Goal: Task Accomplishment & Management: Manage account settings

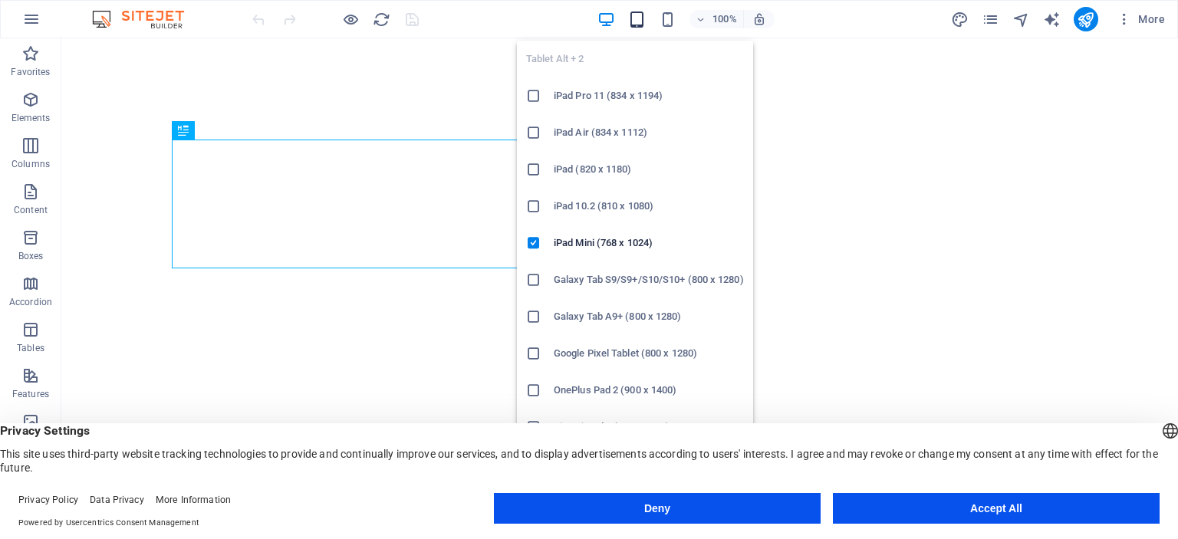
click at [640, 21] on icon "button" at bounding box center [637, 20] width 18 height 18
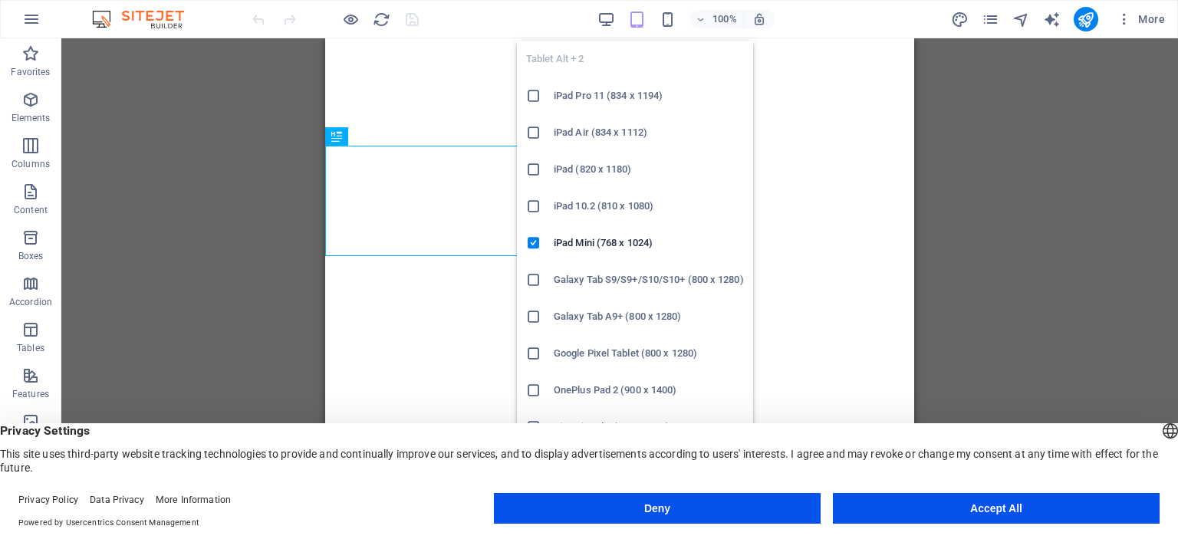
click at [535, 279] on icon at bounding box center [533, 279] width 15 height 15
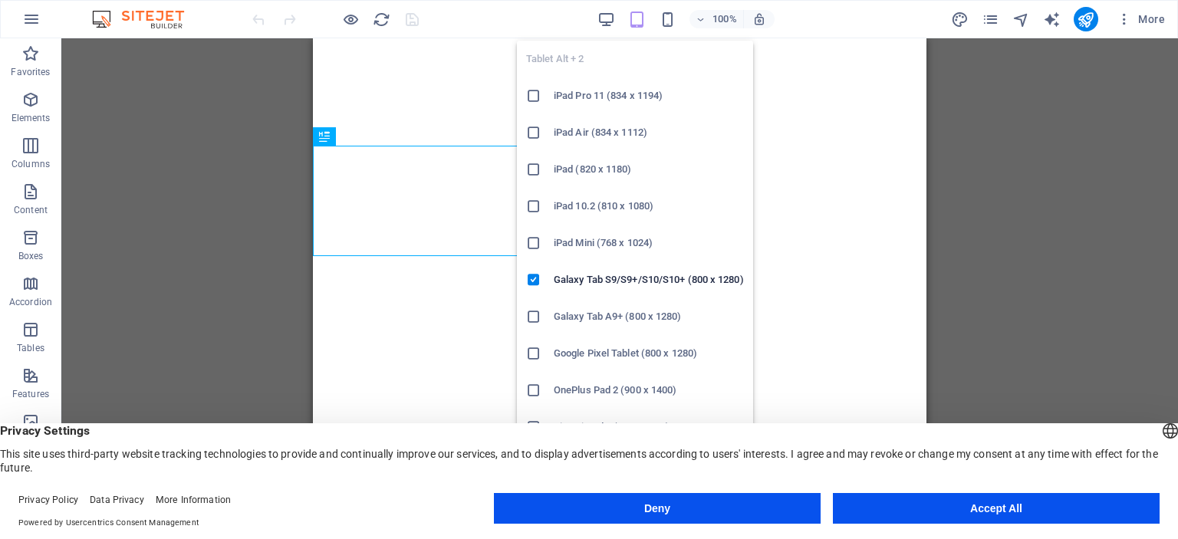
click at [635, 21] on icon "button" at bounding box center [637, 20] width 18 height 18
click at [541, 97] on icon at bounding box center [533, 95] width 15 height 15
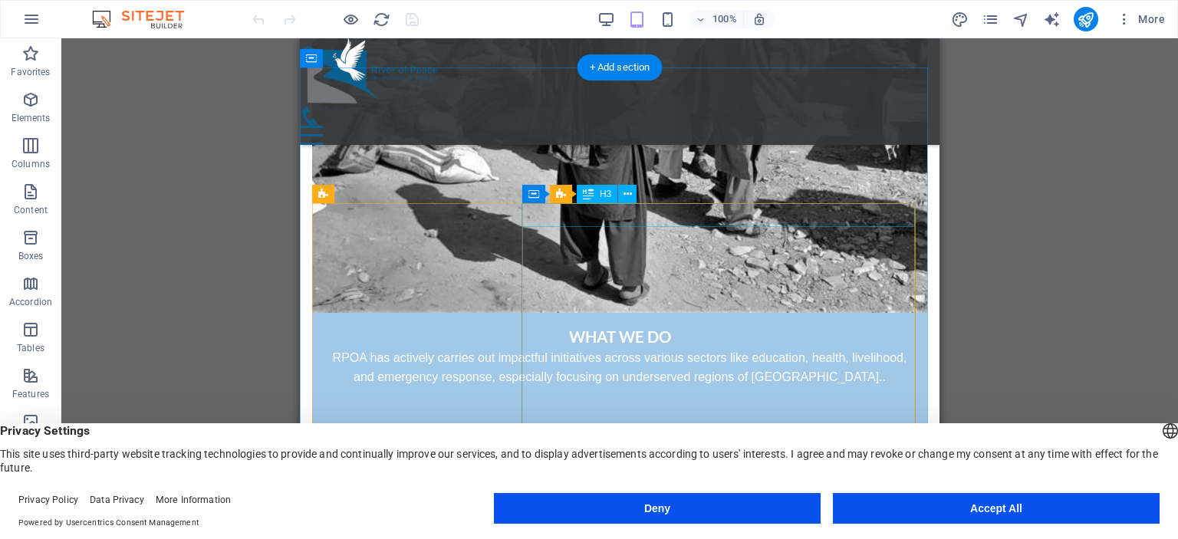
scroll to position [1304, 0]
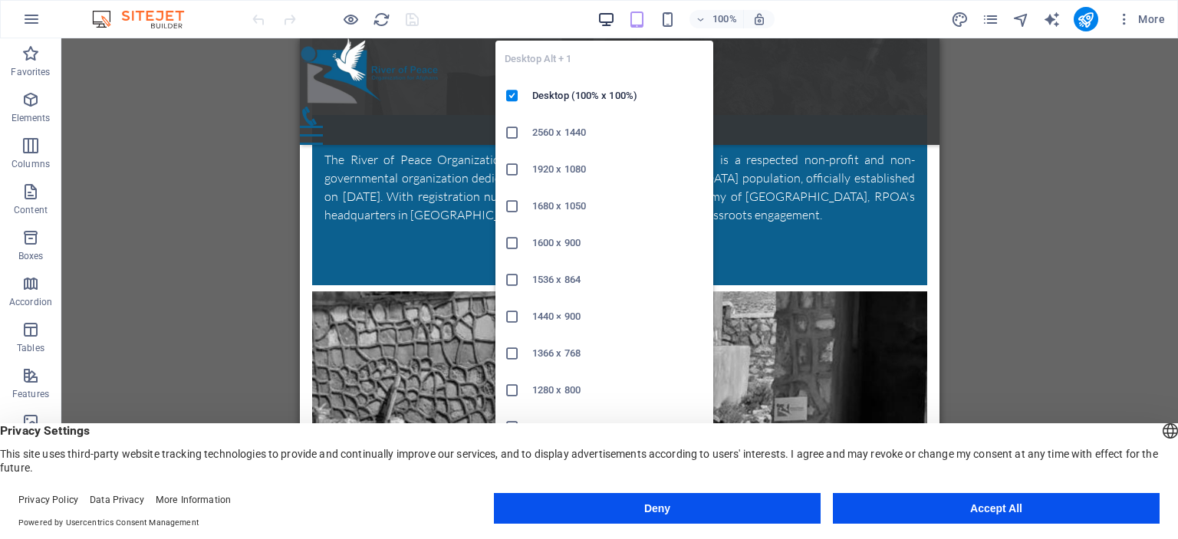
click at [608, 22] on icon "button" at bounding box center [607, 20] width 18 height 18
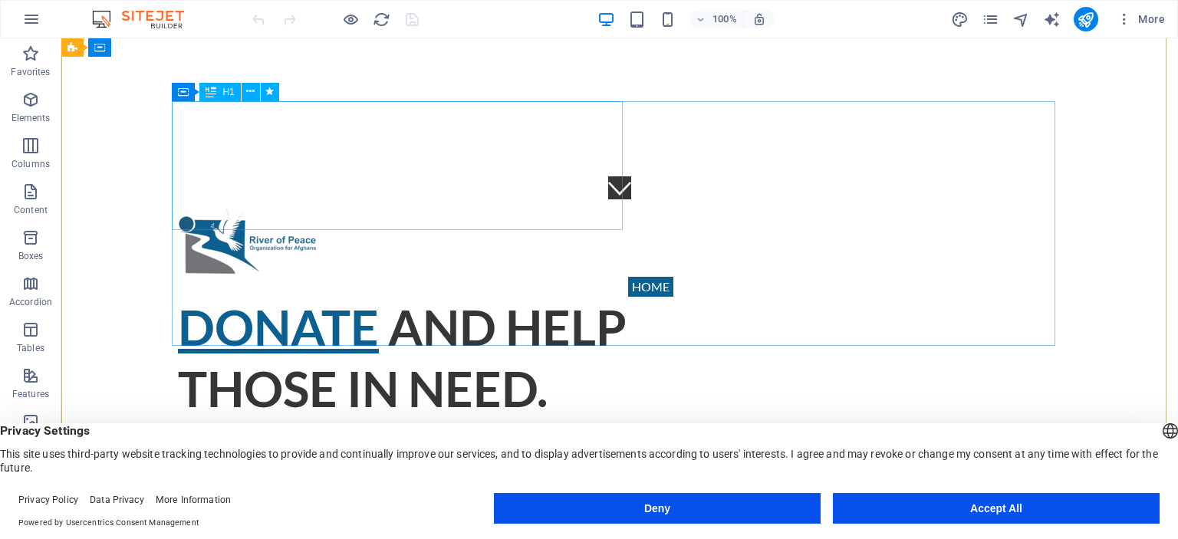
scroll to position [0, 0]
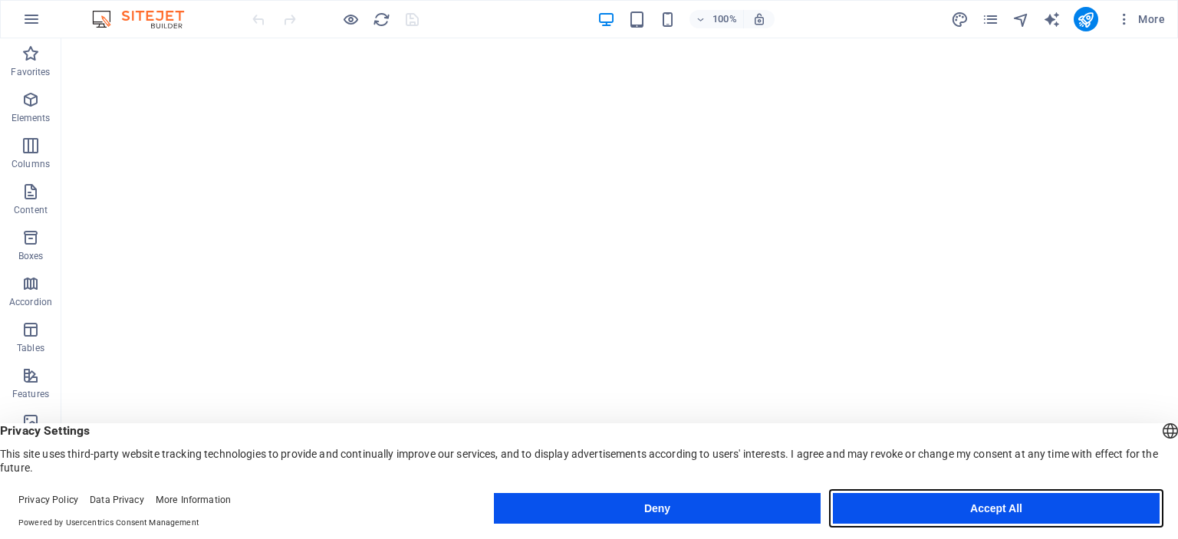
click at [895, 510] on button "Accept All" at bounding box center [996, 508] width 327 height 31
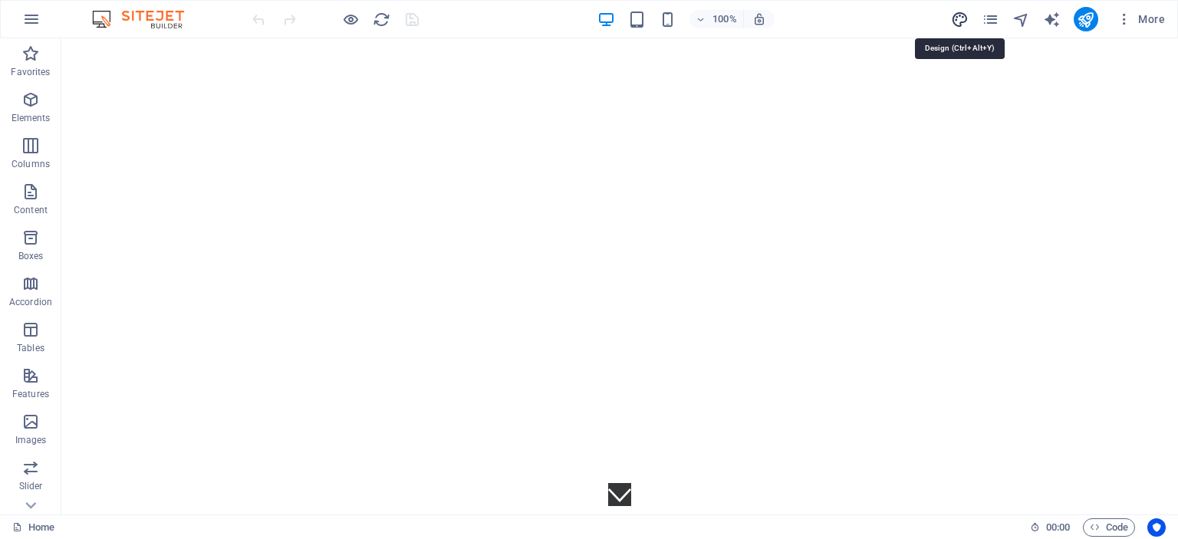
click at [961, 21] on icon "design" at bounding box center [960, 20] width 18 height 18
select select "ease-in-out"
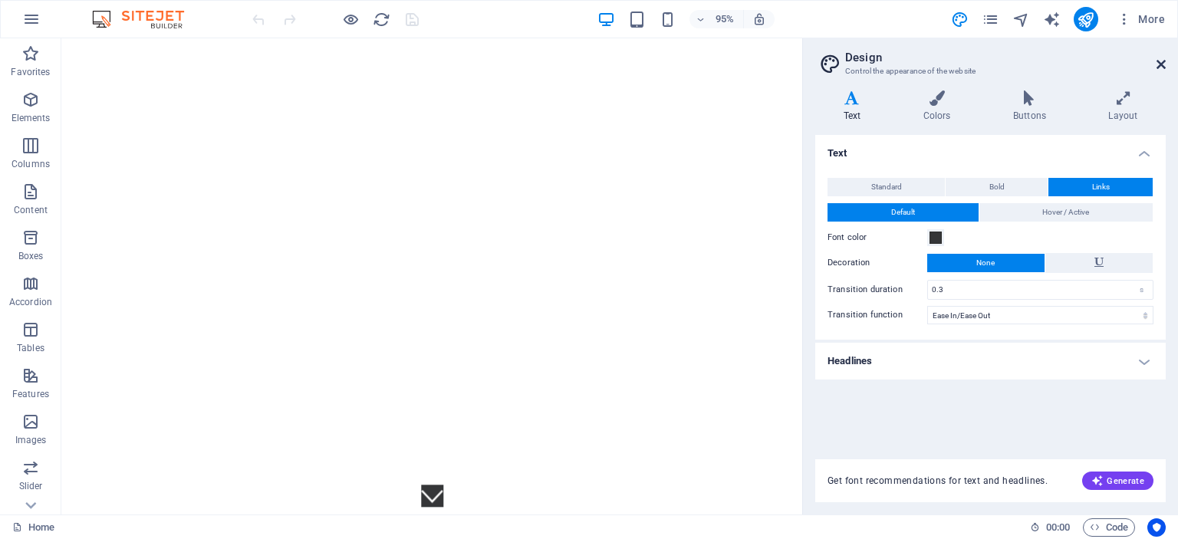
click at [1161, 64] on icon at bounding box center [1161, 64] width 9 height 12
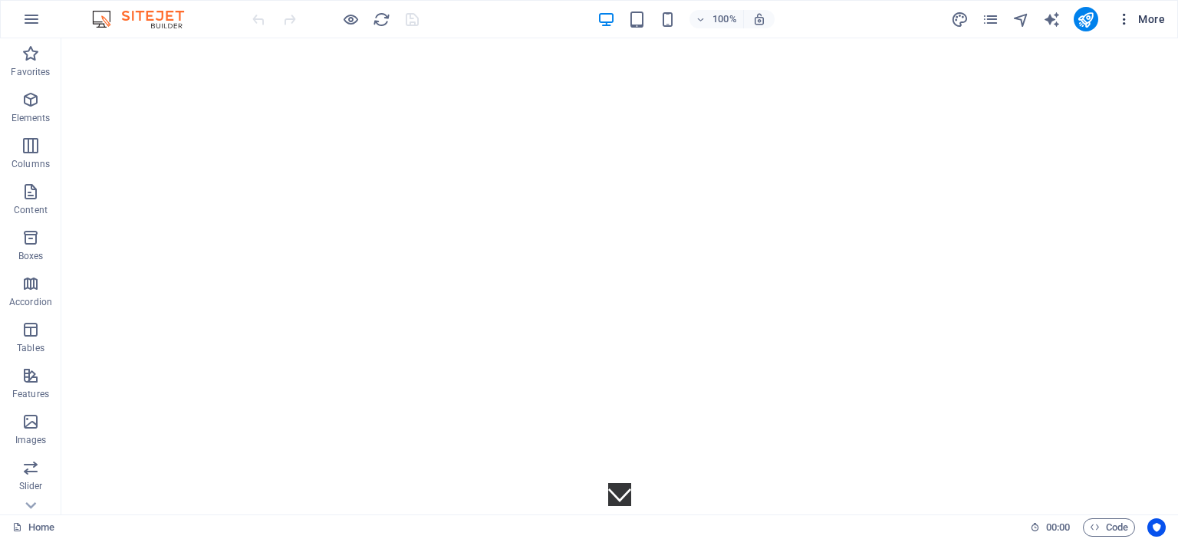
click at [1125, 24] on icon "button" at bounding box center [1124, 19] width 15 height 15
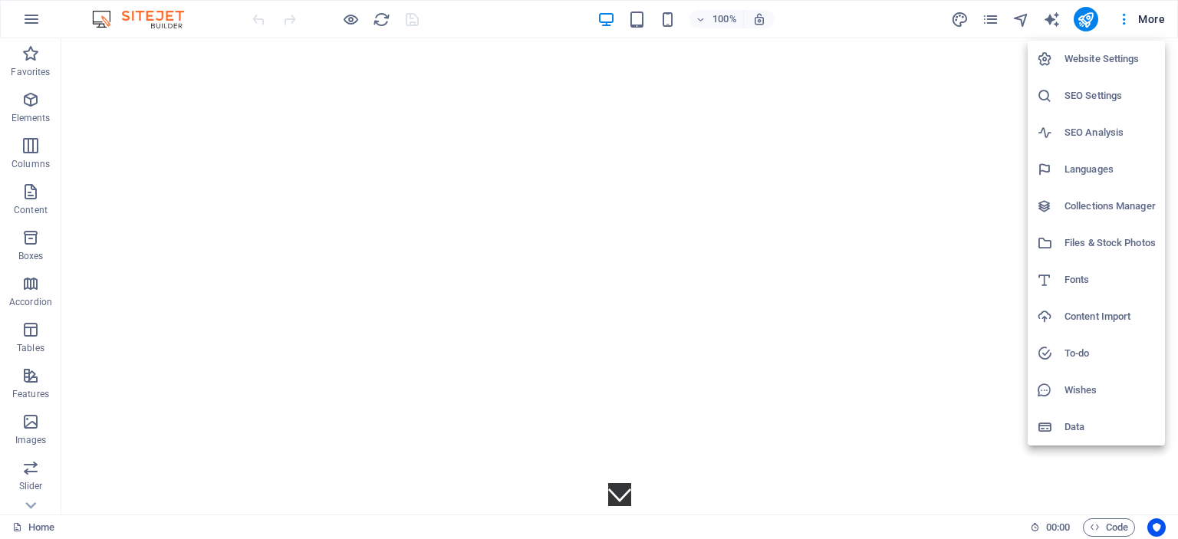
click at [1120, 56] on h6 "Website Settings" at bounding box center [1110, 59] width 91 height 18
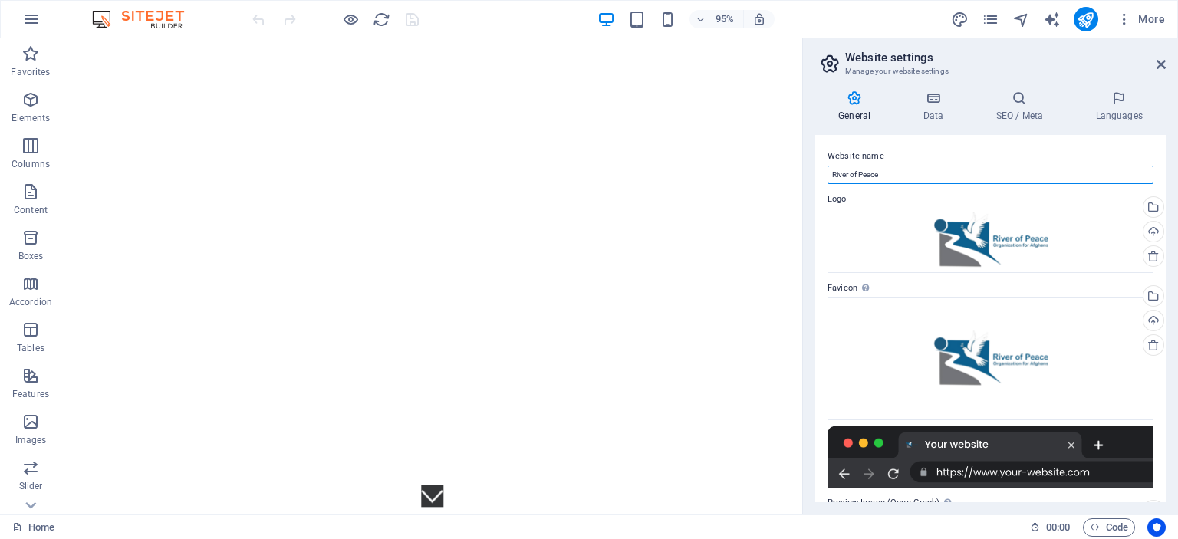
click at [895, 176] on input "River of Peace" at bounding box center [991, 175] width 326 height 18
click at [937, 109] on h4 "Data" at bounding box center [936, 107] width 73 height 32
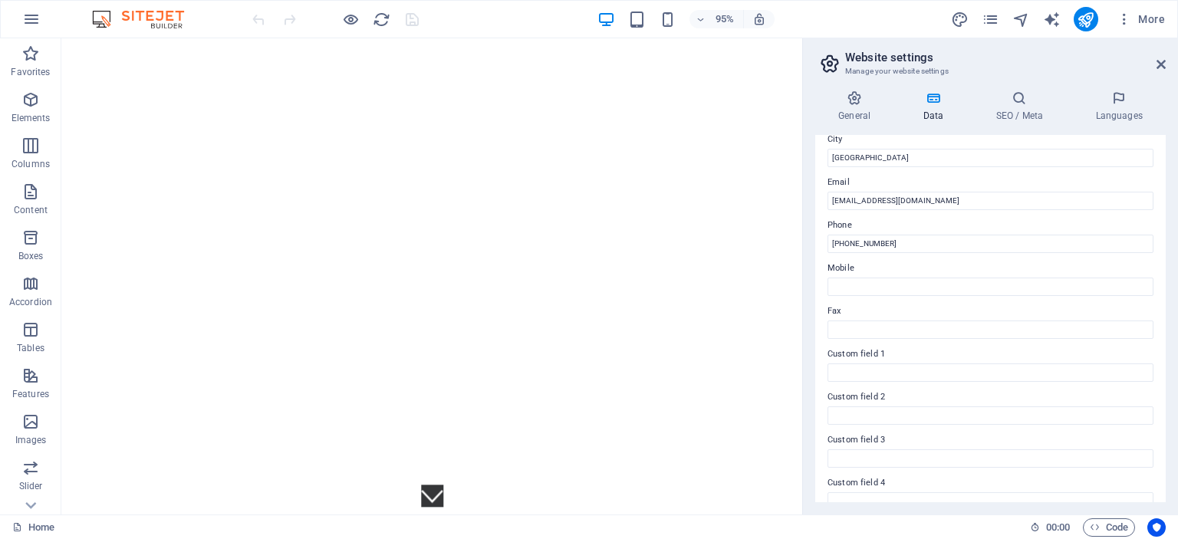
scroll to position [139, 0]
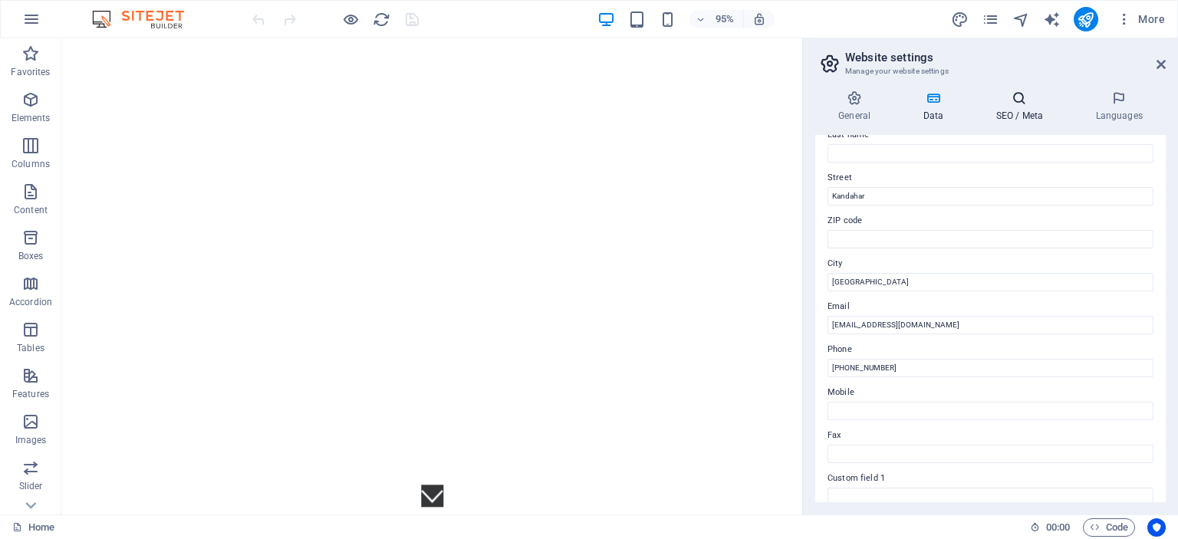
click at [1017, 98] on icon at bounding box center [1020, 98] width 94 height 15
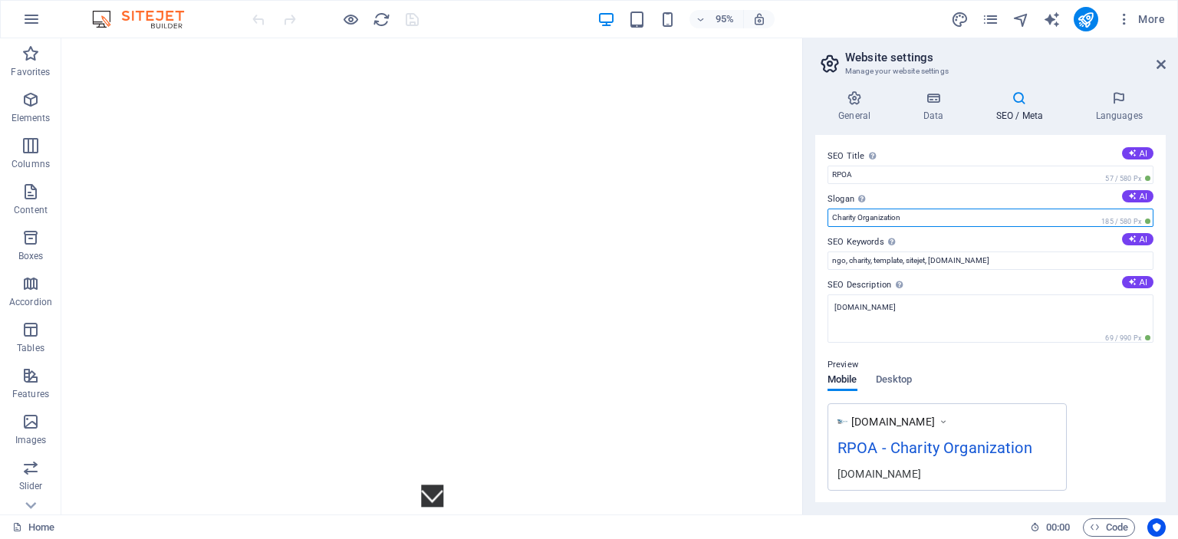
drag, startPoint x: 933, startPoint y: 214, endPoint x: 836, endPoint y: 225, distance: 97.3
click at [829, 219] on input "Charity Organization" at bounding box center [991, 218] width 326 height 18
type input "NGO"
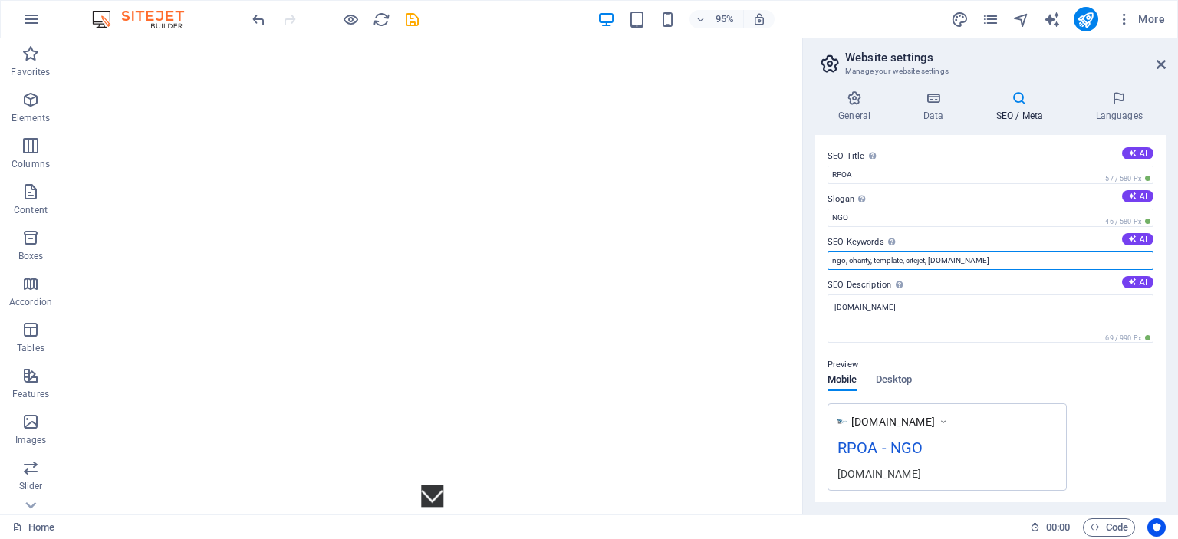
click at [931, 261] on input "ngo, charity, template, sitejet, rpoa.org.af" at bounding box center [991, 261] width 326 height 18
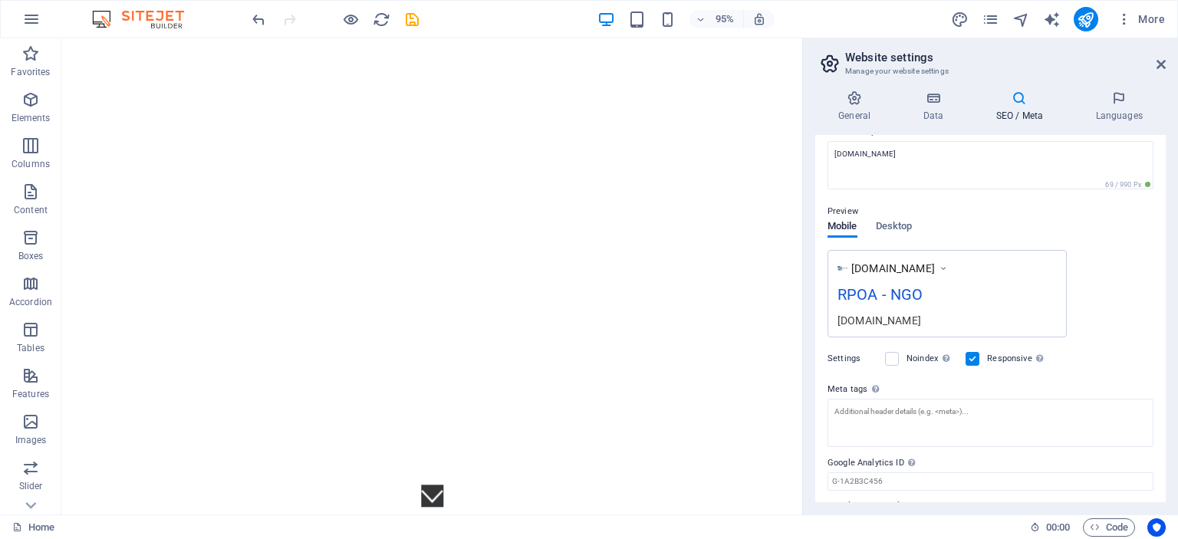
scroll to position [196, 0]
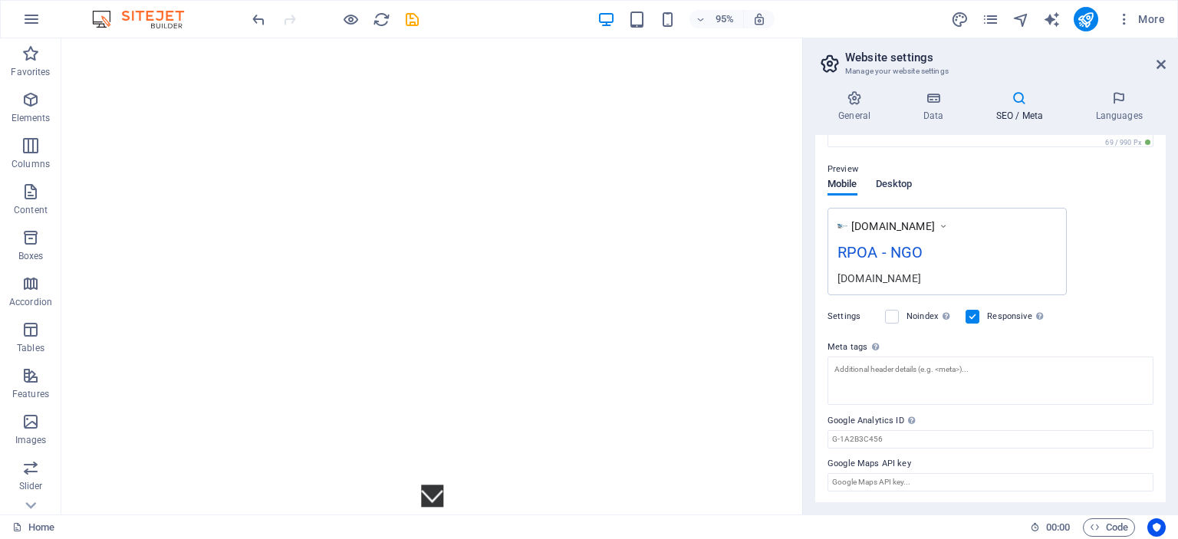
type input "ngo, charity, rpoa.org.af"
click at [900, 188] on span "Desktop" at bounding box center [894, 185] width 37 height 21
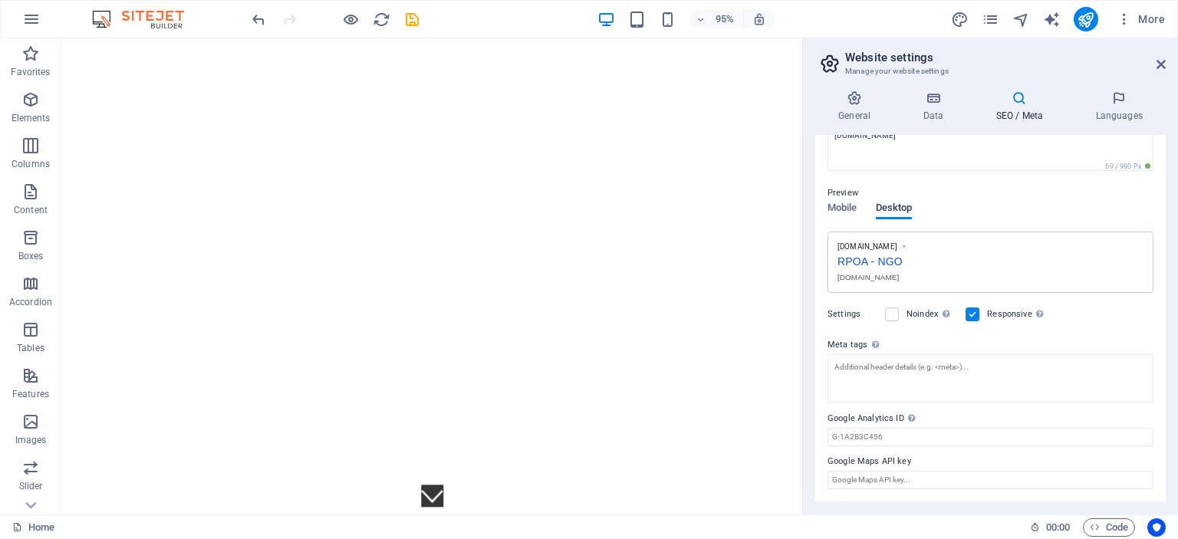
scroll to position [167, 0]
click at [839, 209] on span "Mobile" at bounding box center [843, 213] width 30 height 21
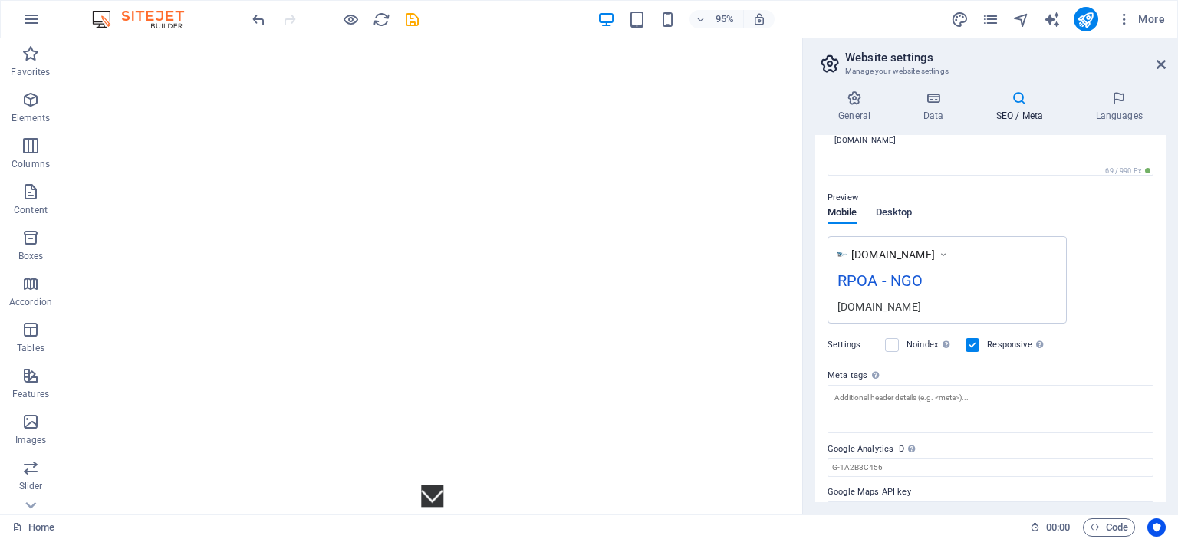
click at [884, 207] on span "Desktop" at bounding box center [894, 213] width 37 height 21
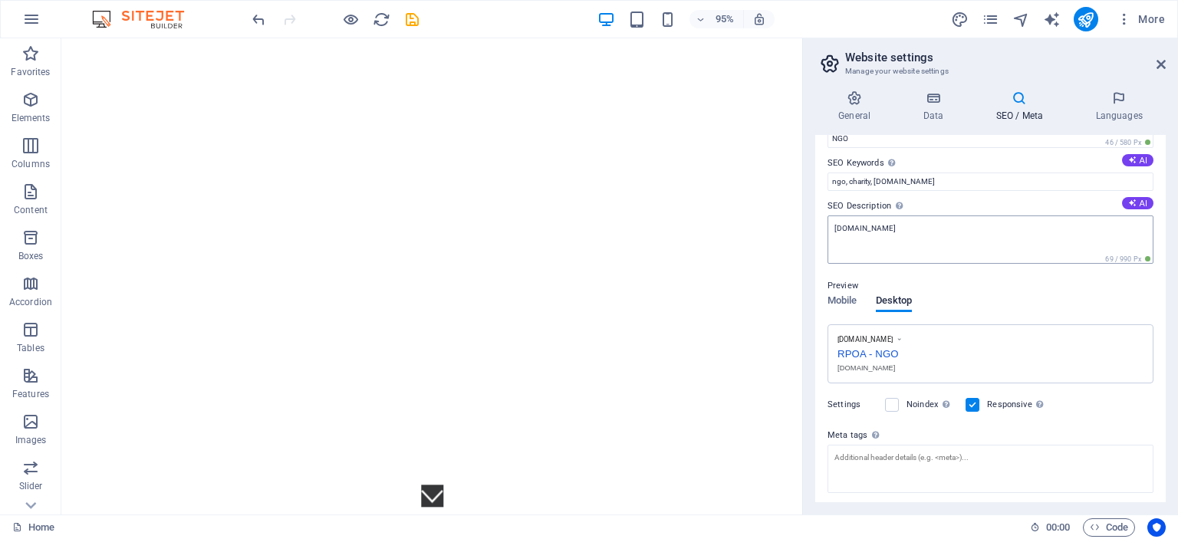
scroll to position [0, 0]
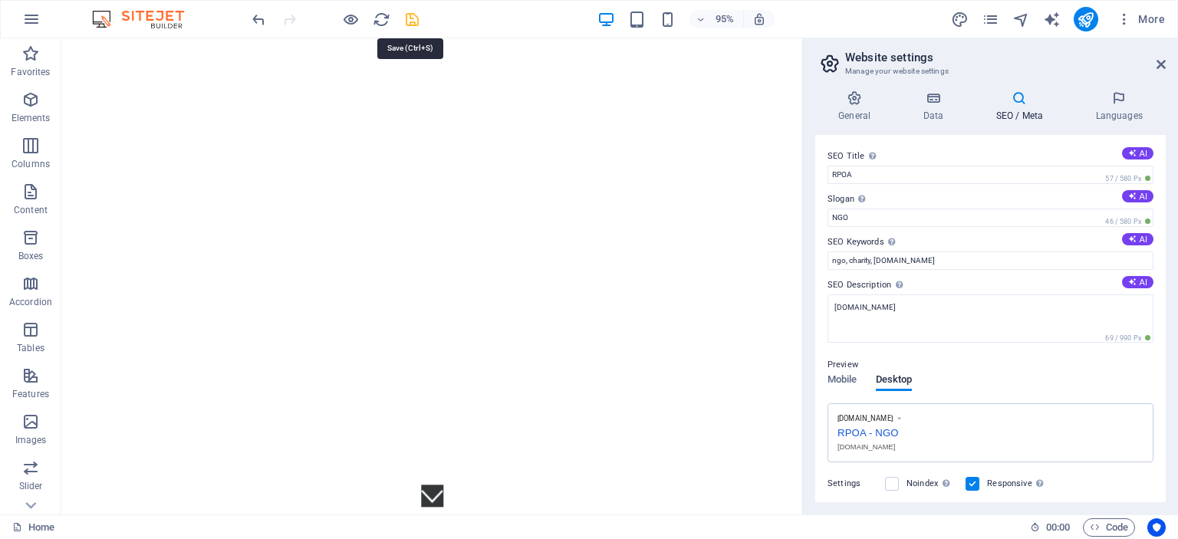
click at [410, 17] on icon "save" at bounding box center [413, 20] width 18 height 18
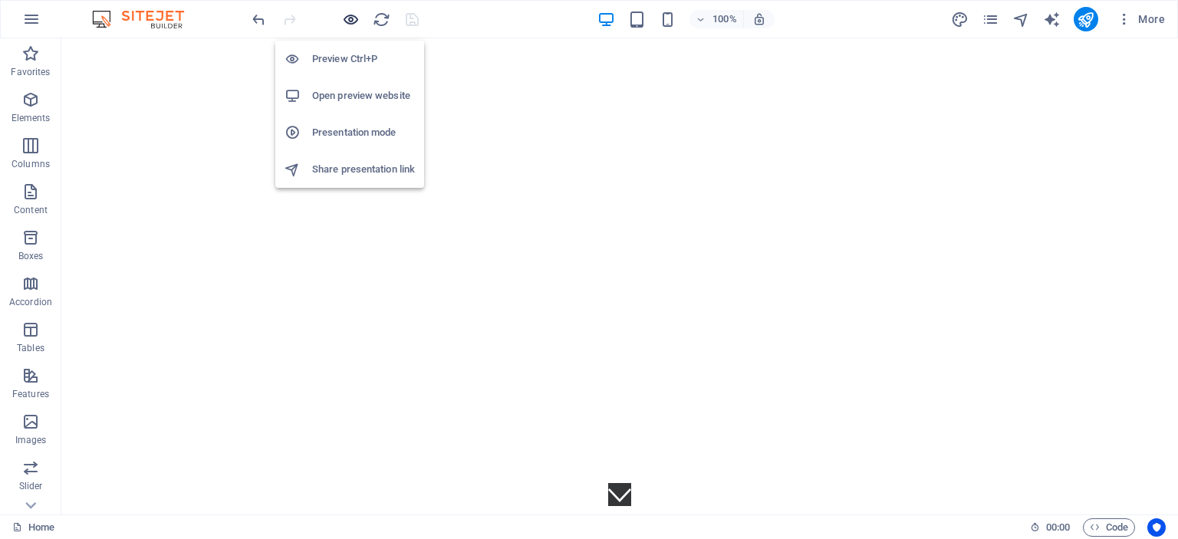
click at [350, 23] on icon "button" at bounding box center [351, 20] width 18 height 18
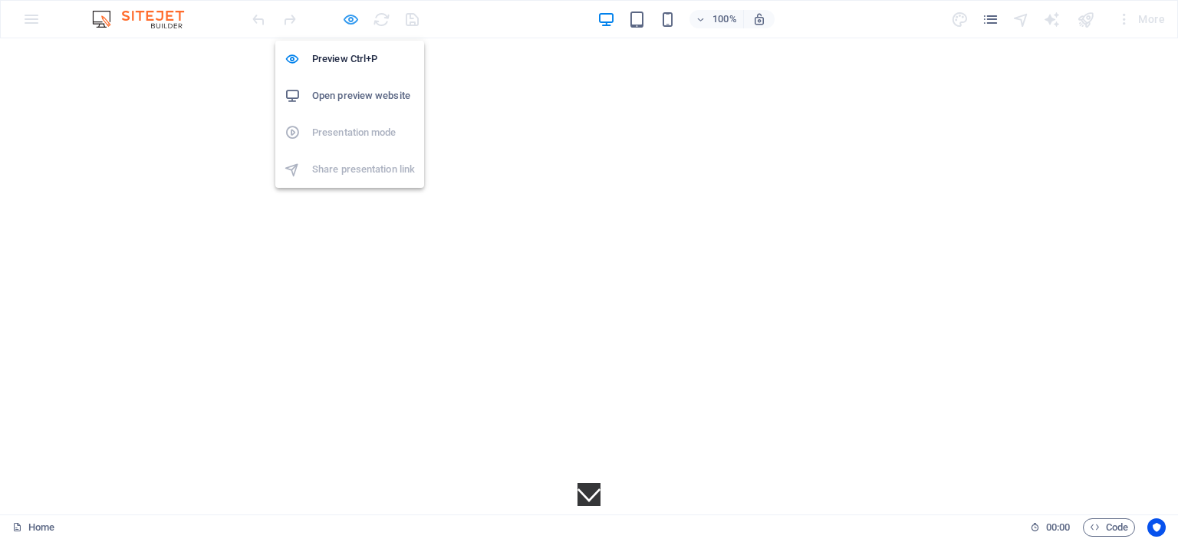
click at [350, 22] on icon "button" at bounding box center [351, 20] width 18 height 18
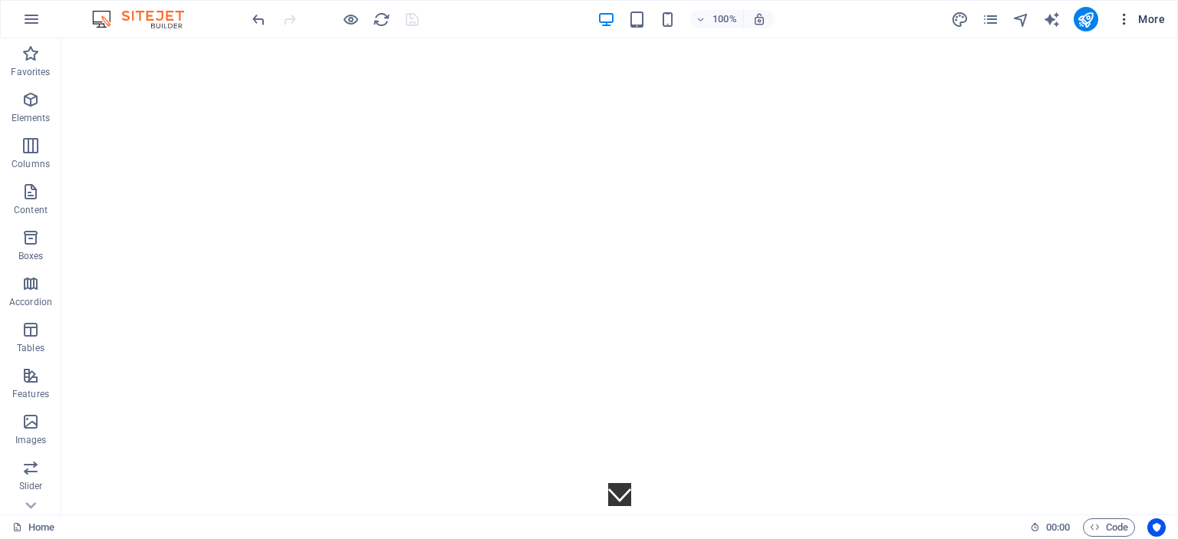
click at [1133, 21] on span "More" at bounding box center [1141, 19] width 48 height 15
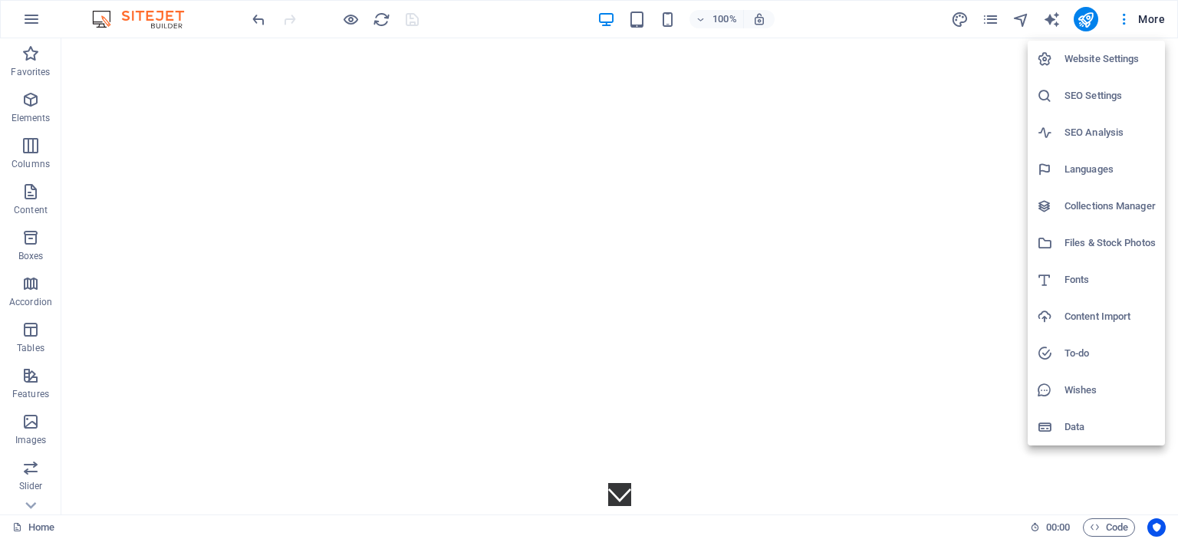
click at [1112, 58] on h6 "Website Settings" at bounding box center [1110, 59] width 91 height 18
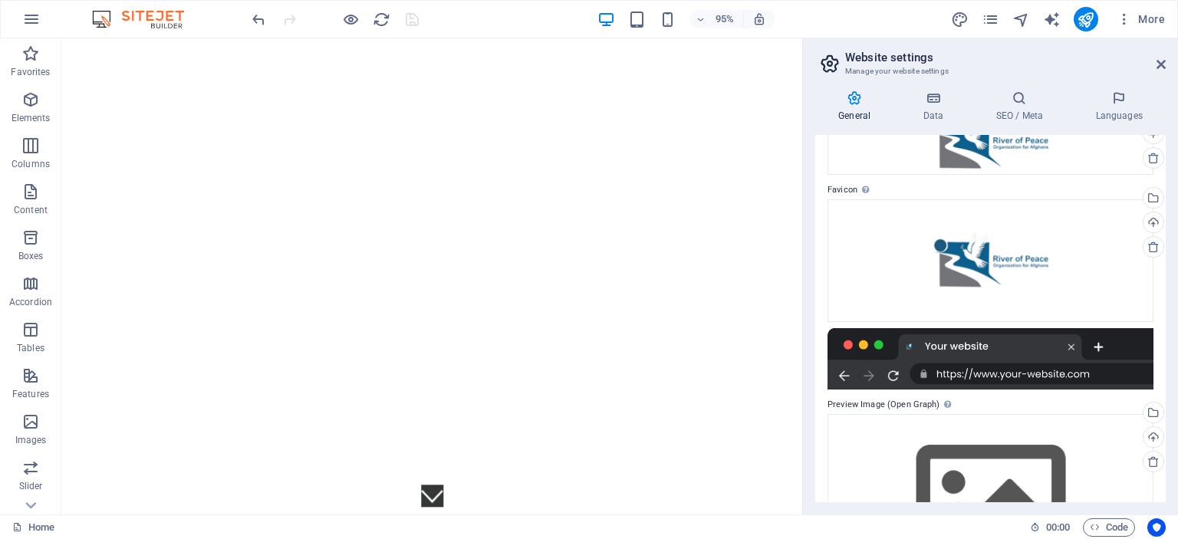
scroll to position [197, 0]
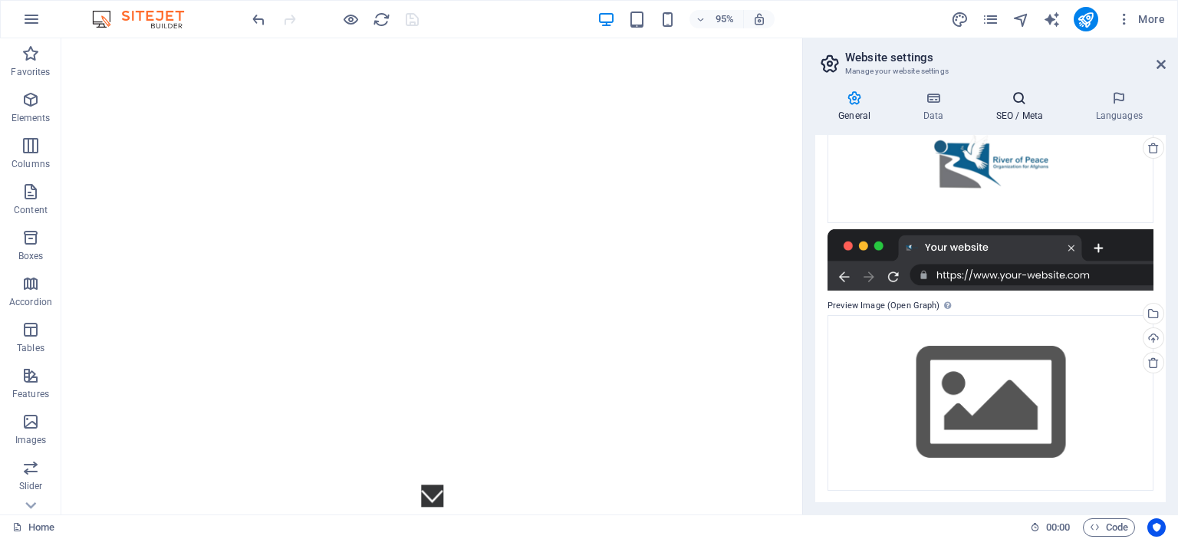
click at [1014, 95] on icon at bounding box center [1020, 98] width 94 height 15
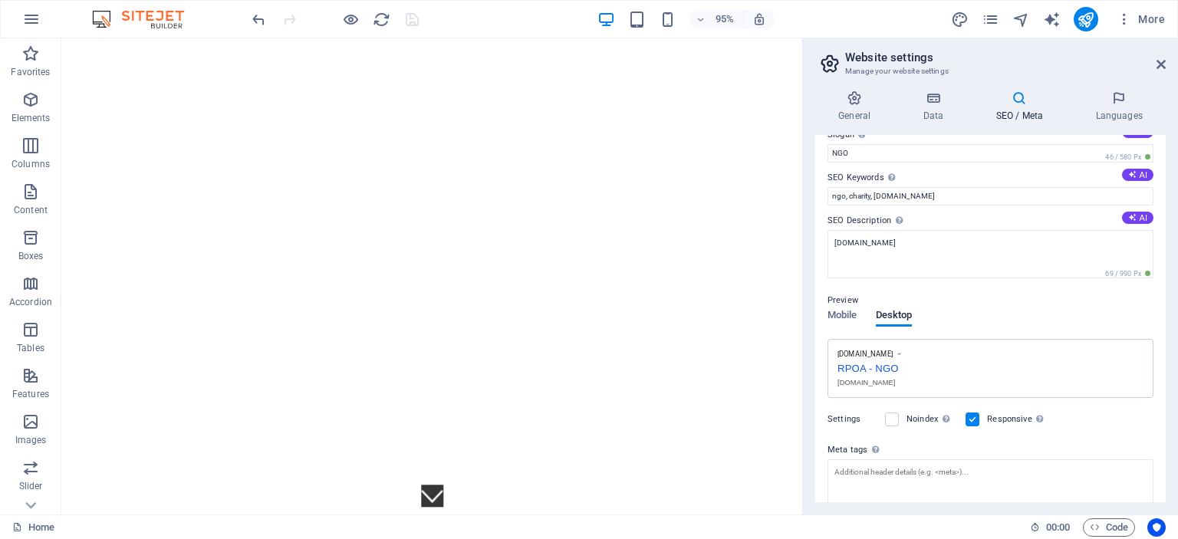
scroll to position [0, 0]
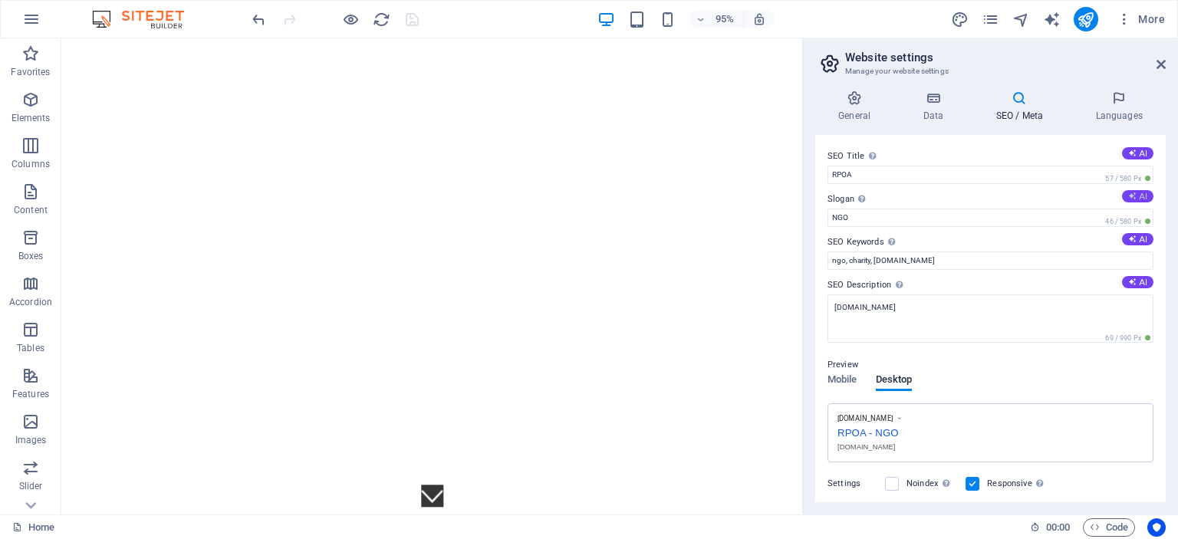
click at [1138, 193] on button "AI" at bounding box center [1137, 196] width 31 height 12
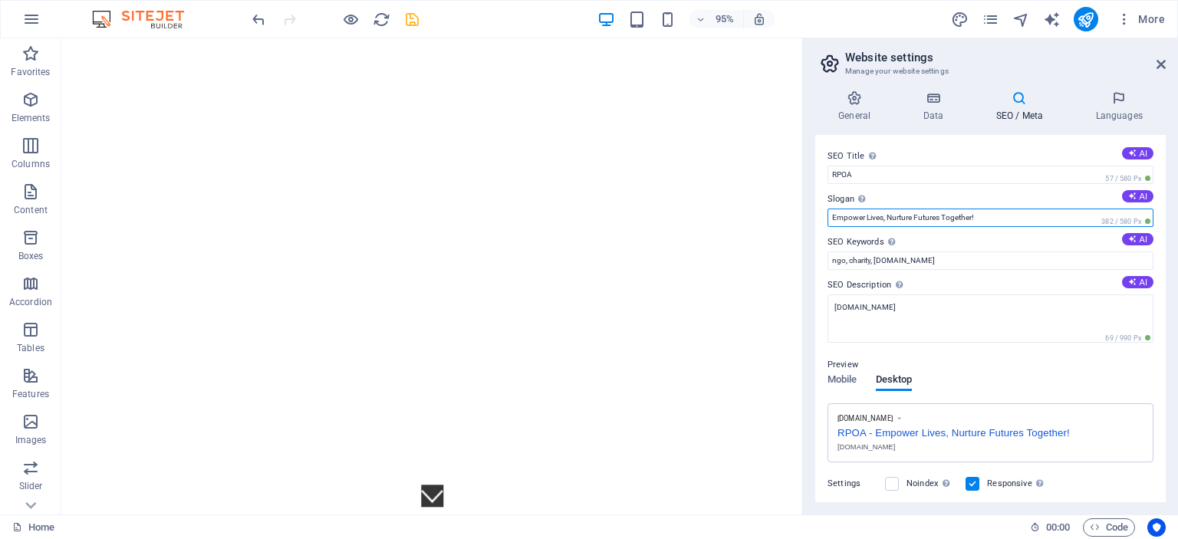
drag, startPoint x: 1055, startPoint y: 255, endPoint x: 835, endPoint y: 215, distance: 223.0
type input "NGO"
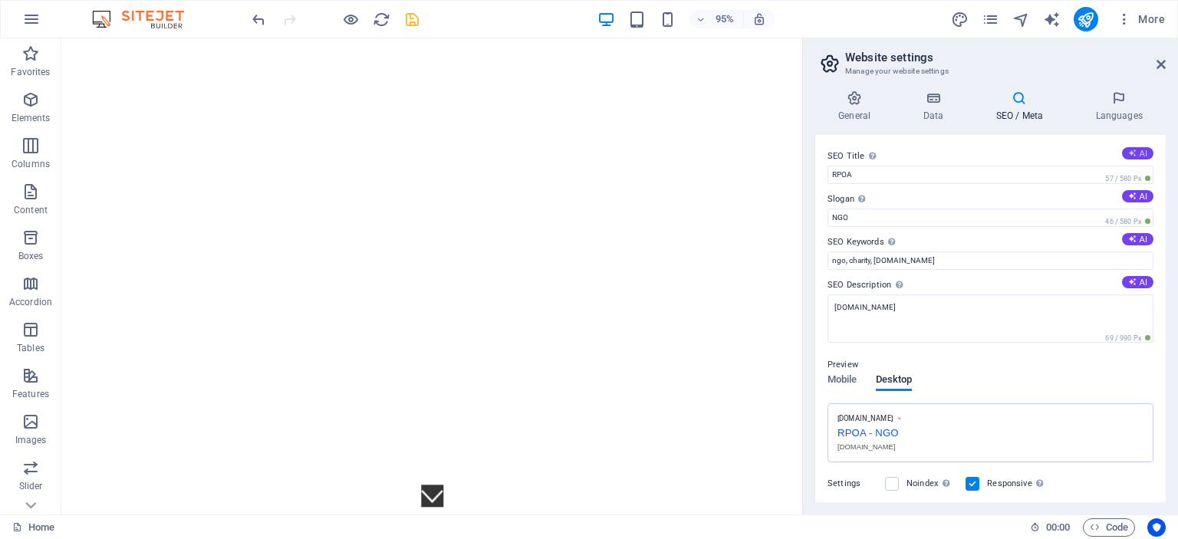
click at [1123, 151] on button "AI" at bounding box center [1137, 153] width 31 height 12
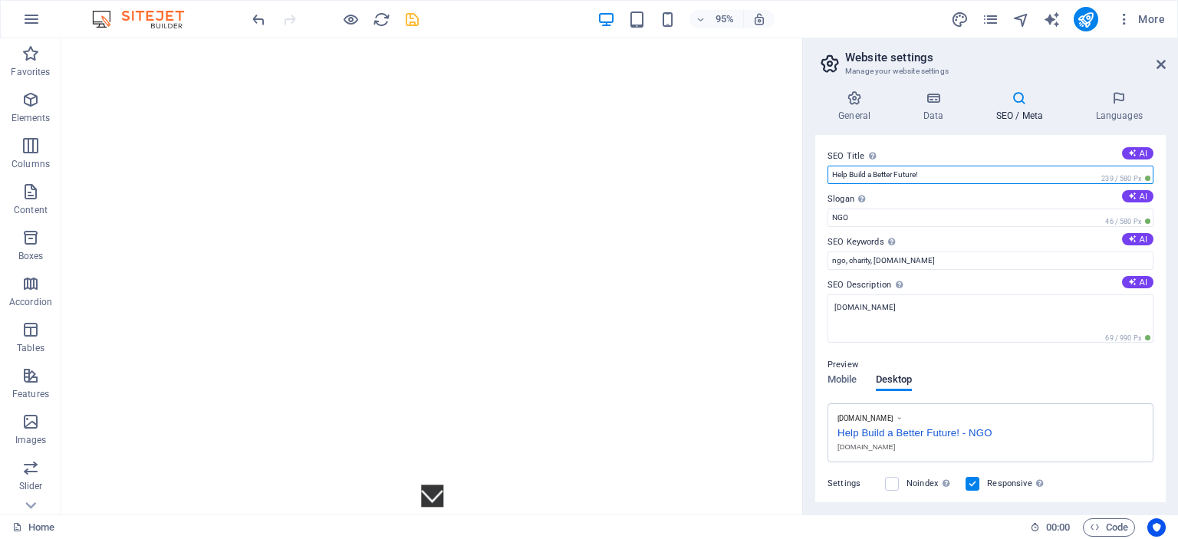
drag, startPoint x: 934, startPoint y: 177, endPoint x: 819, endPoint y: 166, distance: 115.6
click at [819, 166] on div "SEO Title The title of your website - make it something that stands out in sear…" at bounding box center [991, 318] width 351 height 367
type input "RPOA"
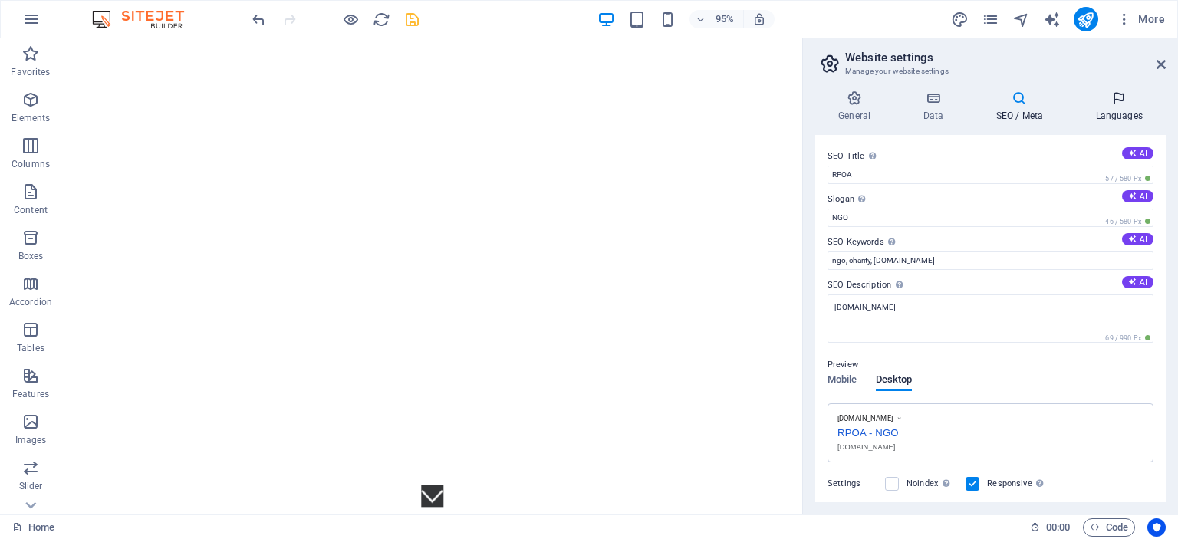
click at [1106, 99] on icon at bounding box center [1120, 98] width 94 height 15
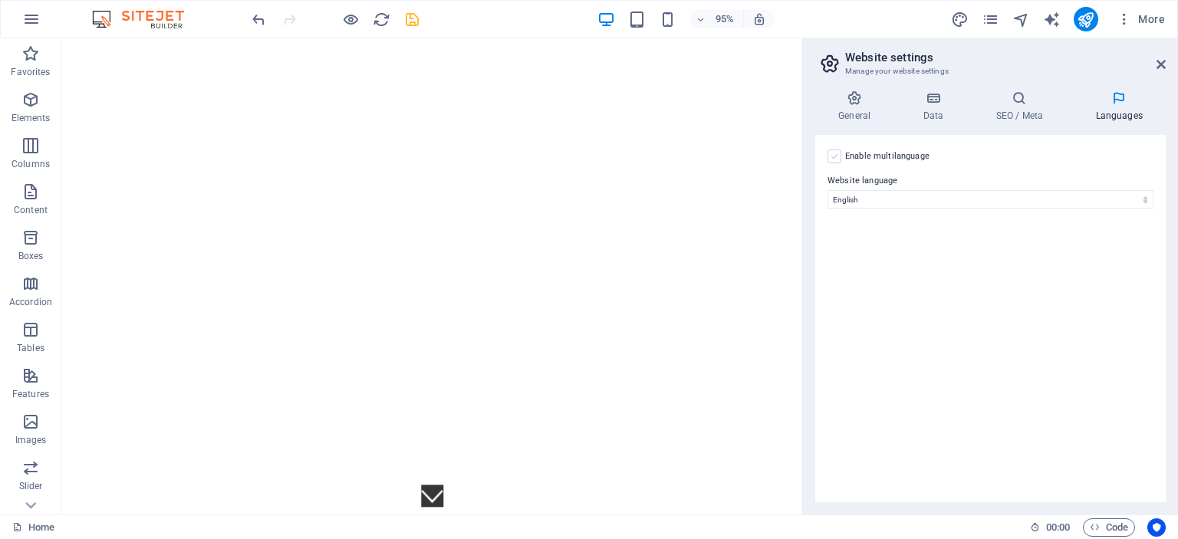
click at [835, 158] on label at bounding box center [835, 157] width 14 height 14
click at [0, 0] on input "Enable multilanguage To disable multilanguage delete all languages until only o…" at bounding box center [0, 0] width 0 height 0
select select
click at [854, 116] on h4 "General" at bounding box center [858, 107] width 84 height 32
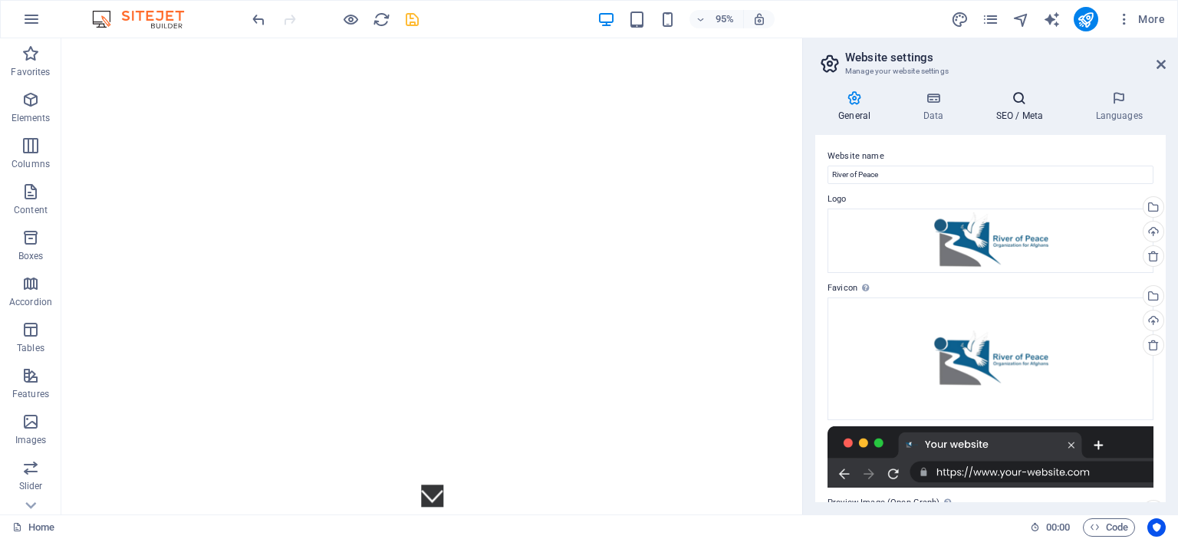
click at [1004, 107] on h4 "SEO / Meta" at bounding box center [1023, 107] width 100 height 32
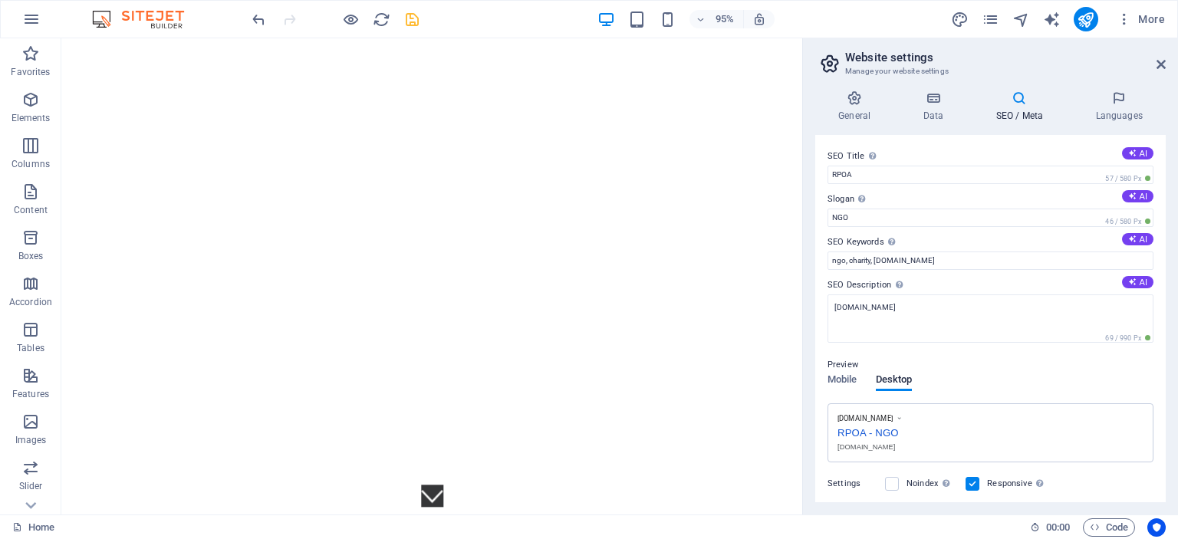
click at [1017, 101] on icon at bounding box center [1020, 98] width 94 height 15
click at [1022, 110] on h4 "SEO / Meta" at bounding box center [1023, 107] width 100 height 32
click at [1086, 13] on icon "publish" at bounding box center [1086, 20] width 18 height 18
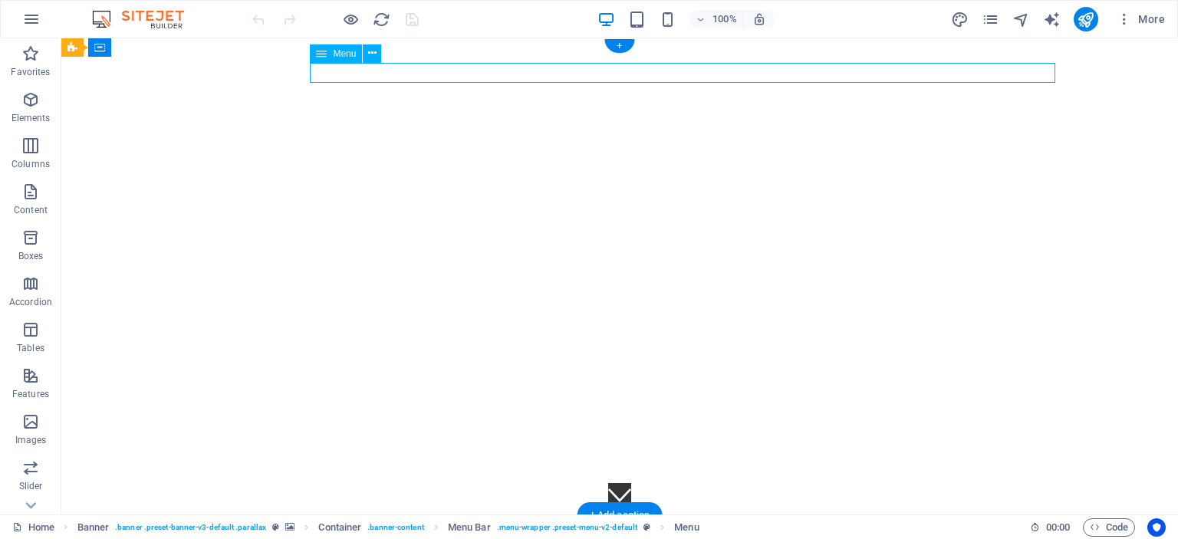
select select
select select "1"
select select
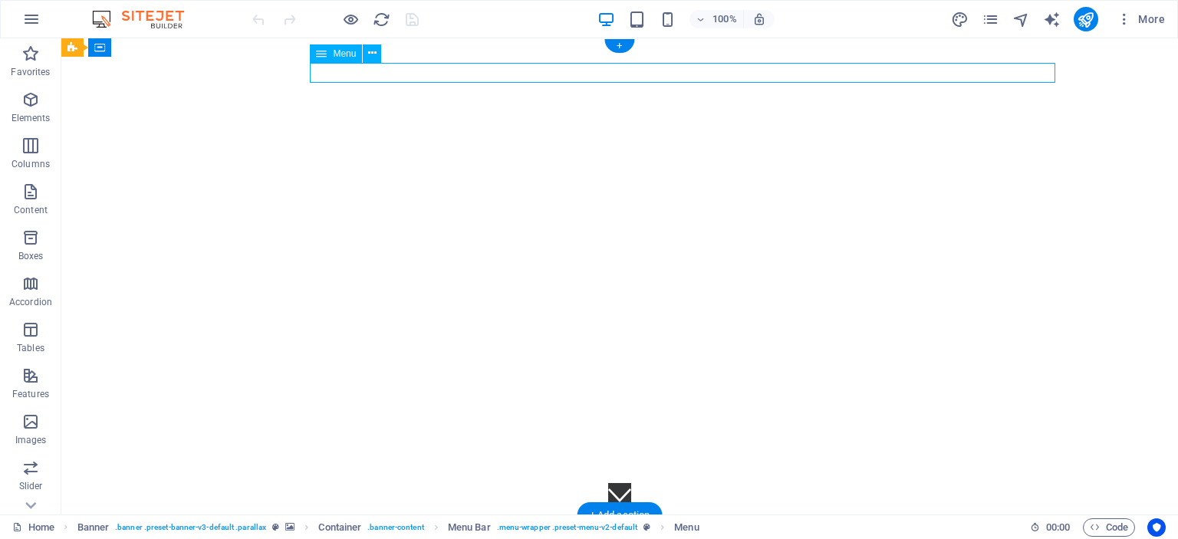
select select "2"
select select
select select "3"
select select
select select "4"
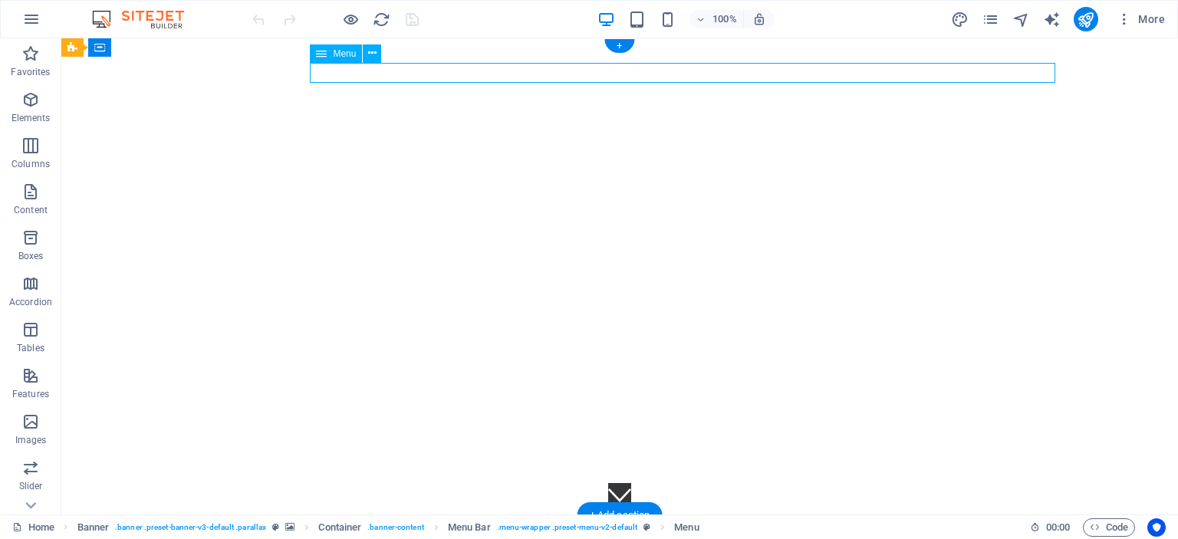
select select
select select "5"
select select
select select "6"
select select
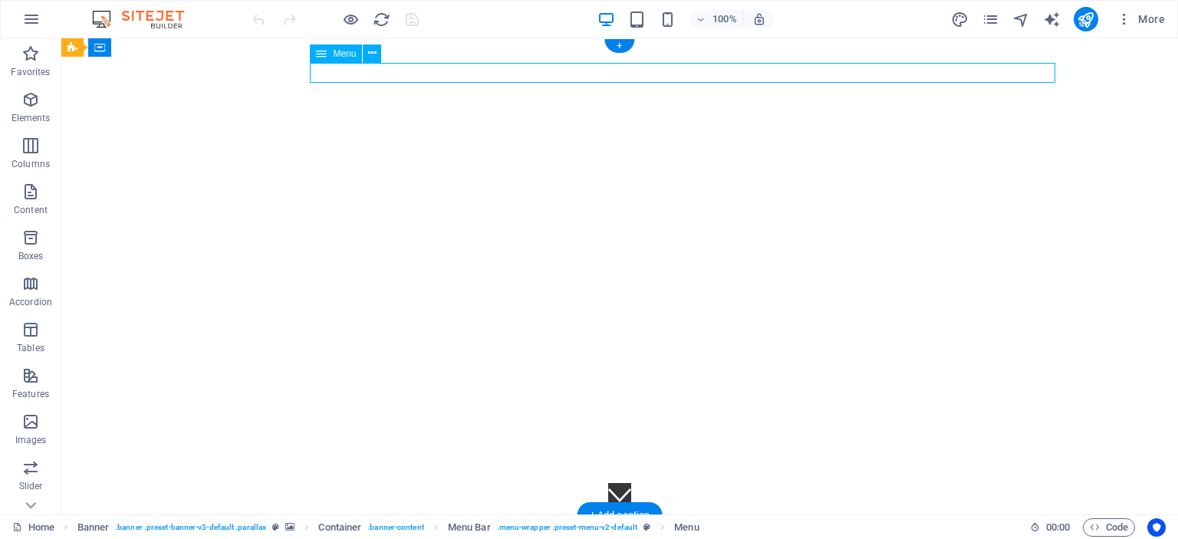
select select "7"
select select
select select "8"
select select
select select "9"
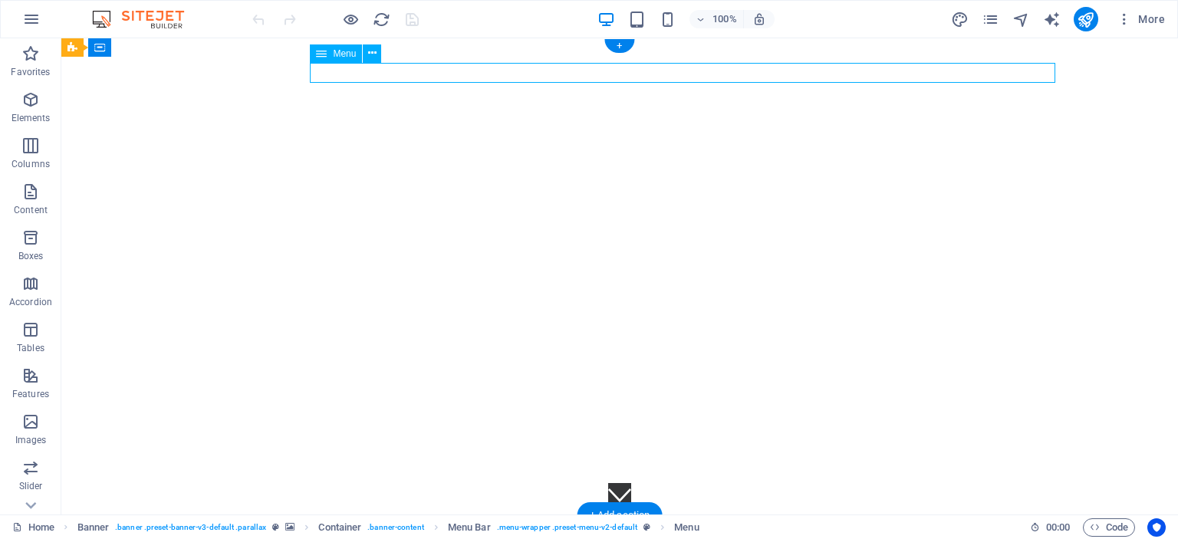
select select
select select "10"
select select
select select "12"
select select
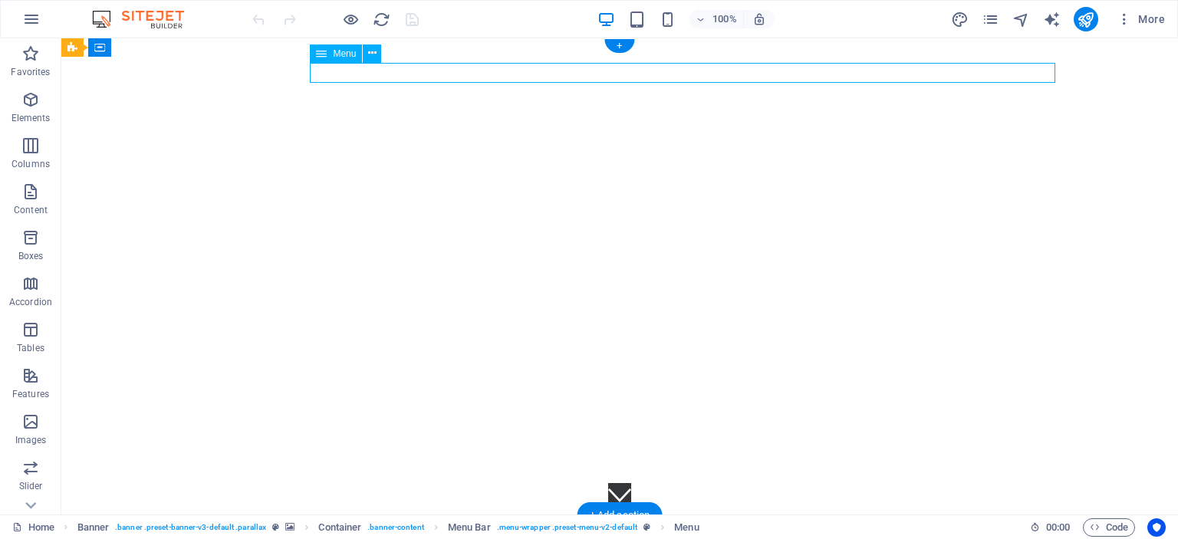
select select "13"
select select
select select "14"
select select
select select "15"
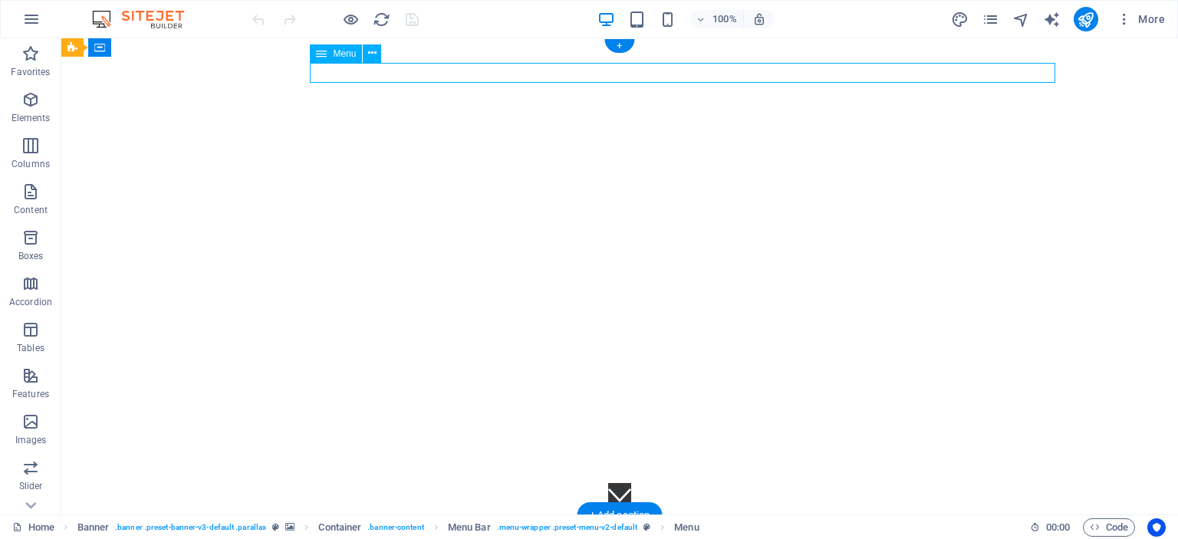
select select
select select "16"
select select
select select "17"
select select
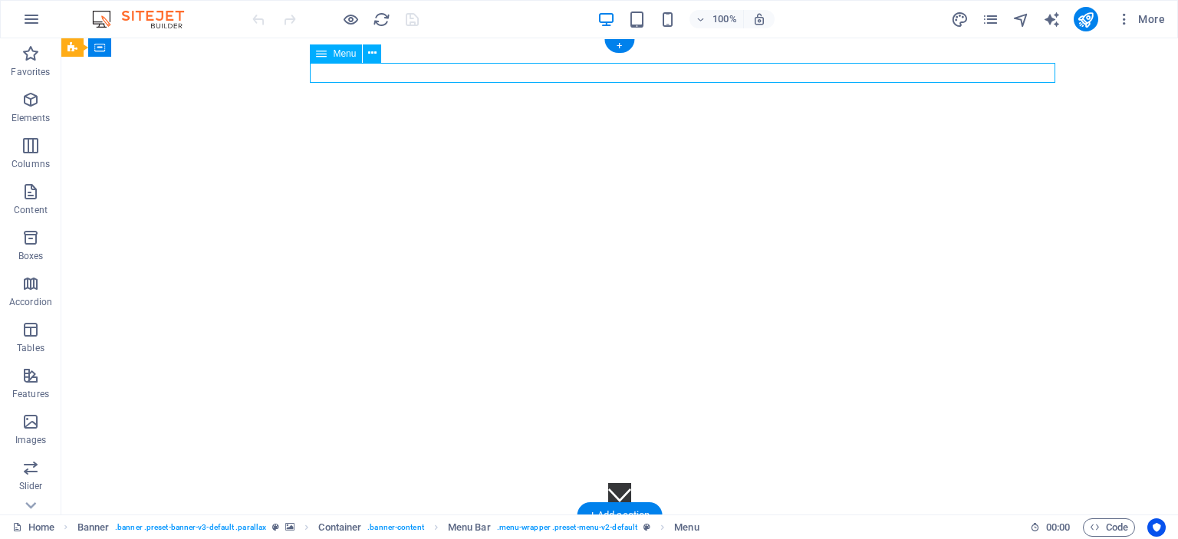
select select "18"
select select
select select "19"
select select
select select "20"
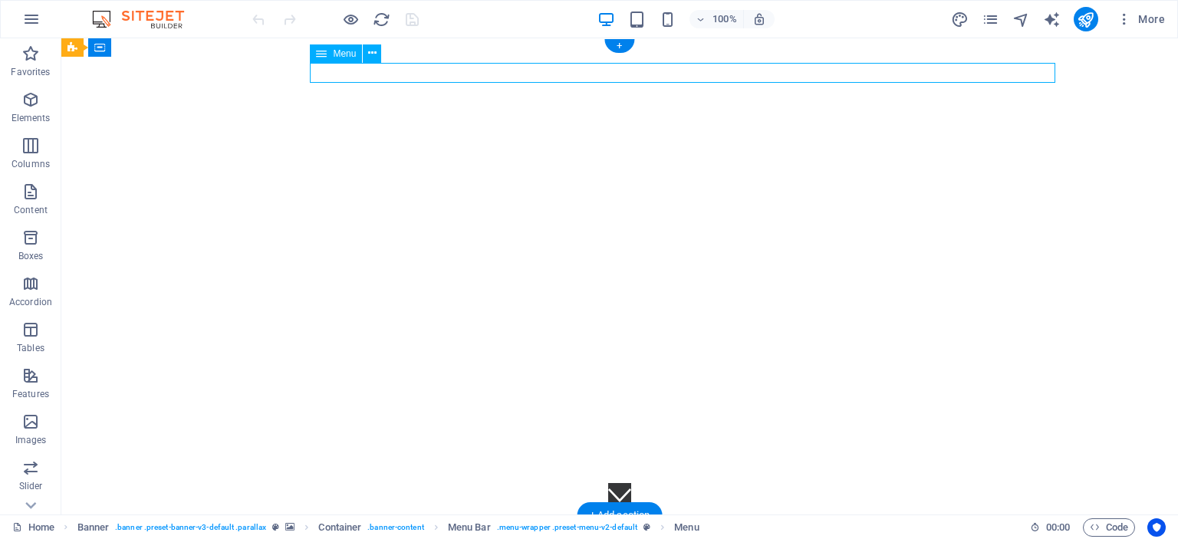
select select
select select "21"
select select
select select "22"
select select
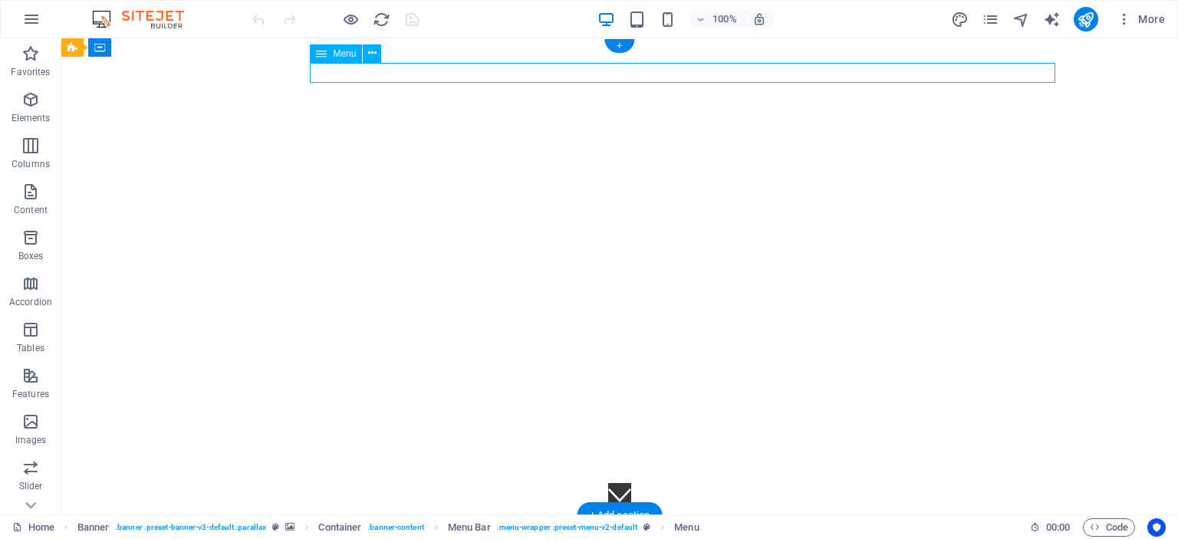
select select
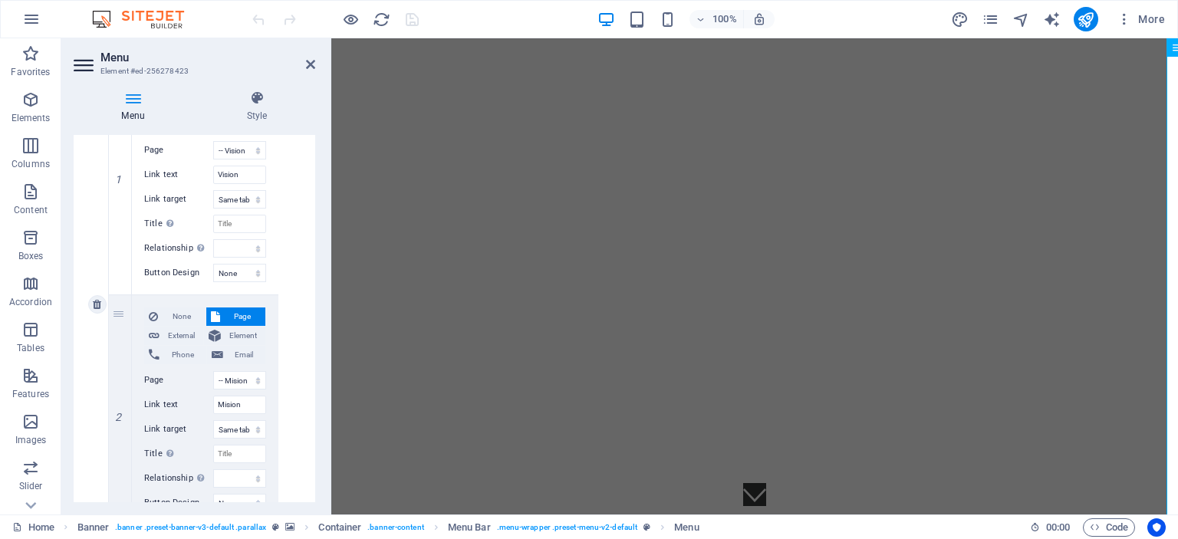
scroll to position [460, 0]
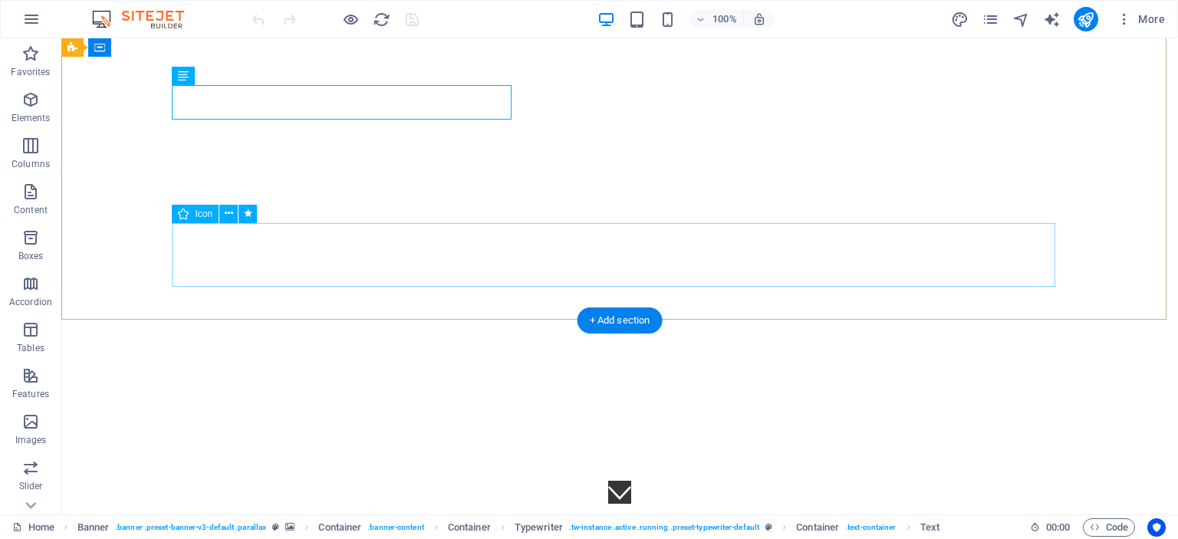
scroll to position [0, 0]
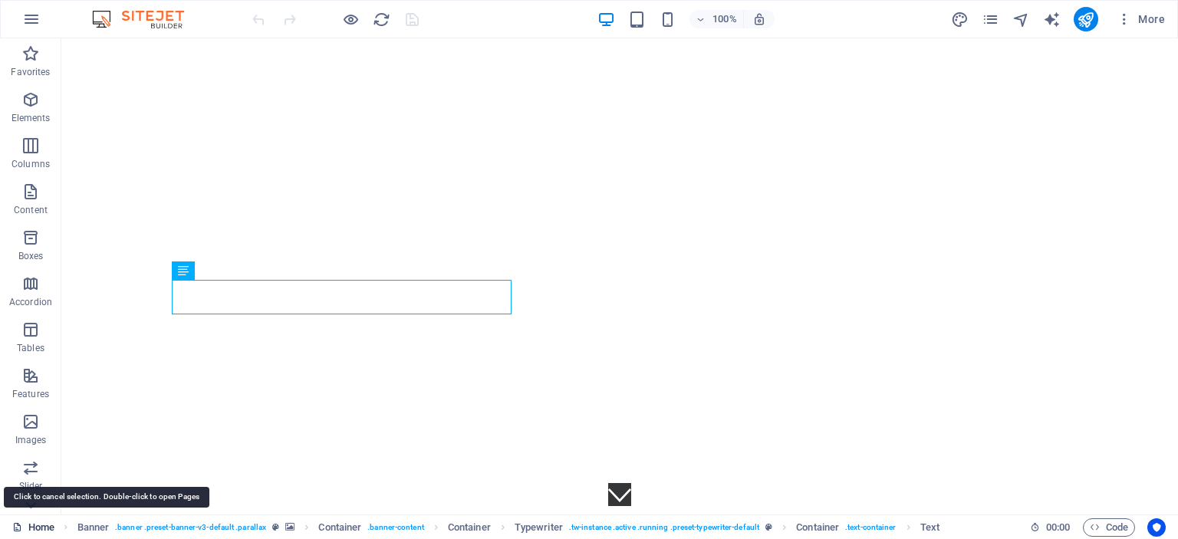
click at [34, 522] on link "Home" at bounding box center [33, 528] width 42 height 18
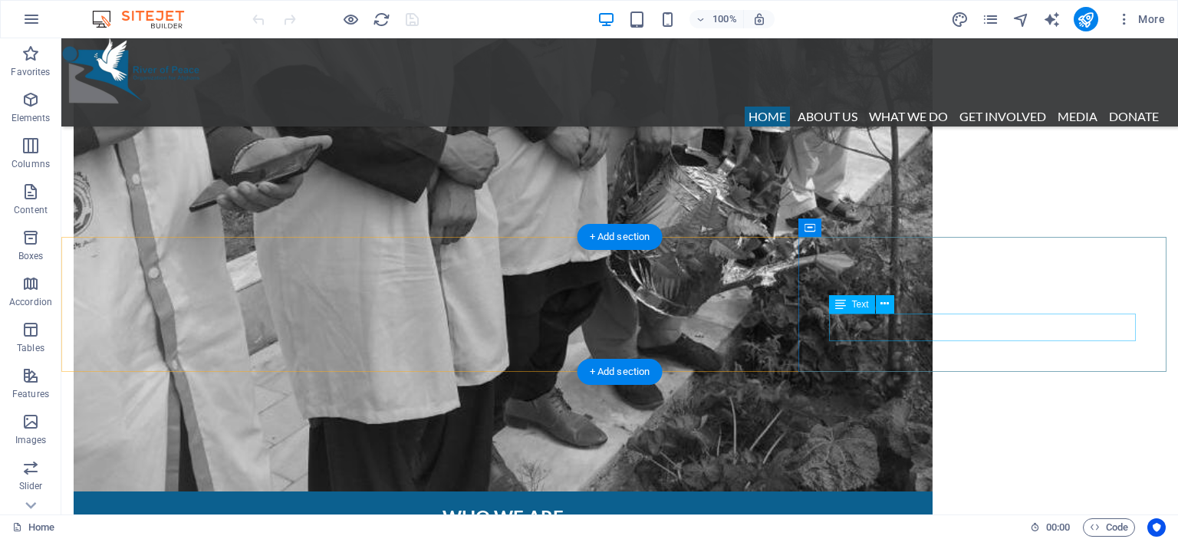
scroll to position [1304, 0]
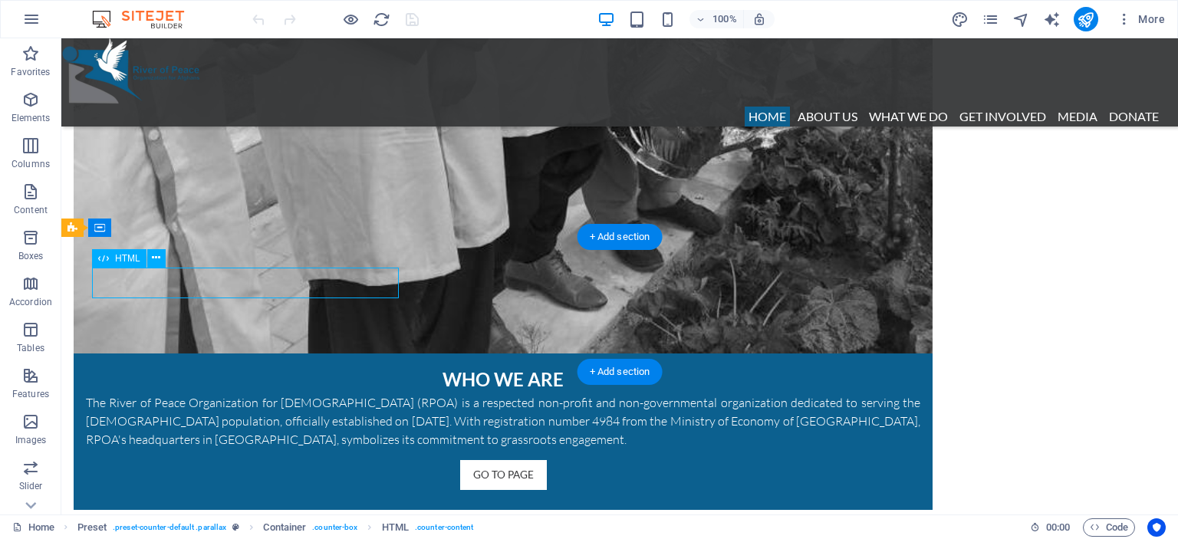
scroll to position [1186, 0]
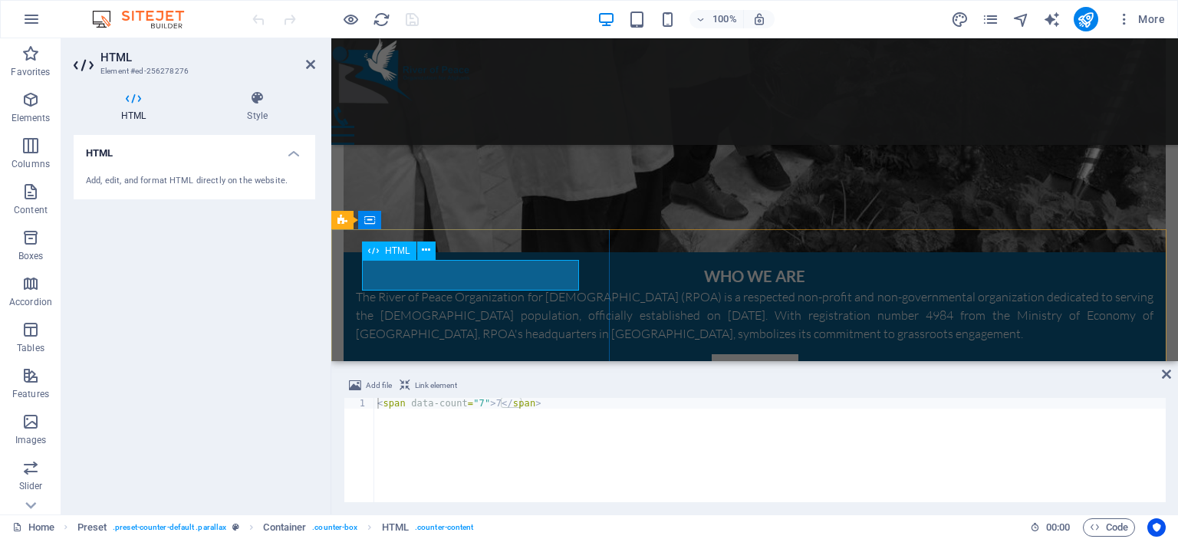
click at [474, 403] on div "< span data-count = "7" > 7 </ span >" at bounding box center [770, 461] width 792 height 126
click at [492, 402] on div "< span data-count = "8" > 7 </ span >" at bounding box center [770, 461] width 792 height 126
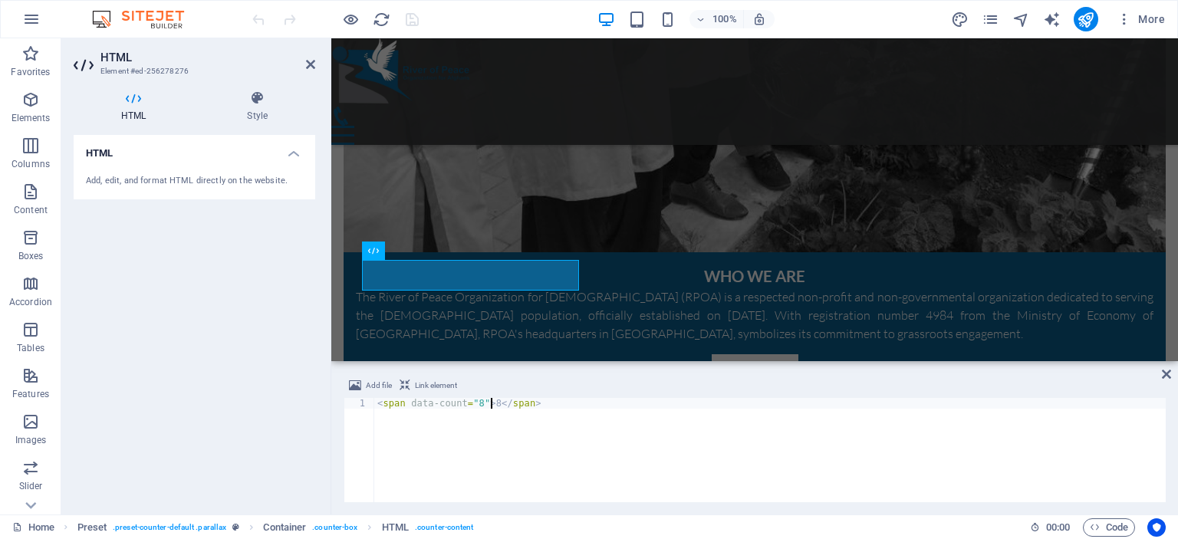
type textarea "<span data-count="8">8</span>"
click at [219, 417] on div "HTML Add, edit, and format HTML directly on the website." at bounding box center [195, 318] width 242 height 367
click at [1165, 374] on icon at bounding box center [1166, 374] width 9 height 12
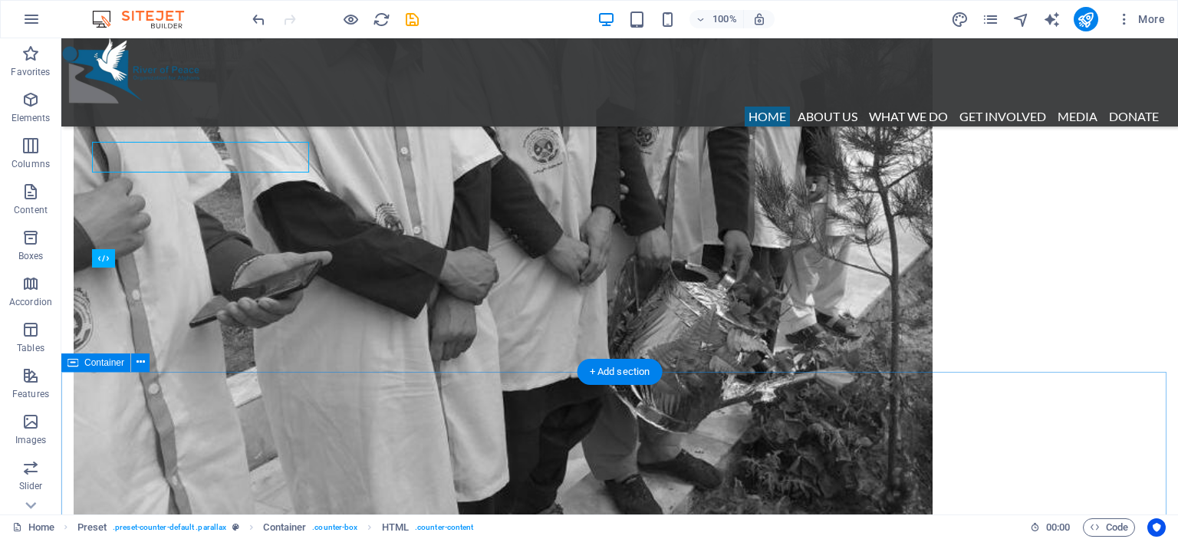
scroll to position [1304, 0]
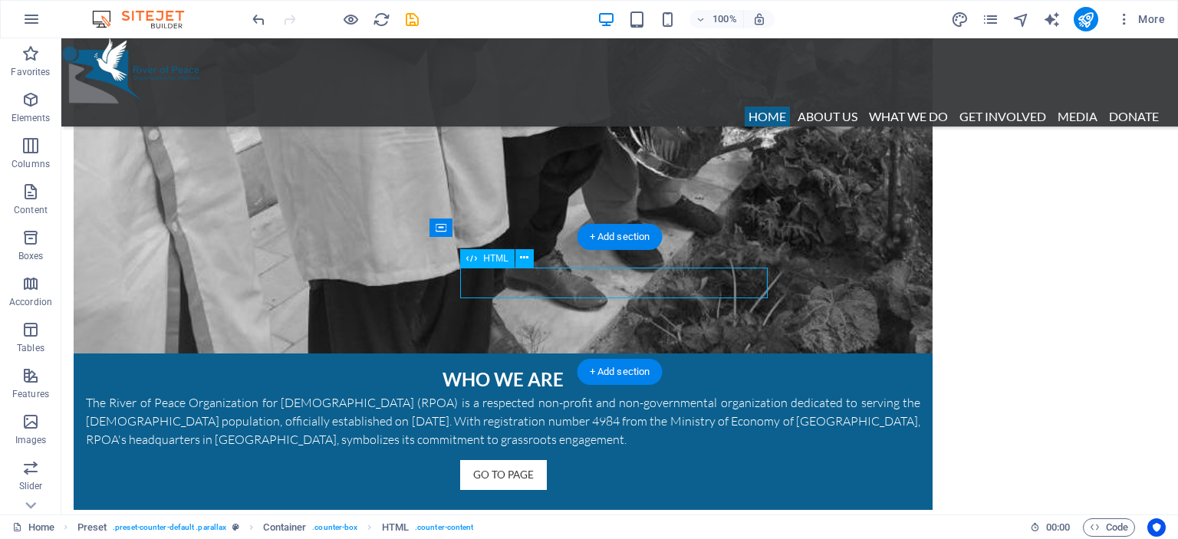
scroll to position [1186, 0]
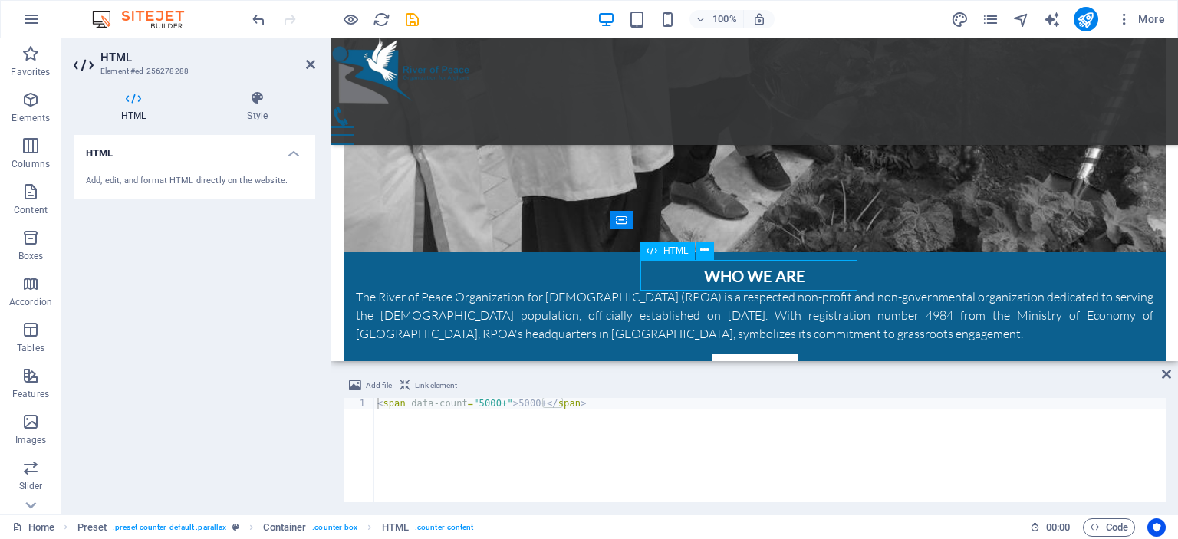
drag, startPoint x: 703, startPoint y: 275, endPoint x: 712, endPoint y: 275, distance: 9.2
click at [490, 402] on div "< span data-count = "5000+" > 5000+ </ span >" at bounding box center [770, 461] width 792 height 126
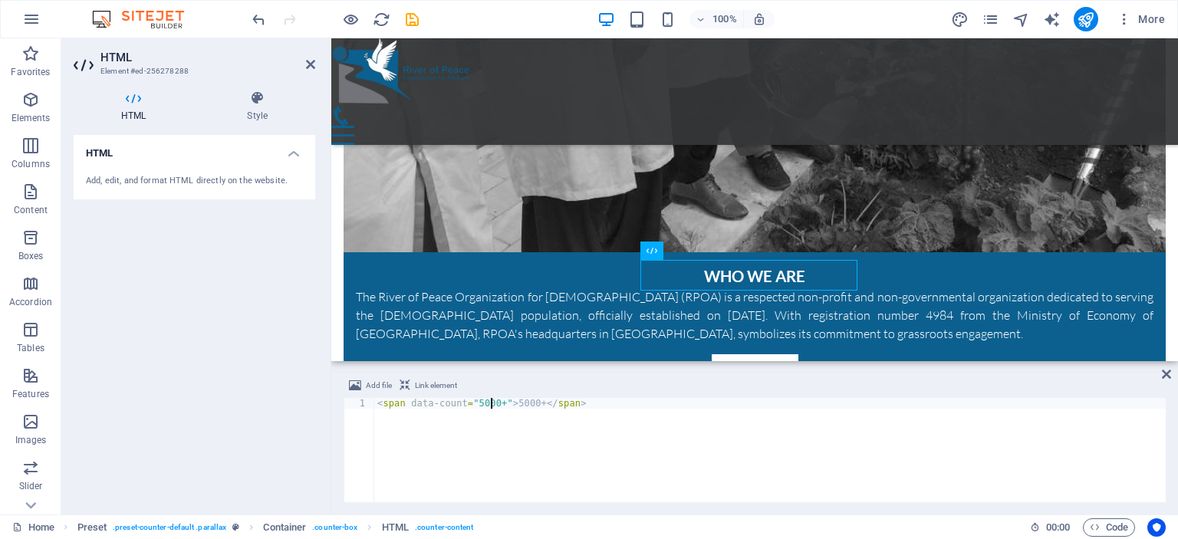
drag, startPoint x: 476, startPoint y: 401, endPoint x: 480, endPoint y: 410, distance: 10.3
click at [476, 400] on div "< span data-count = "5000+" > 5000+ </ span >" at bounding box center [770, 461] width 792 height 126
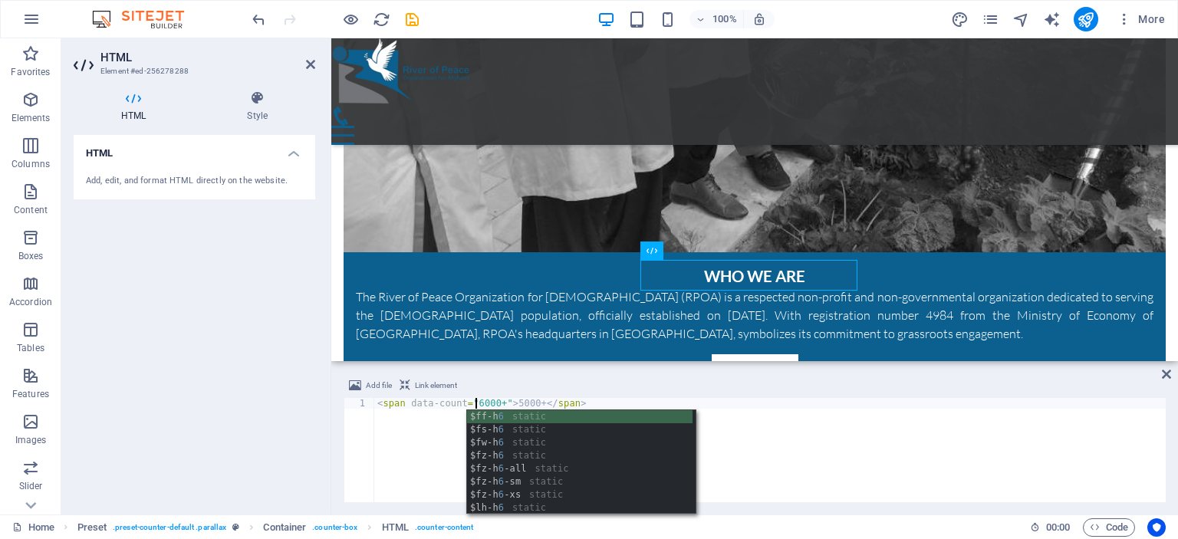
scroll to position [0, 8]
click at [509, 400] on div "< span data-count = "6000+" > 5000+ </ span >" at bounding box center [770, 461] width 792 height 126
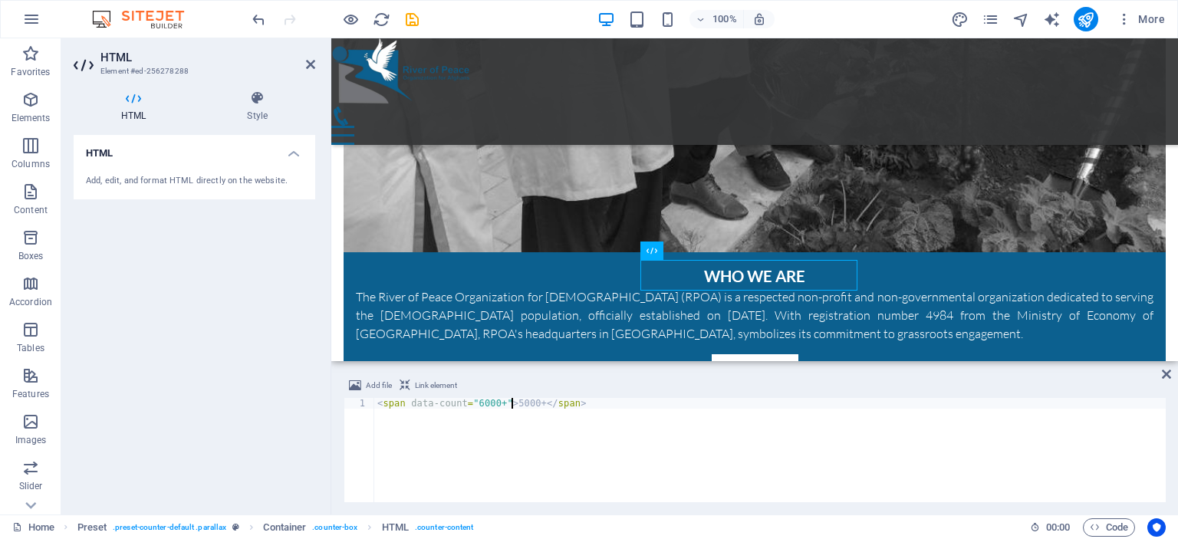
click at [509, 404] on div "< span data-count = "6000+" > 5000+ </ span >" at bounding box center [770, 461] width 792 height 126
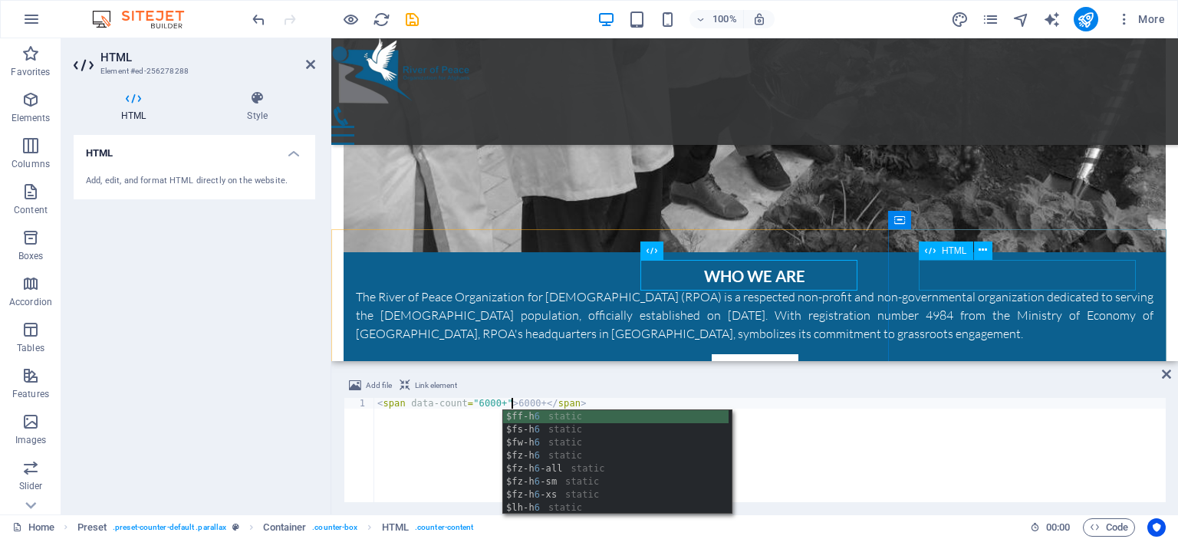
type textarea "<span data-count="6000+">6000+</span>"
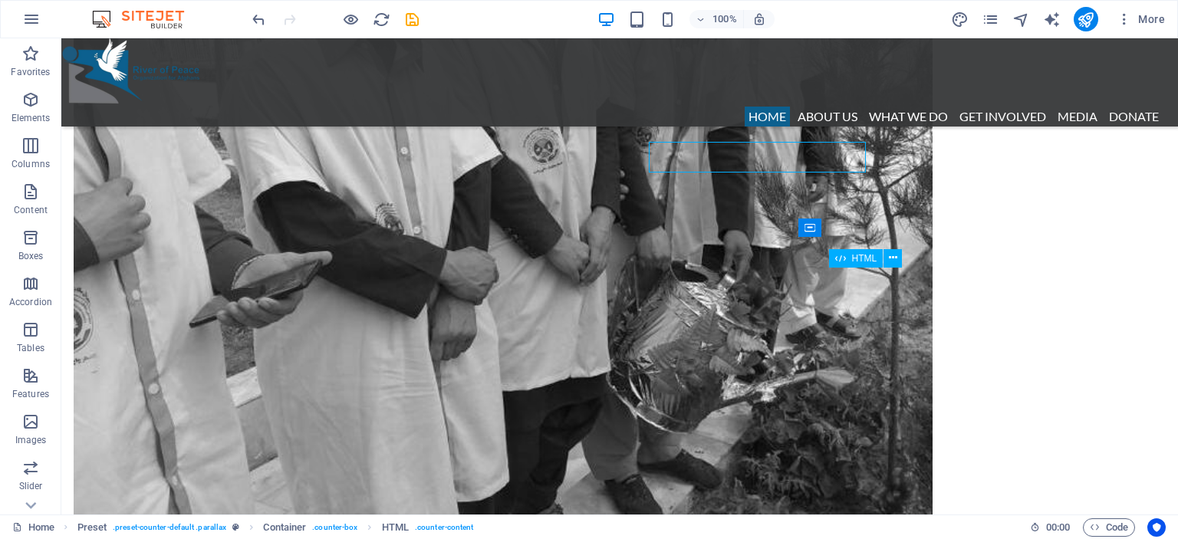
scroll to position [1304, 0]
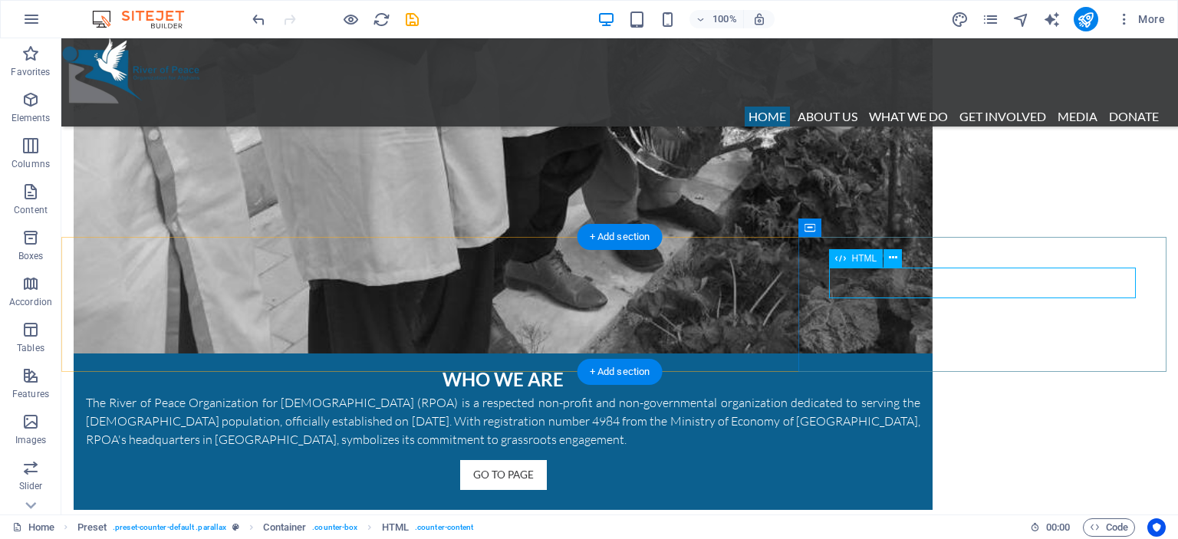
scroll to position [1186, 0]
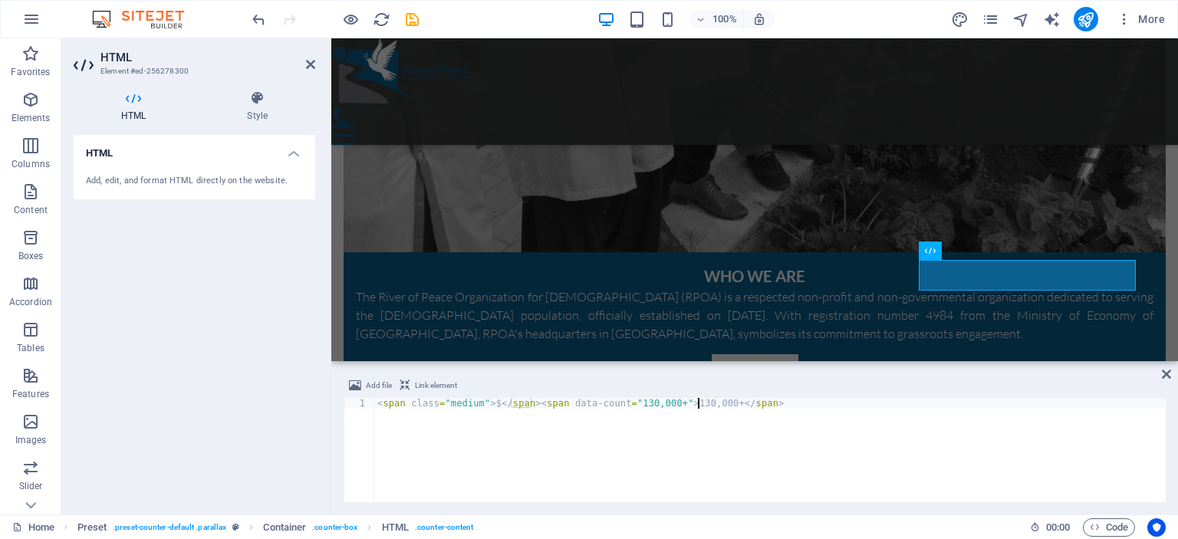
click at [696, 404] on div "< span class = "medium" > $ </ span > < span data-count = "130,000+" > 130,000+…" at bounding box center [770, 461] width 792 height 126
click at [644, 404] on div "< span class = "medium" > $ </ span > < span data-count = "130,000+" > 350,000+…" at bounding box center [770, 461] width 792 height 126
type textarea "<span class="medium"> $ </span><span data-count="350,000+">350,000+</span>"
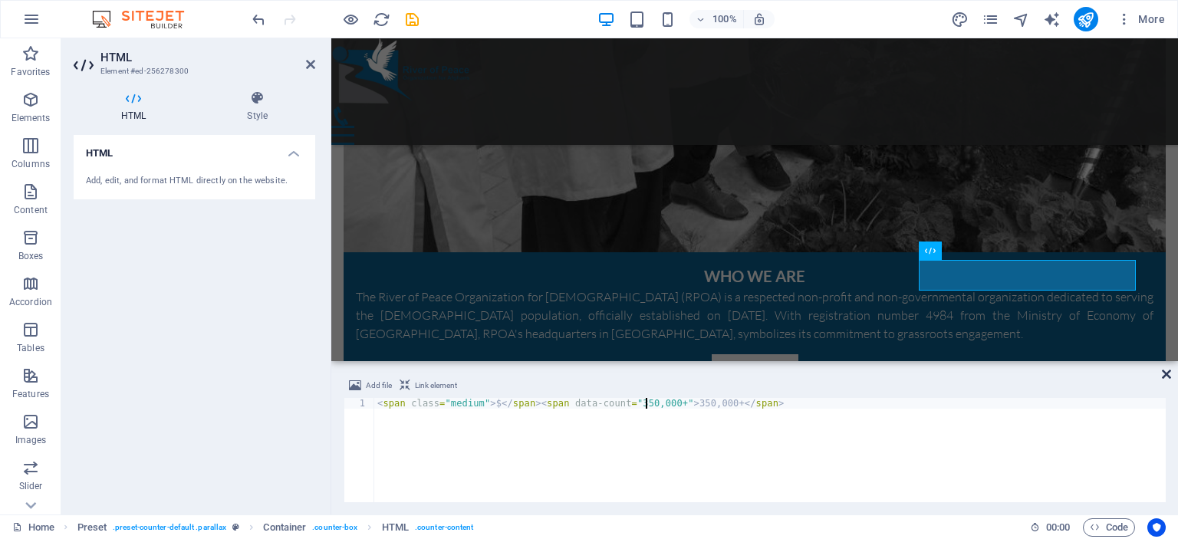
click at [1170, 374] on icon at bounding box center [1166, 374] width 9 height 12
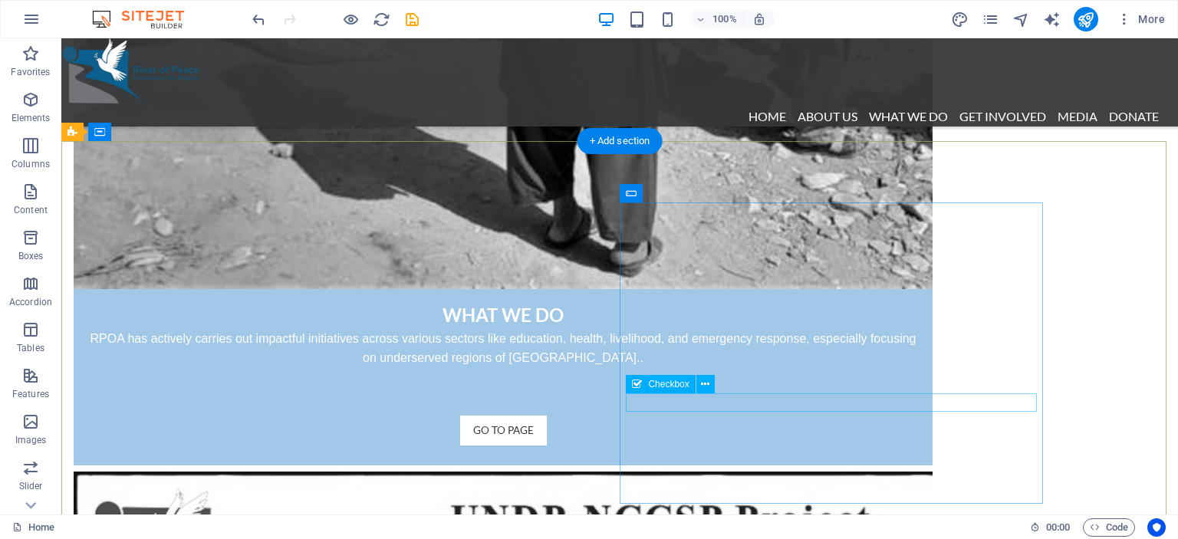
scroll to position [2513, 0]
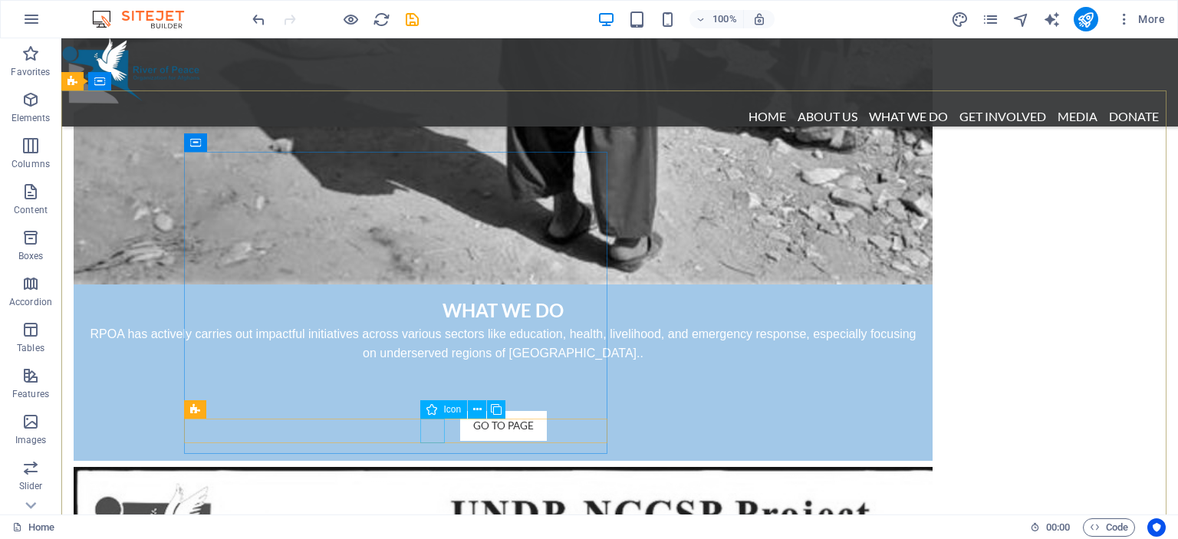
click at [439, 411] on div "Icon" at bounding box center [443, 409] width 47 height 18
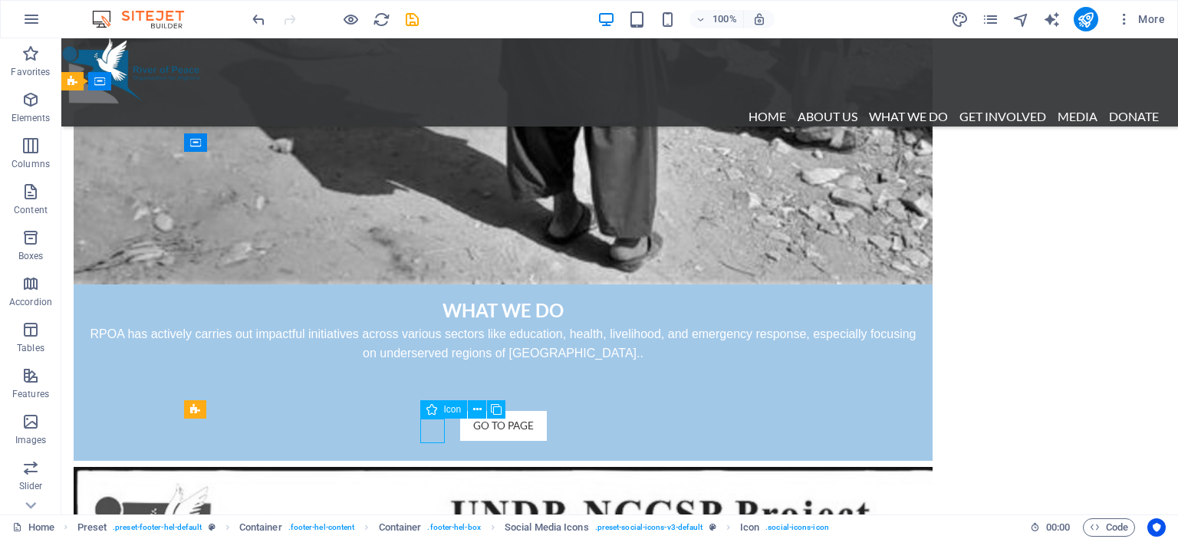
click at [439, 411] on div "Icon" at bounding box center [443, 409] width 47 height 18
select select "xMidYMid"
select select "px"
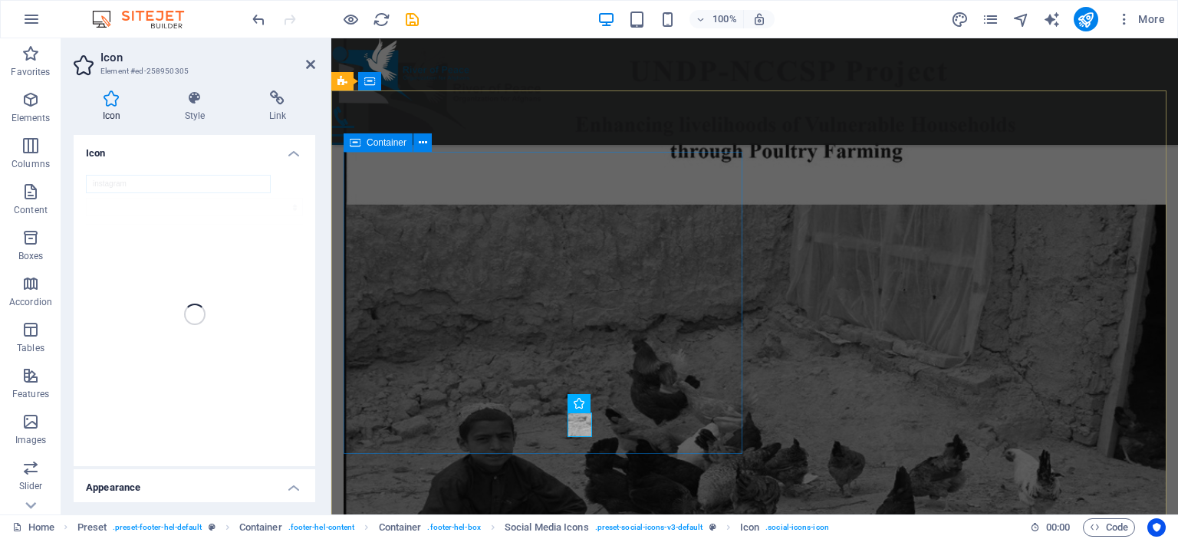
scroll to position [2664, 0]
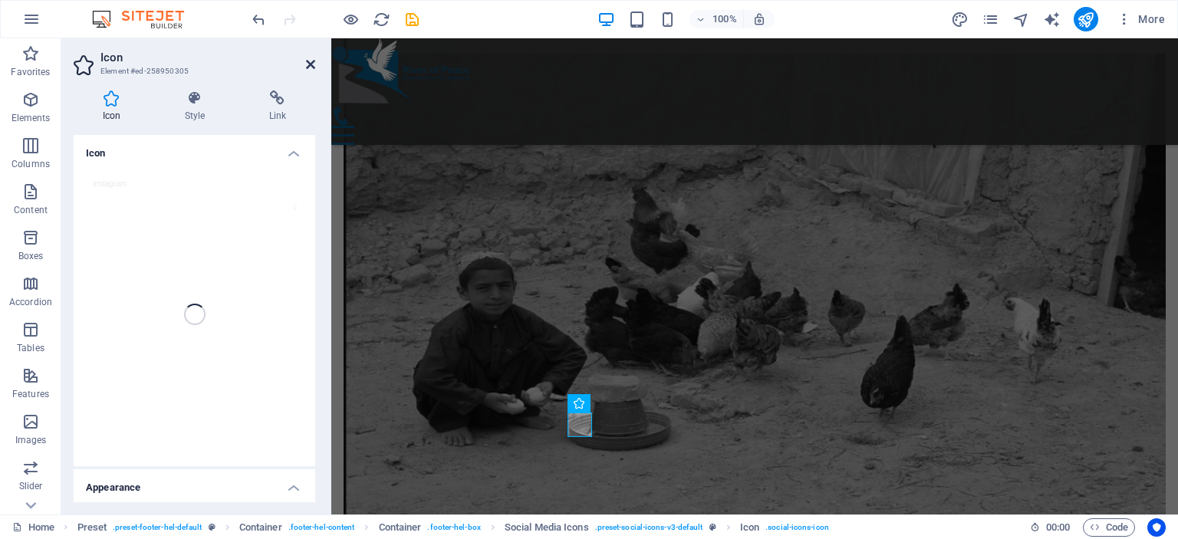
click at [310, 64] on icon at bounding box center [310, 64] width 9 height 12
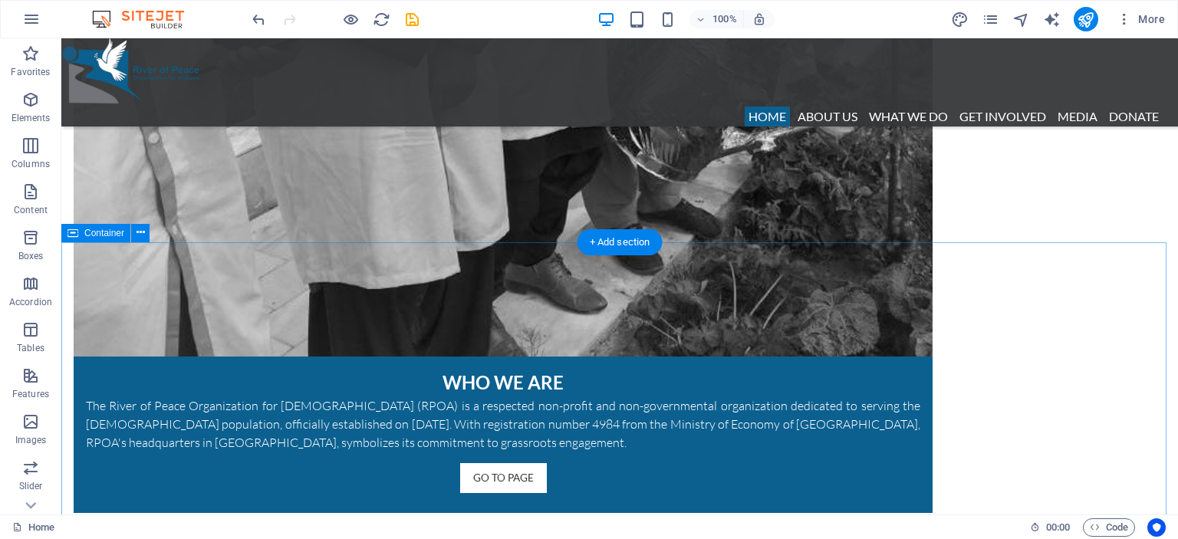
scroll to position [1438, 0]
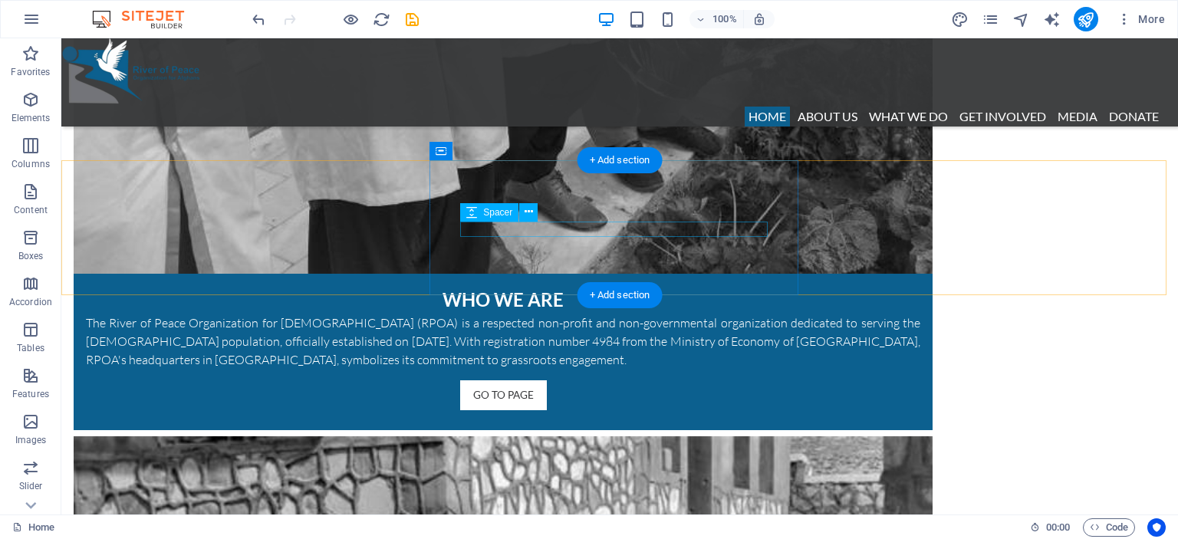
scroll to position [1381, 0]
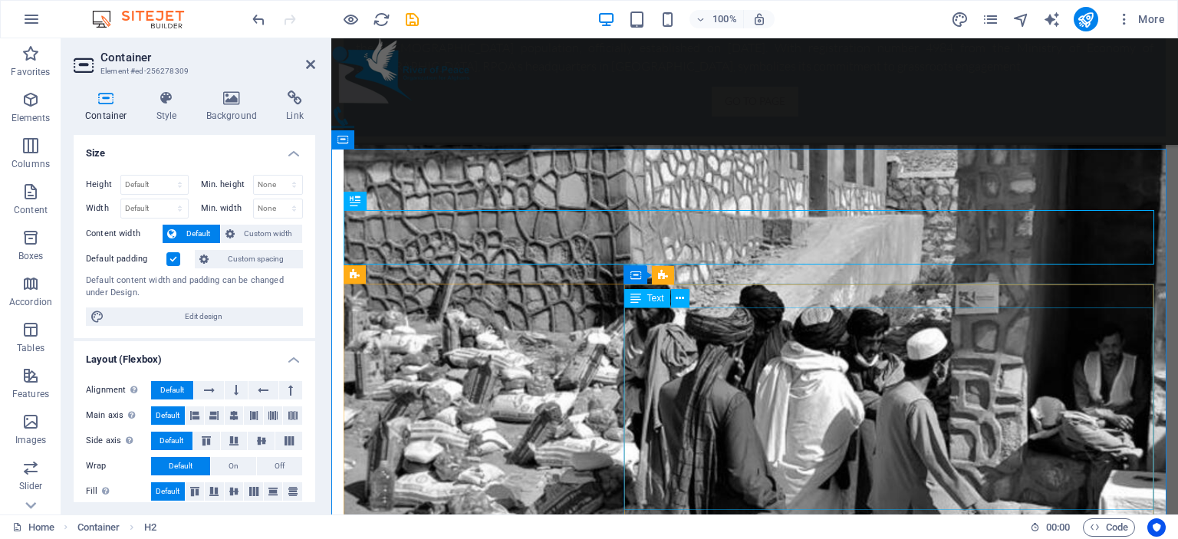
scroll to position [1611, 0]
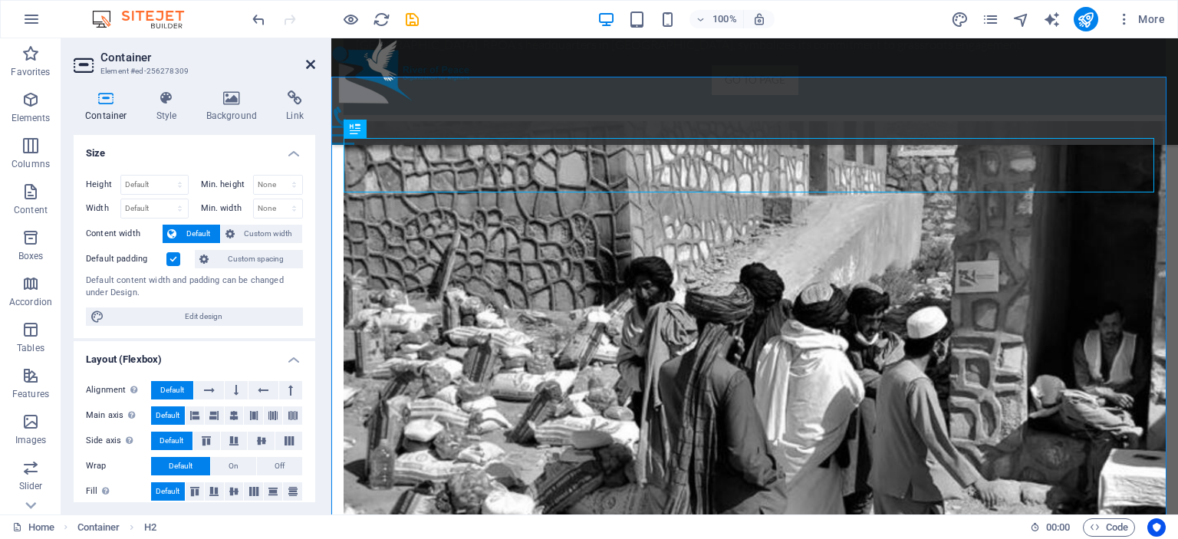
drag, startPoint x: 309, startPoint y: 61, endPoint x: 254, endPoint y: 28, distance: 64.3
click at [309, 61] on icon at bounding box center [310, 64] width 9 height 12
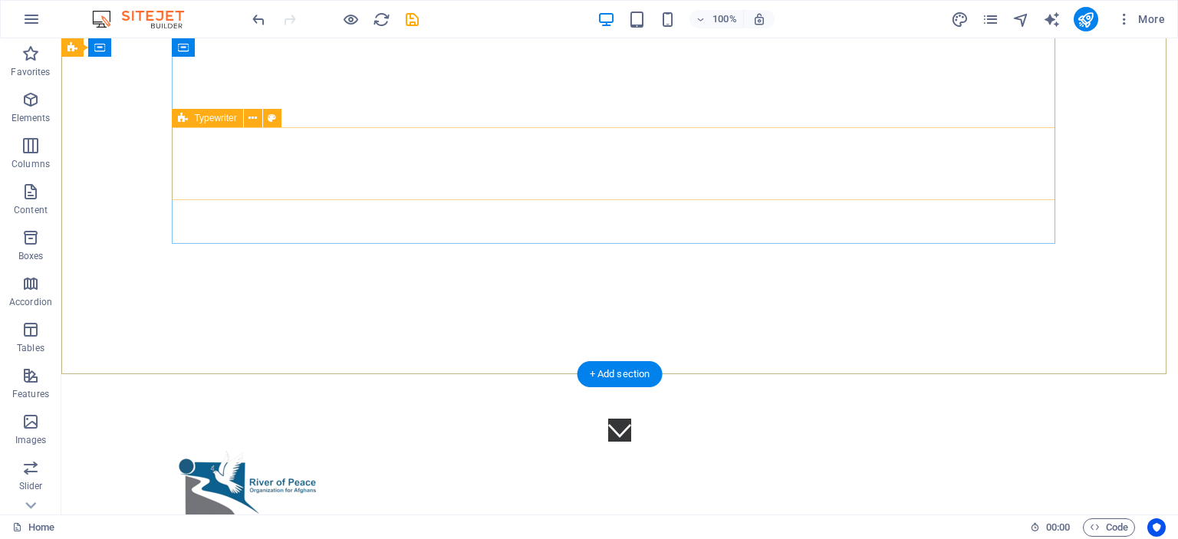
scroll to position [0, 0]
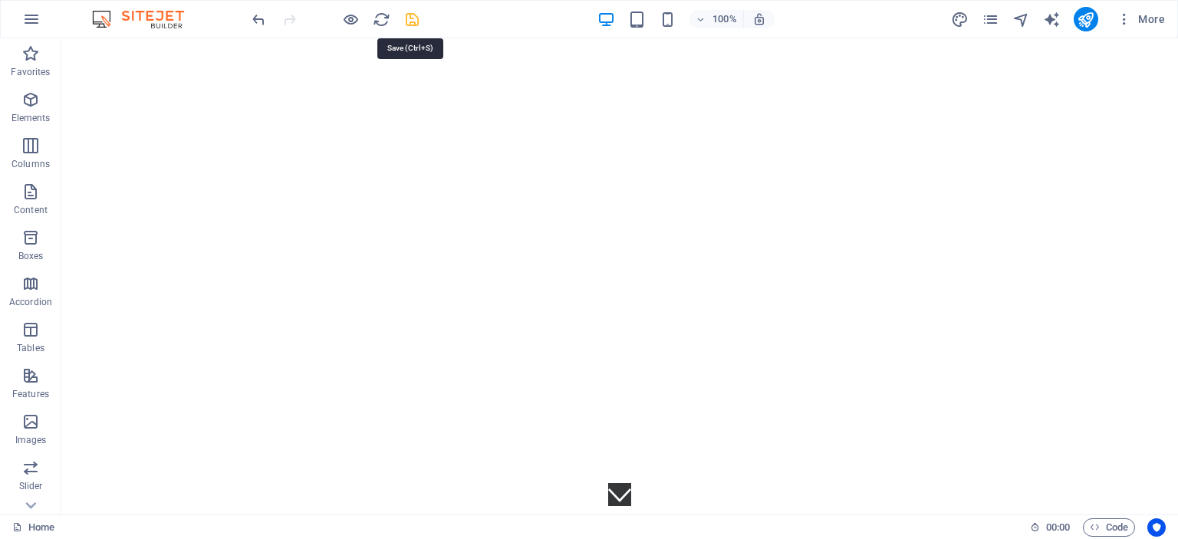
click at [408, 19] on icon "save" at bounding box center [413, 20] width 18 height 18
checkbox input "false"
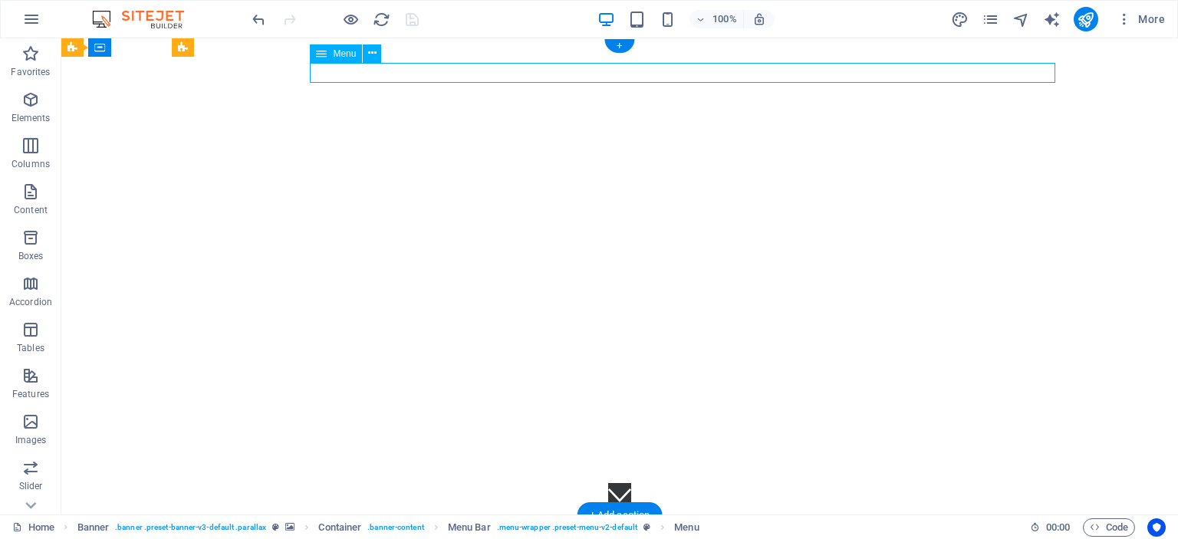
select select
select select "1"
select select
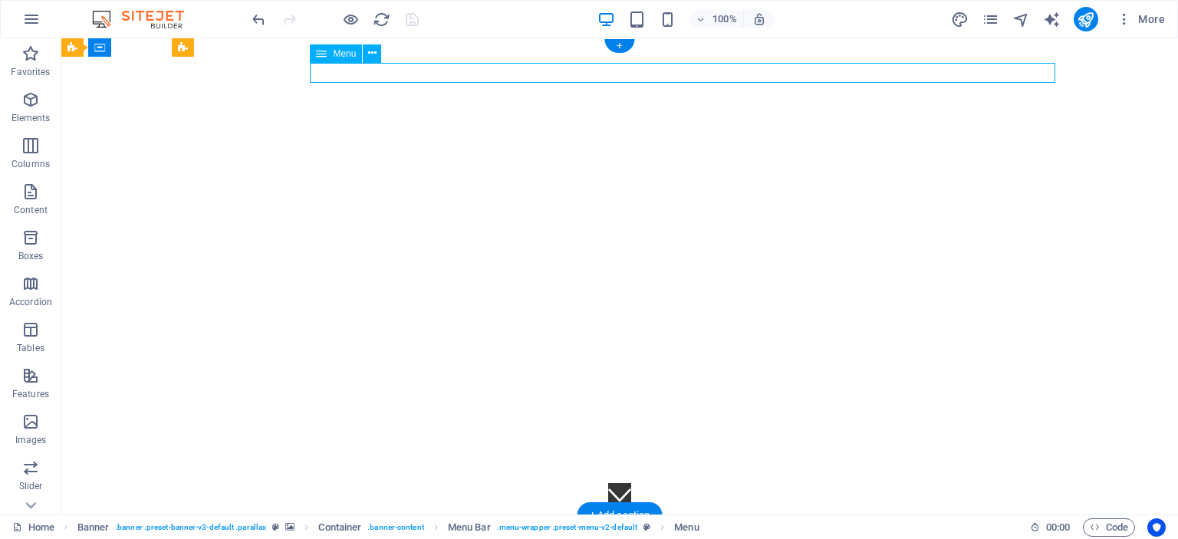
select select "2"
select select
select select "3"
select select
select select "4"
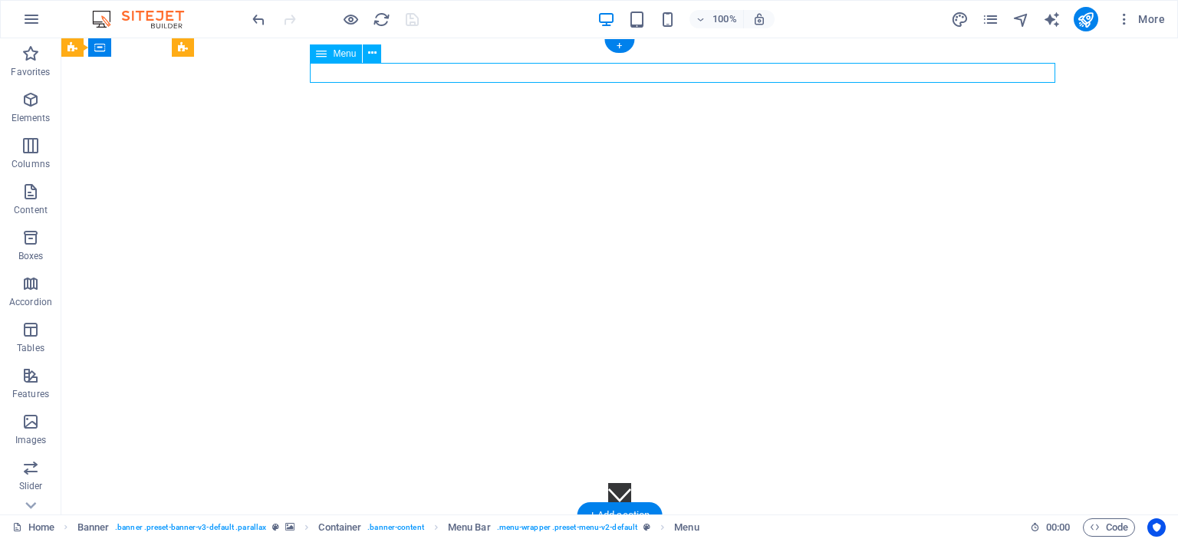
select select
select select "5"
select select
select select "6"
select select
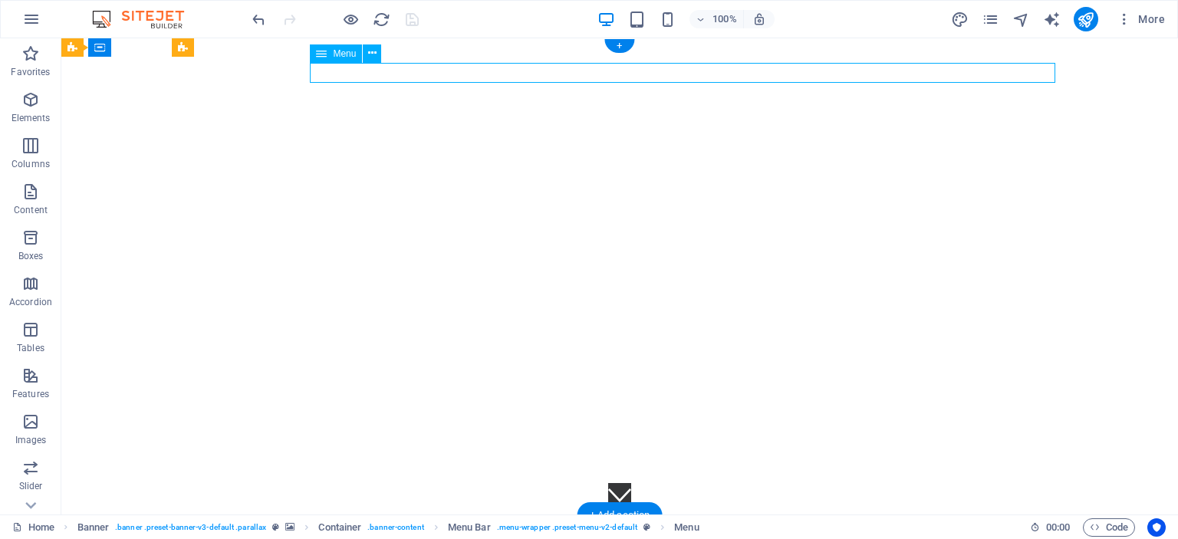
select select "7"
select select
select select "8"
select select
select select "9"
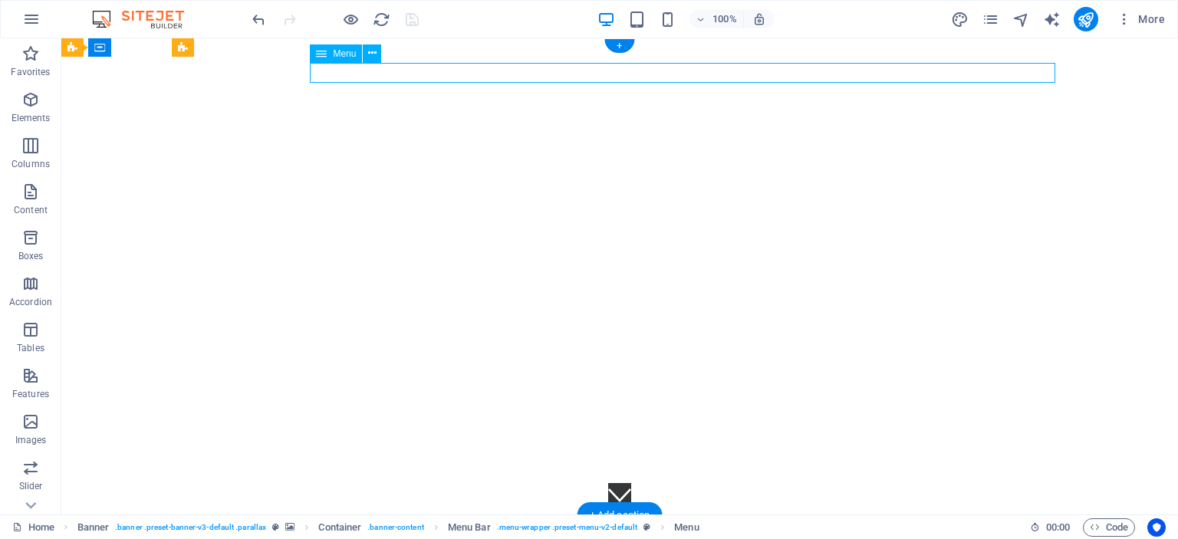
select select
select select "10"
select select
select select "12"
select select
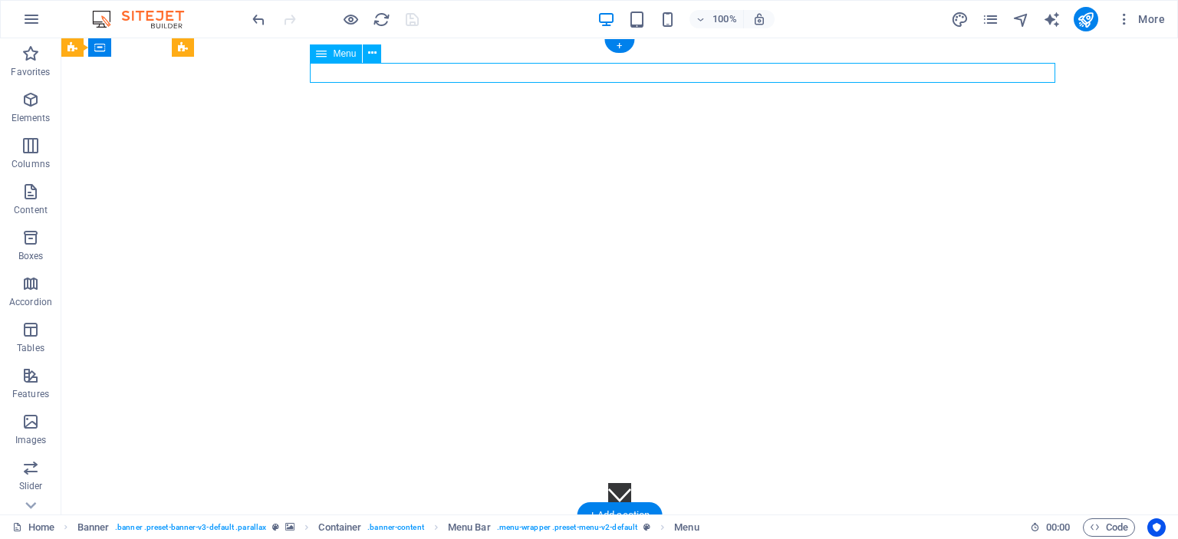
select select "13"
select select
select select "14"
select select
select select "15"
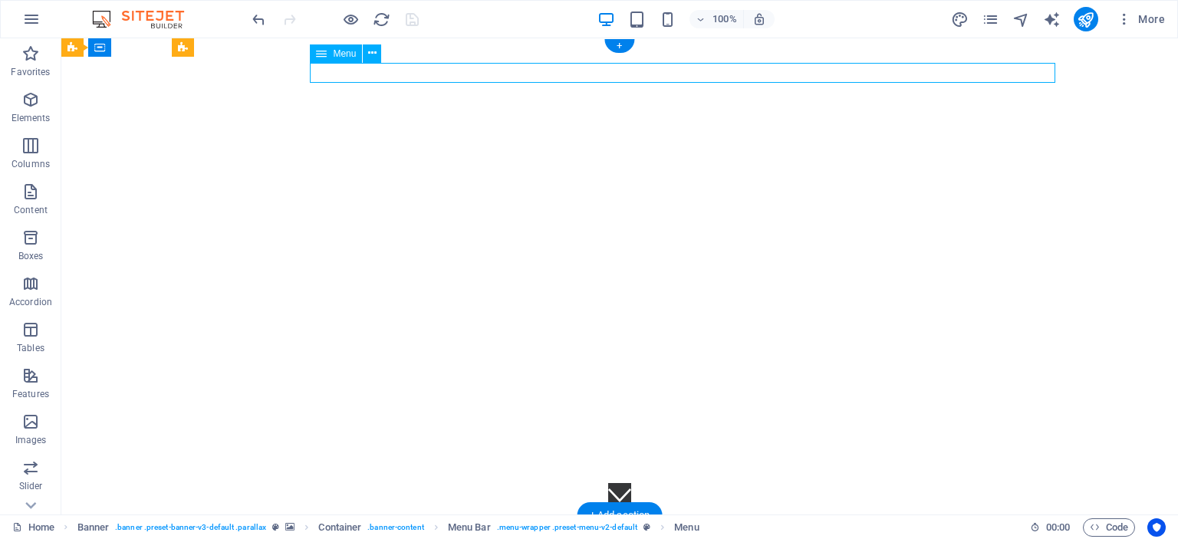
select select
select select "16"
select select
select select "17"
select select
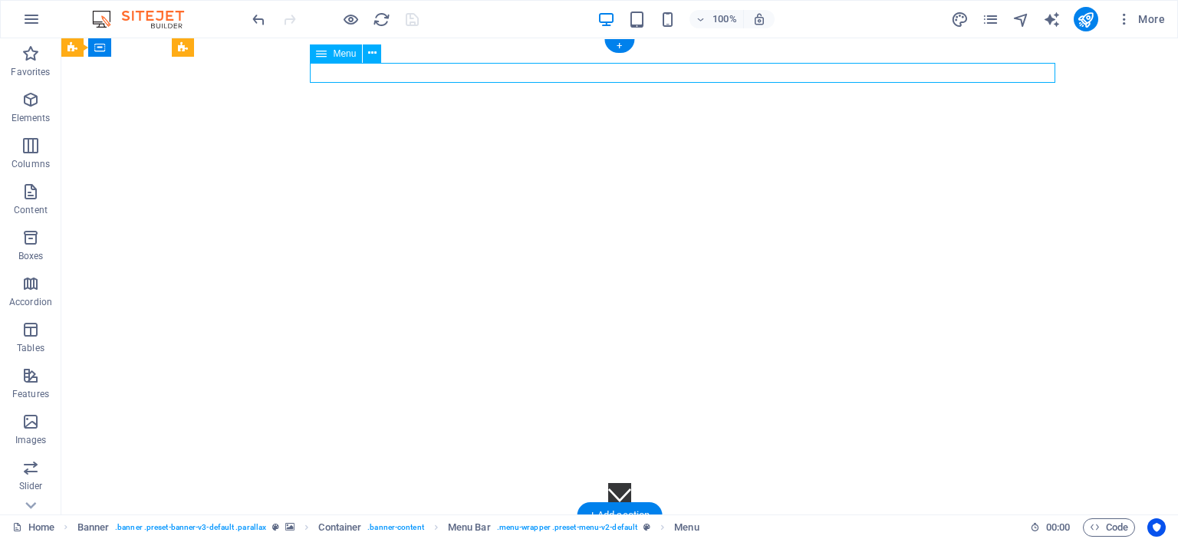
select select "18"
select select
select select "19"
select select
select select "20"
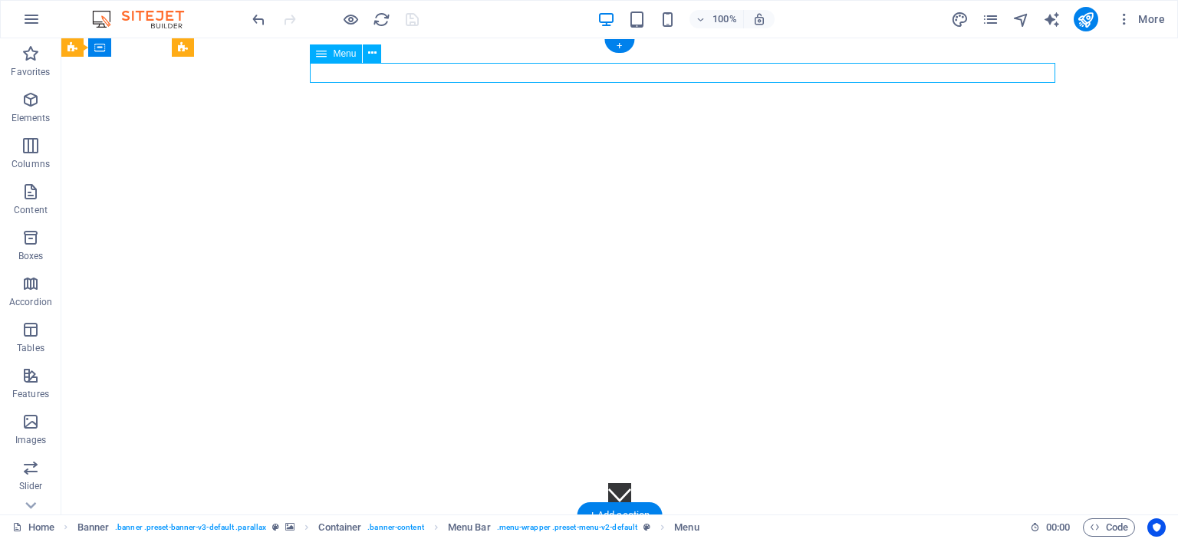
select select
select select "21"
select select
select select "22"
select select
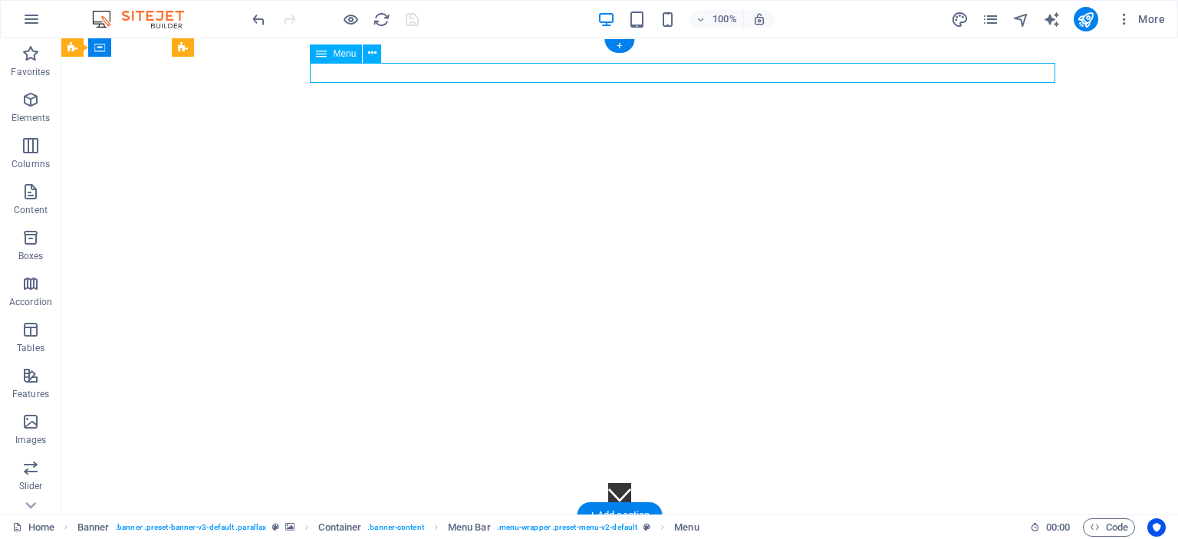
select select
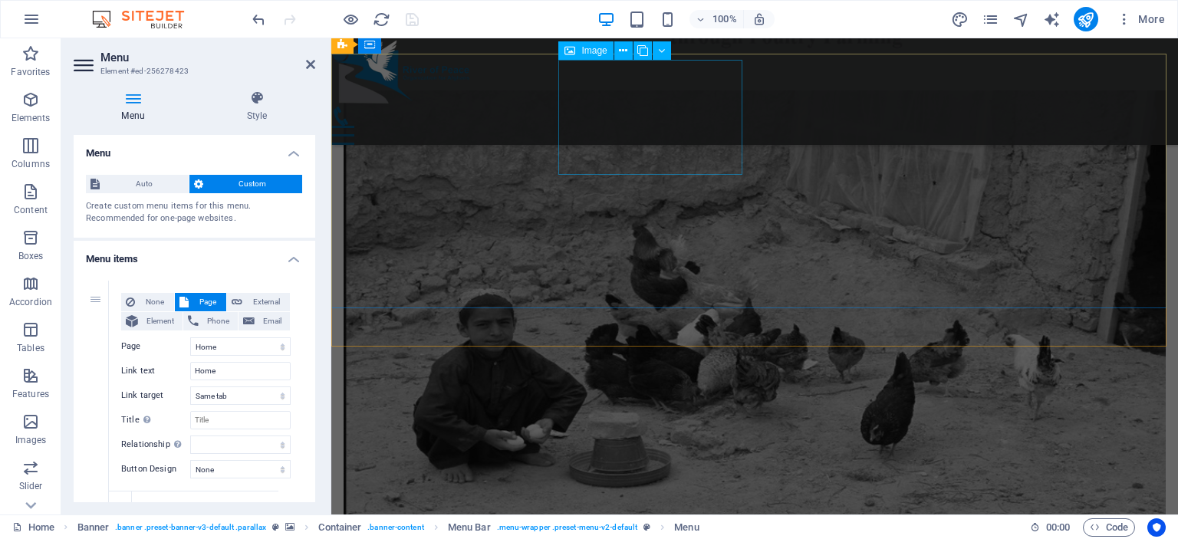
scroll to position [2684, 0]
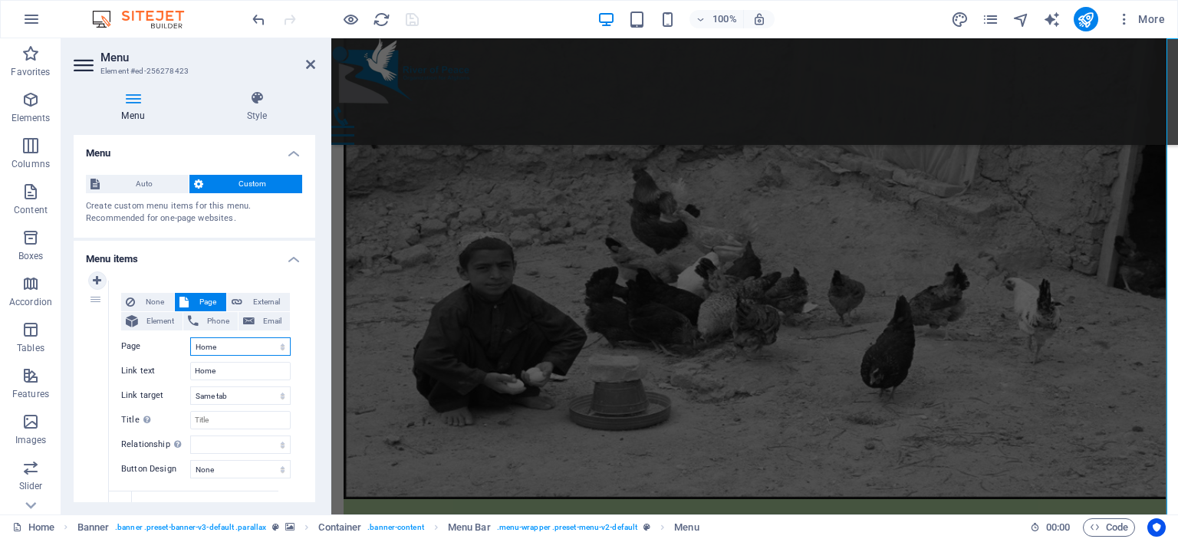
click at [244, 349] on select "Home -- Vision -- Mision -- Updates About us -- Who we are -- Where We Work -- …" at bounding box center [240, 347] width 101 height 18
click at [550, 12] on div "100% More" at bounding box center [710, 19] width 922 height 25
click at [213, 348] on select "Home -- Vision -- Mision -- Updates About us -- Who we are -- Where We Work -- …" at bounding box center [240, 347] width 101 height 18
select select "2"
click at [190, 338] on select "Home -- Vision -- Mision -- Updates About us -- Who we are -- Where We Work -- …" at bounding box center [240, 347] width 101 height 18
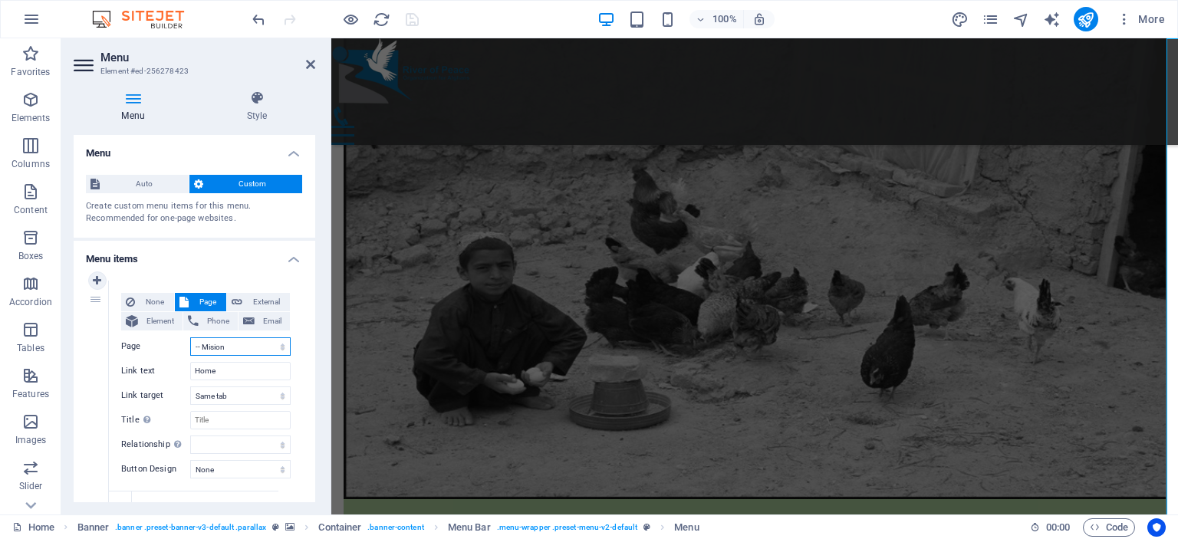
type input "Mision"
select select
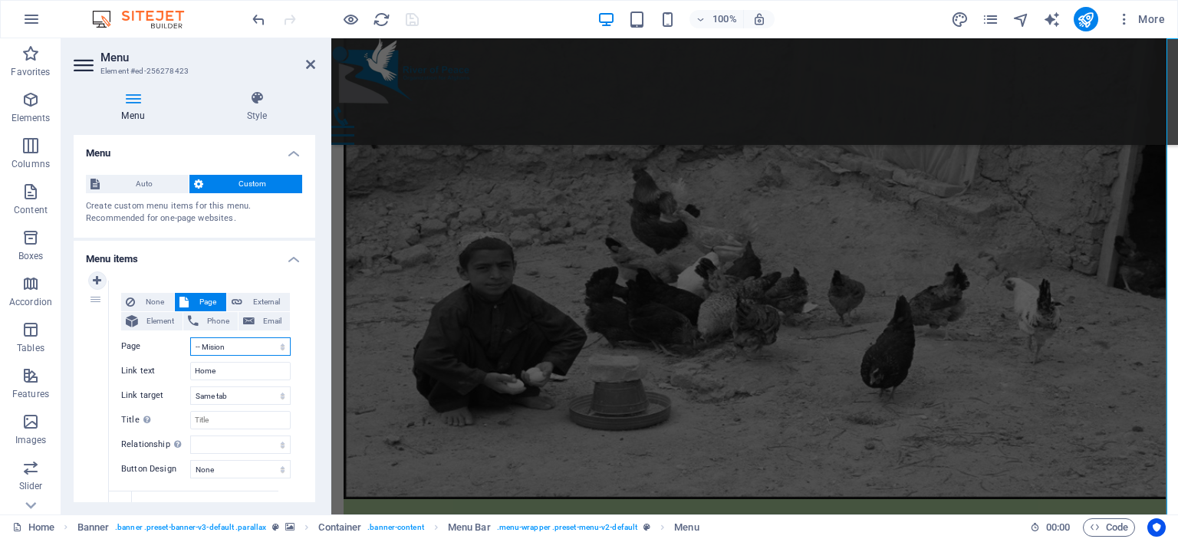
select select
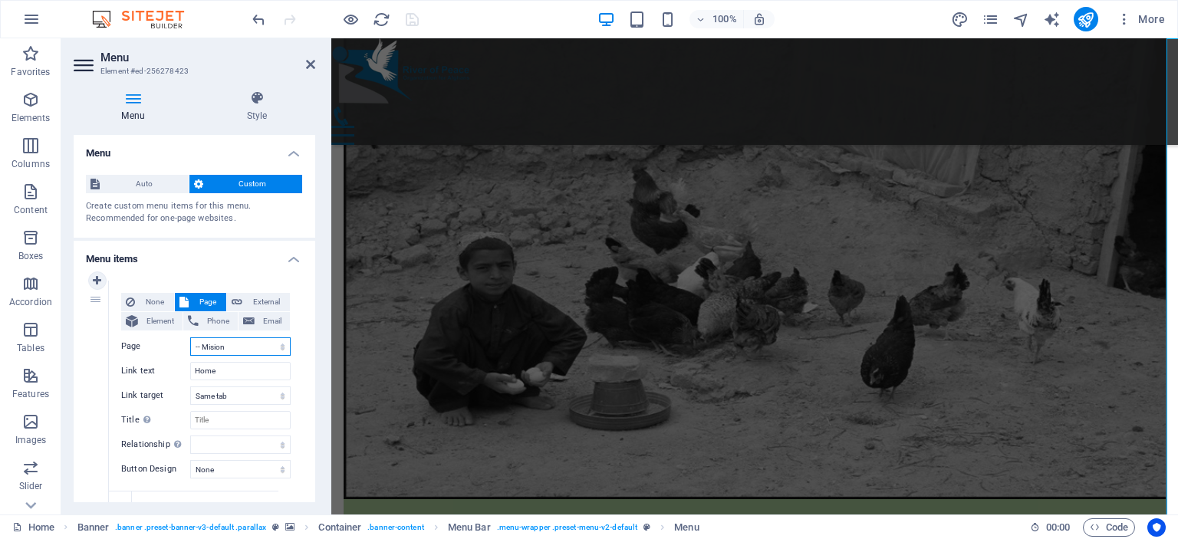
select select
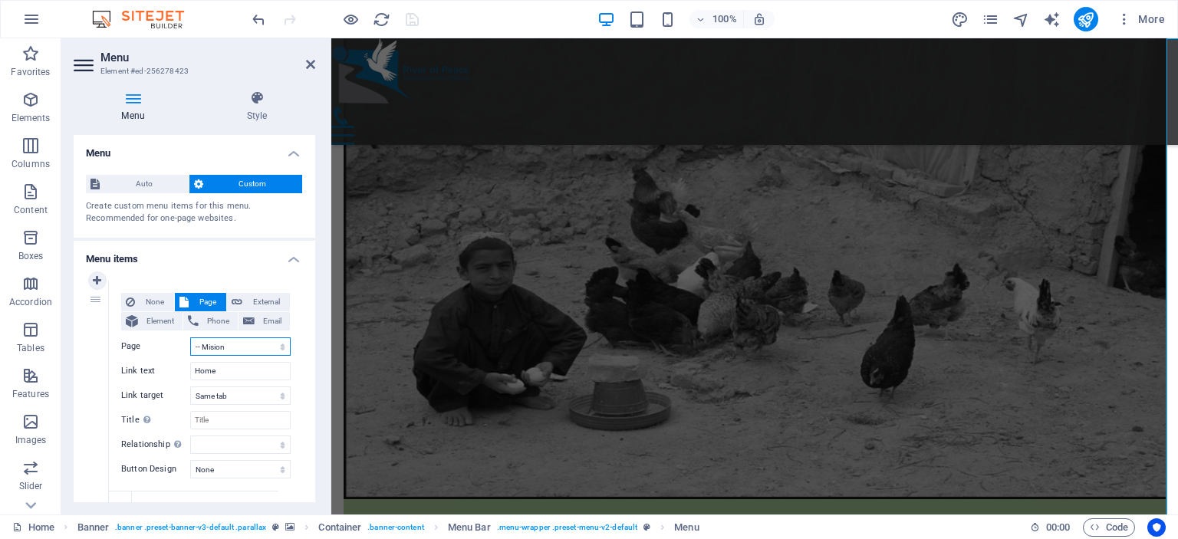
select select
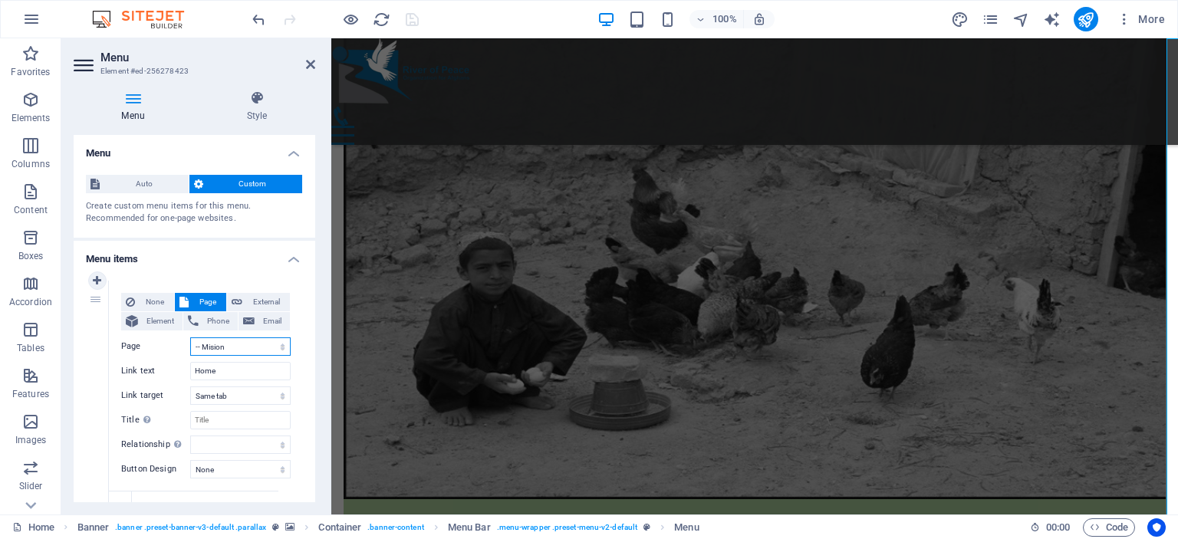
select select
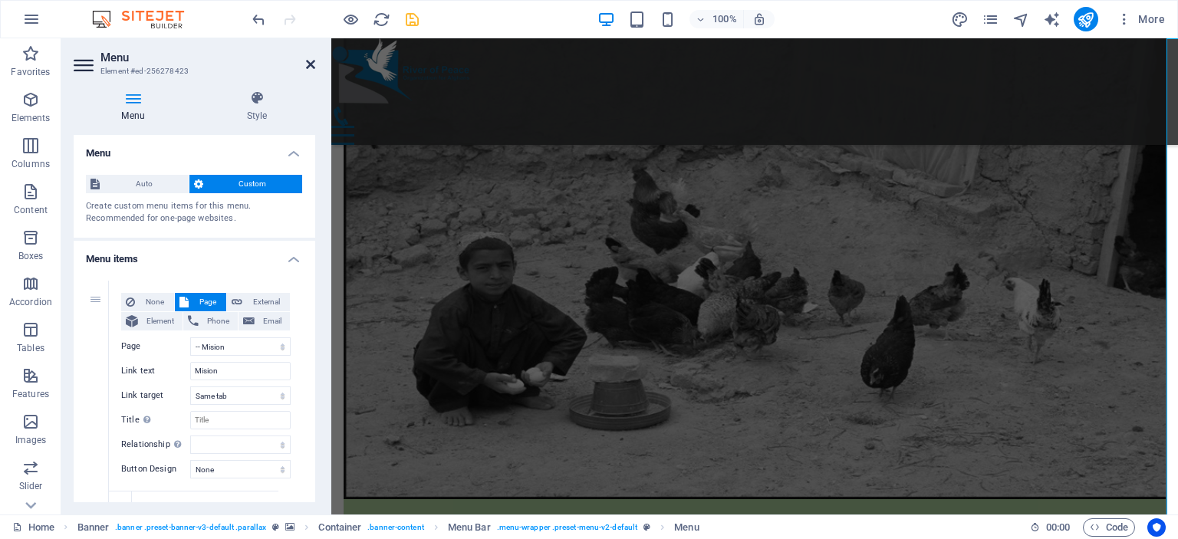
click at [308, 63] on icon at bounding box center [310, 64] width 9 height 12
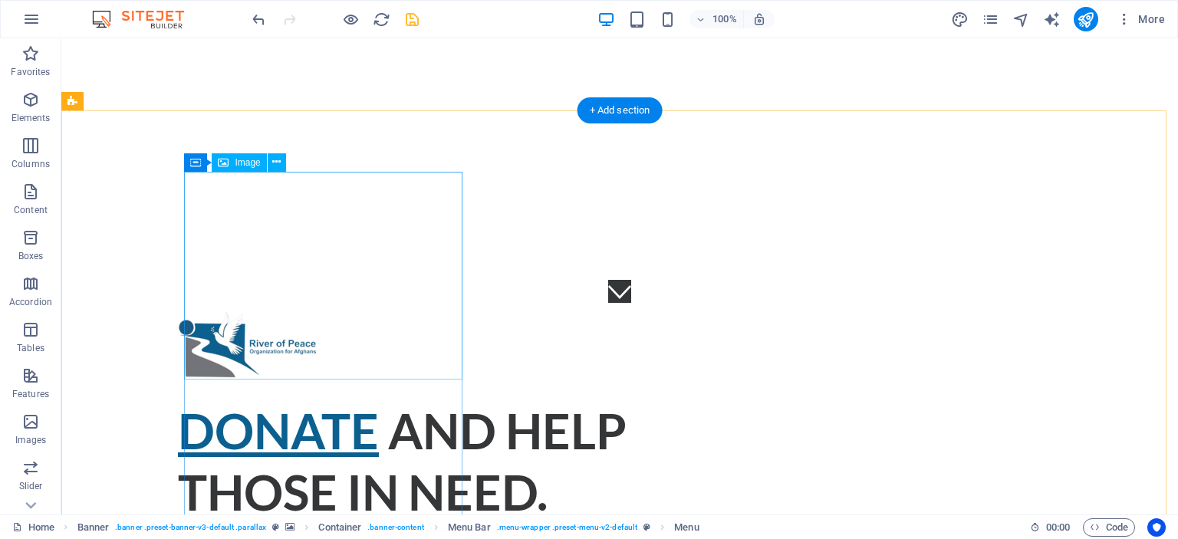
scroll to position [0, 0]
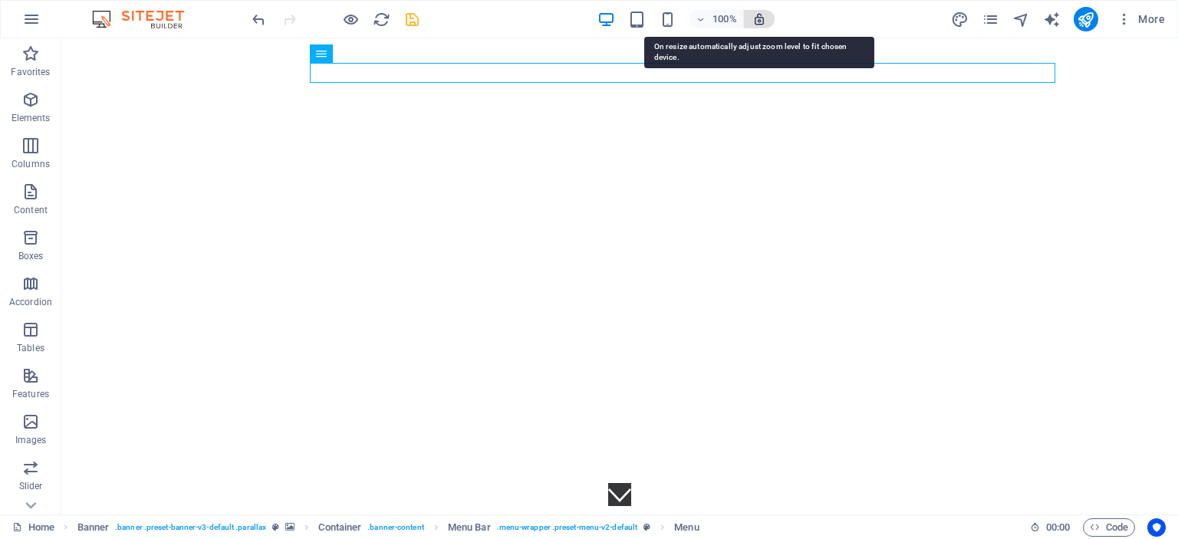
click at [762, 17] on icon "button" at bounding box center [760, 19] width 14 height 14
click at [758, 19] on icon "button" at bounding box center [760, 19] width 14 height 14
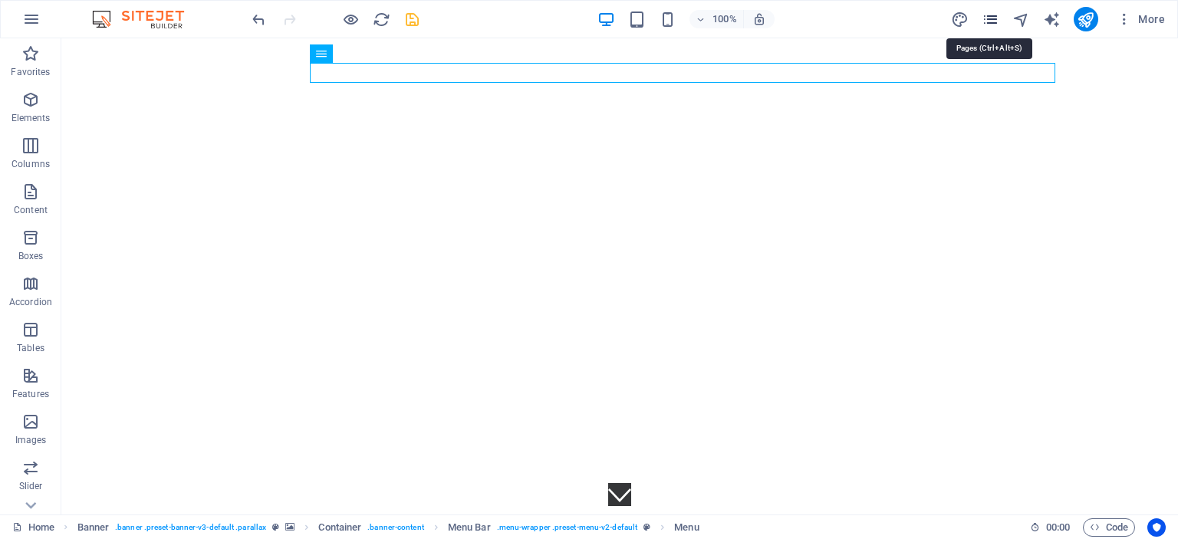
click at [994, 18] on icon "pages" at bounding box center [991, 20] width 18 height 18
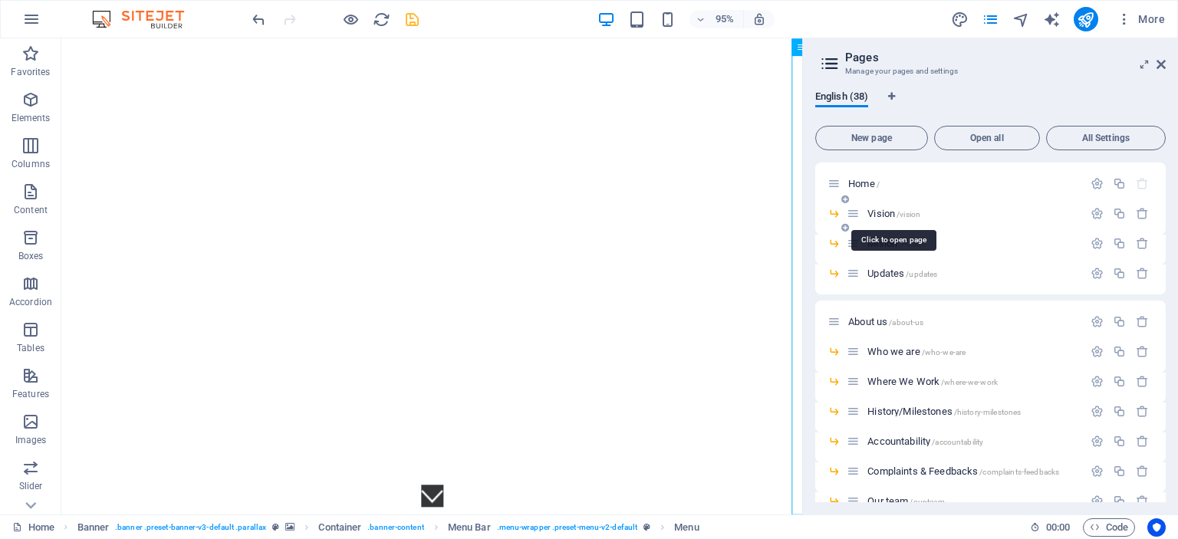
click at [901, 210] on span "/vision" at bounding box center [909, 214] width 24 height 8
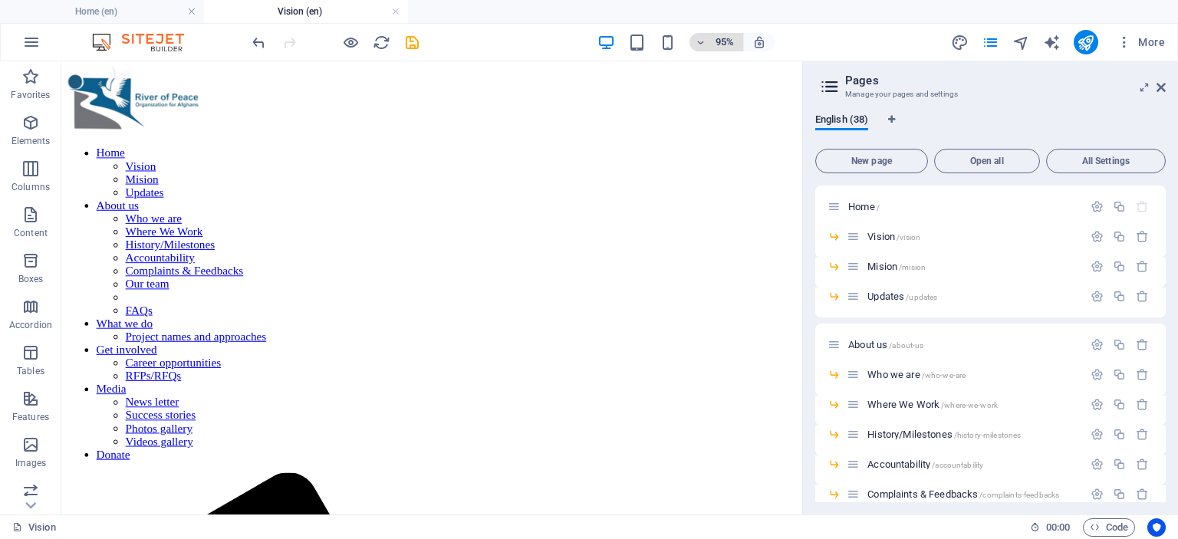
click at [706, 34] on span "95%" at bounding box center [716, 42] width 41 height 18
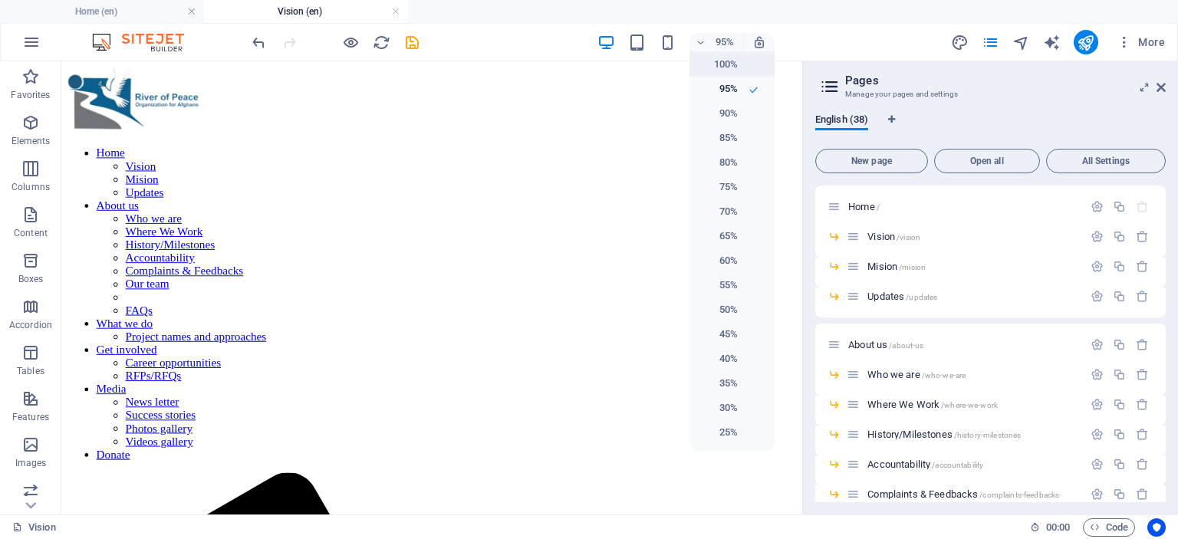
click at [721, 70] on h6 "100%" at bounding box center [718, 64] width 39 height 18
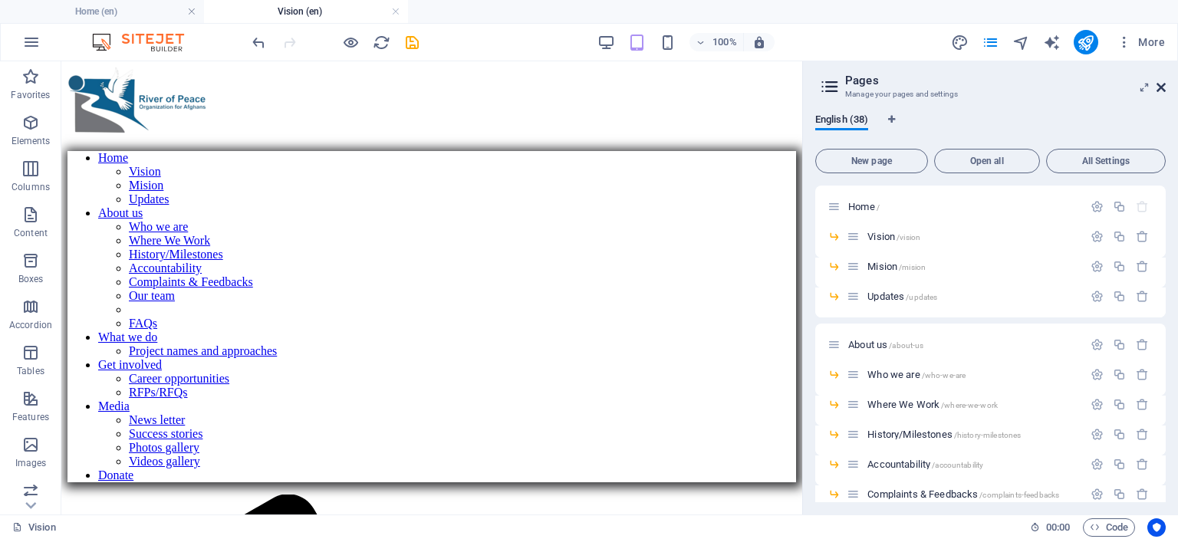
click at [1162, 87] on icon at bounding box center [1161, 87] width 9 height 12
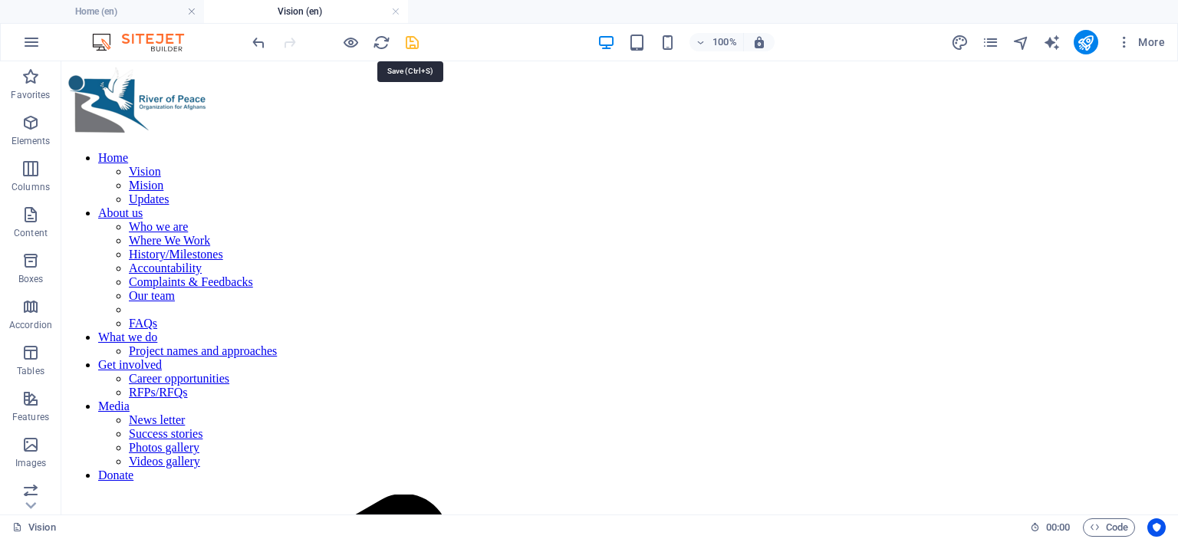
click at [412, 38] on icon "save" at bounding box center [413, 43] width 18 height 18
click at [960, 40] on icon "design" at bounding box center [960, 43] width 18 height 18
select select "ease-in-out"
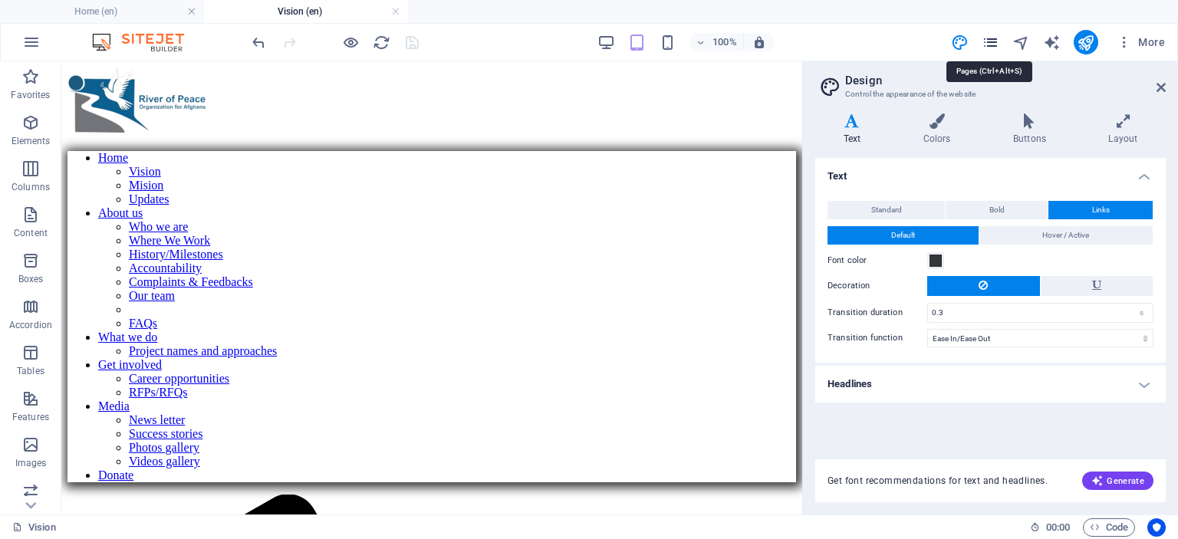
click at [991, 39] on icon "pages" at bounding box center [991, 43] width 18 height 18
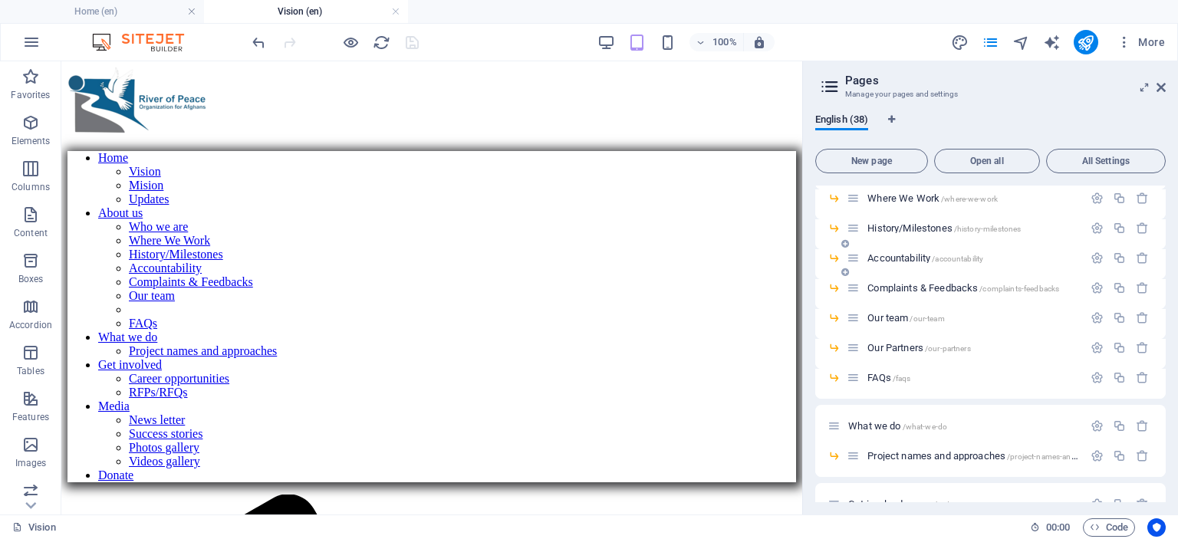
scroll to position [190, 0]
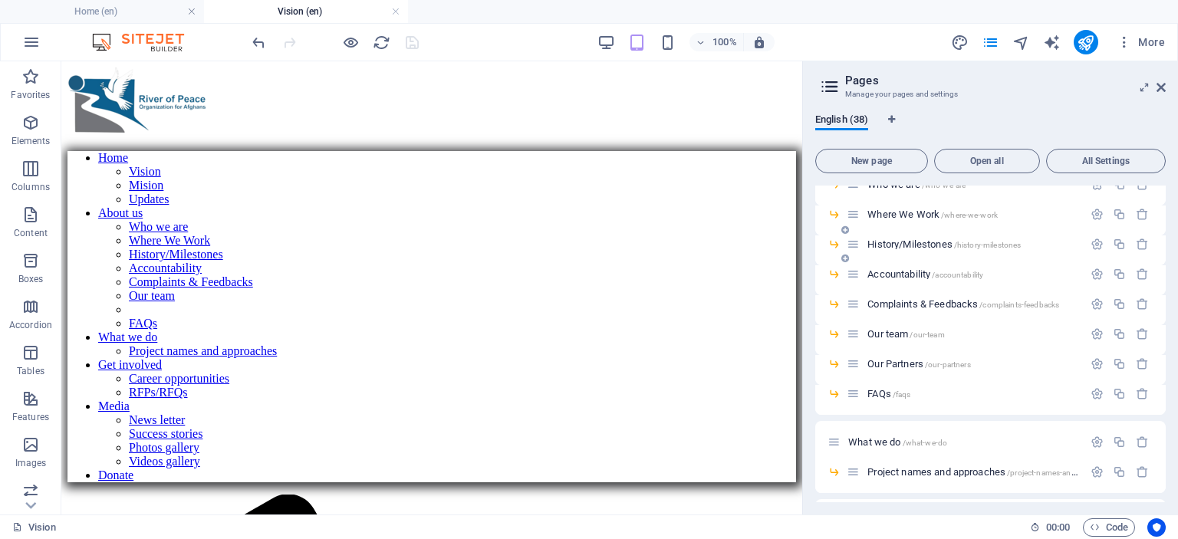
click at [918, 244] on span "History/Milestones /history-milestones" at bounding box center [944, 245] width 153 height 12
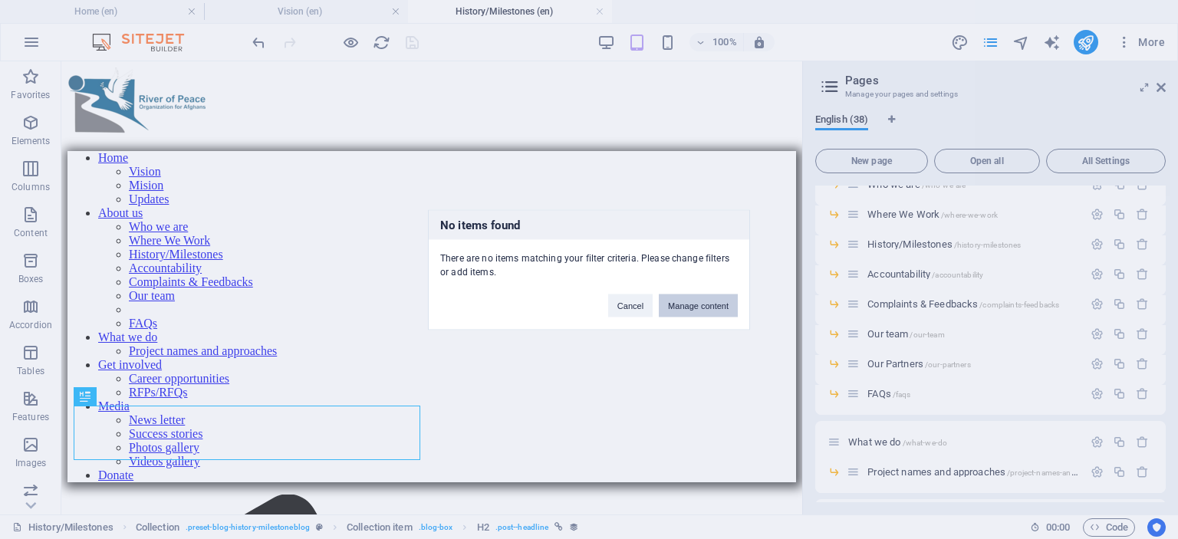
scroll to position [0, 0]
drag, startPoint x: 794, startPoint y: 119, endPoint x: 796, endPoint y: 212, distance: 92.8
click at [796, 212] on div "No items found There are no items matching your filter criteria. Please change …" at bounding box center [589, 269] width 1178 height 539
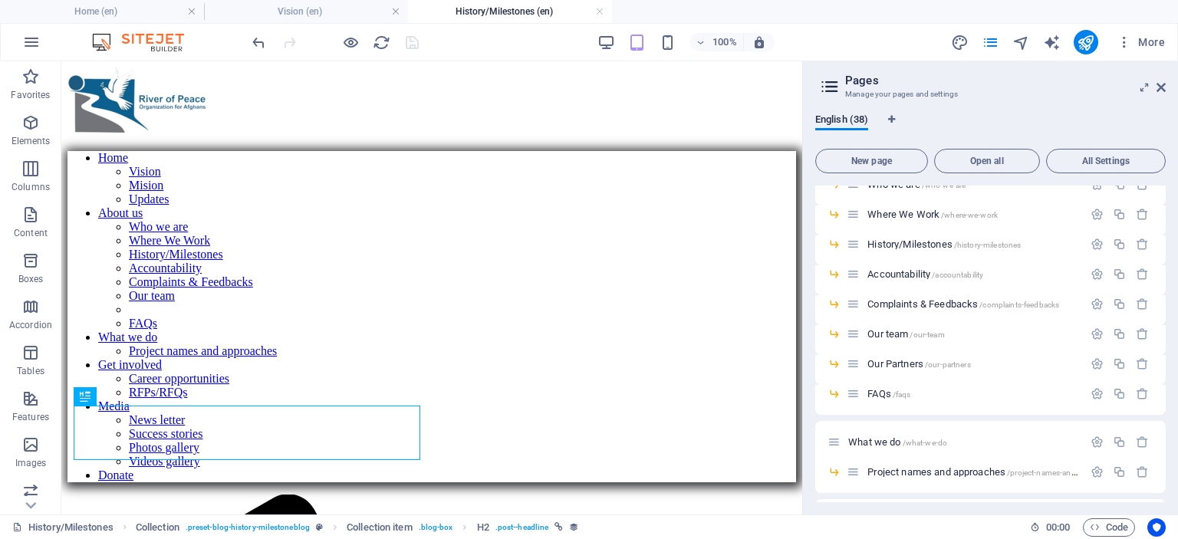
drag, startPoint x: 799, startPoint y: 186, endPoint x: 921, endPoint y: 242, distance: 133.9
click at [897, 246] on span "History/Milestones /history-milestones" at bounding box center [944, 245] width 153 height 12
click at [895, 216] on span "Where We Work /where-we-work" at bounding box center [933, 215] width 130 height 12
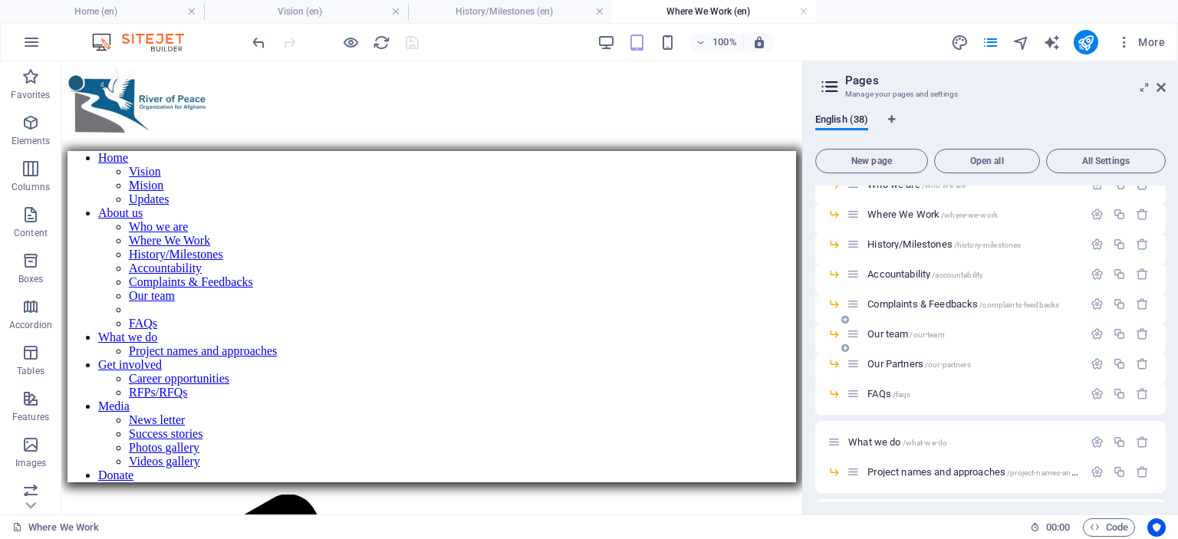
click at [888, 333] on span "Our team /our-team" at bounding box center [906, 334] width 77 height 12
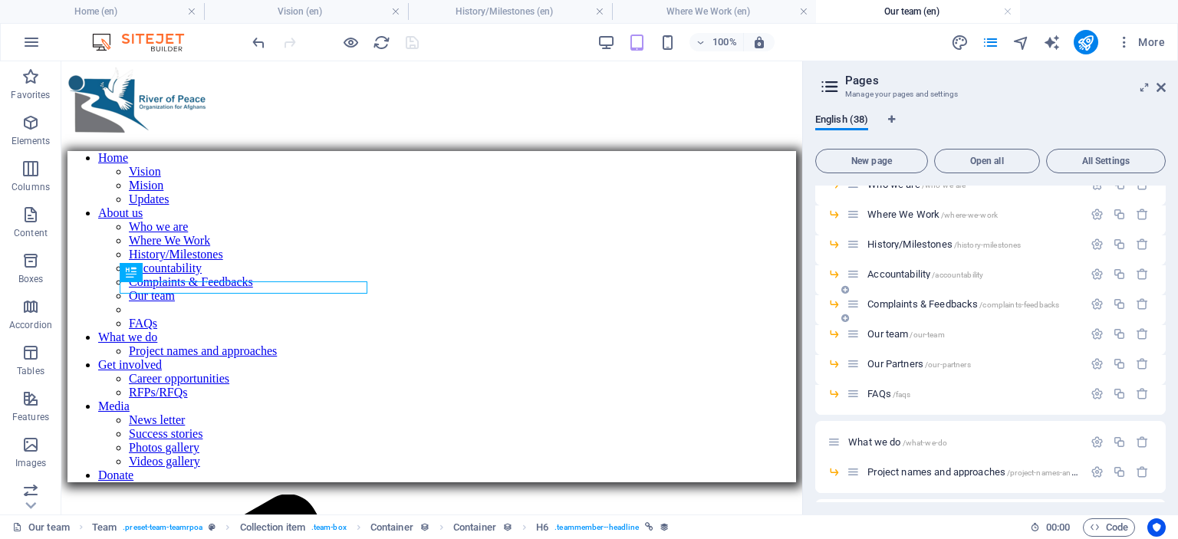
scroll to position [413, 0]
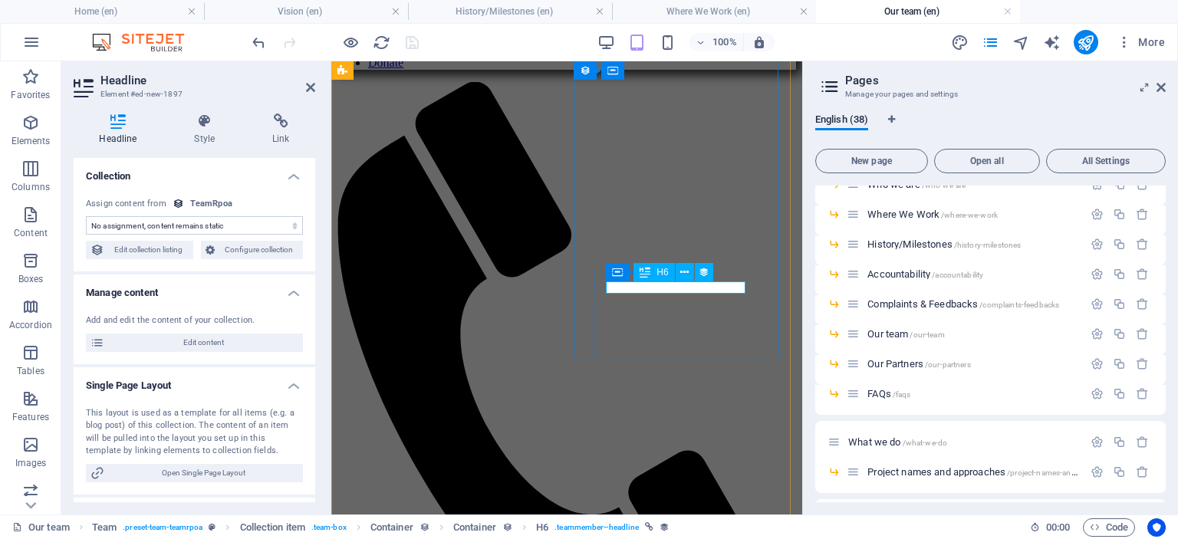
select select "name"
click at [311, 85] on icon at bounding box center [310, 87] width 9 height 12
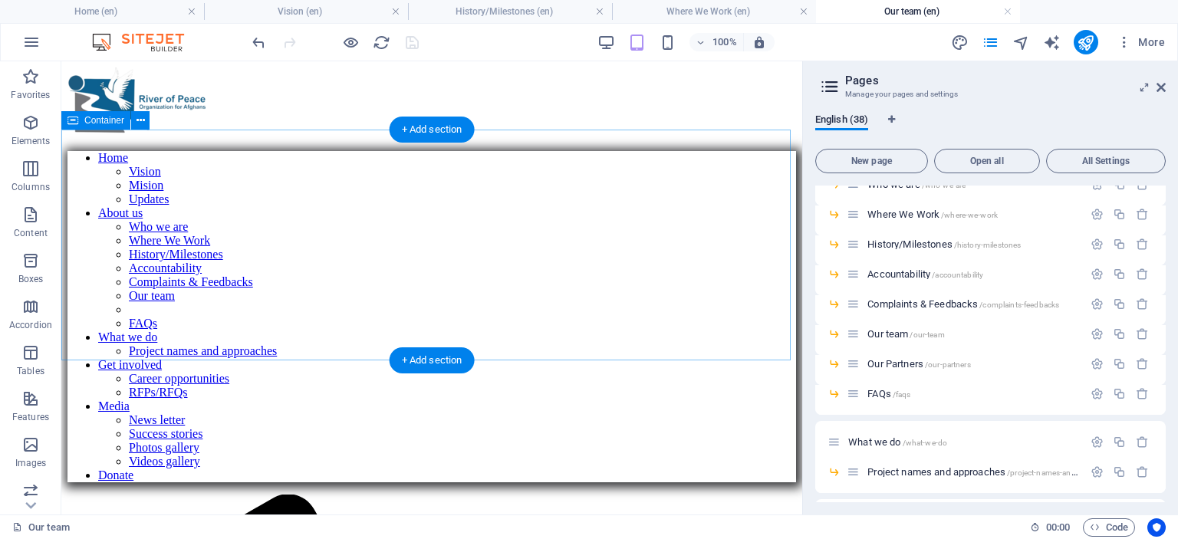
scroll to position [77, 0]
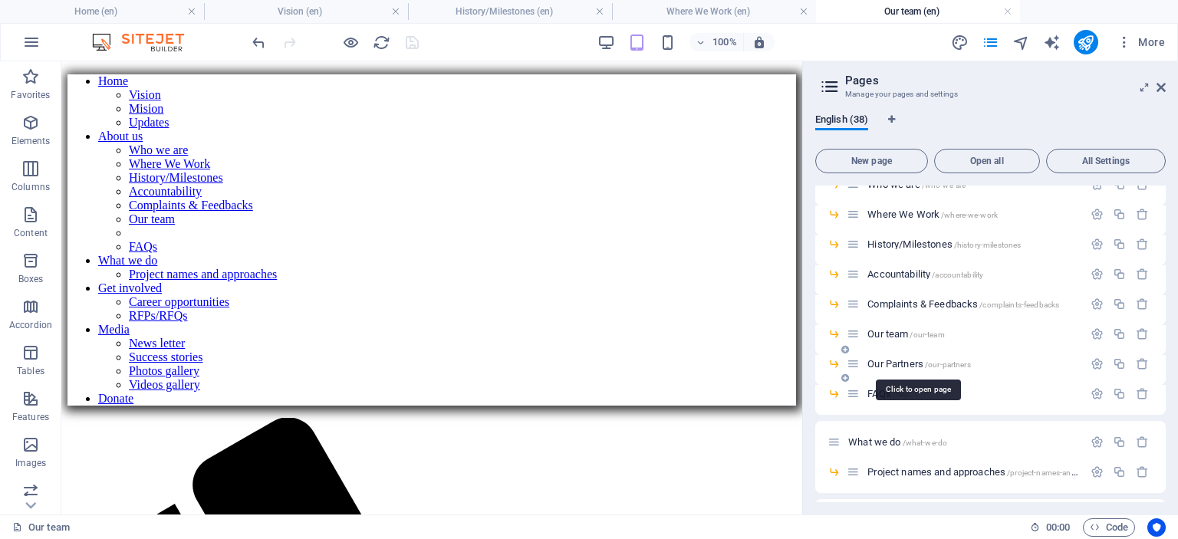
click at [881, 366] on span "Our Partners /our-partners" at bounding box center [919, 364] width 103 height 12
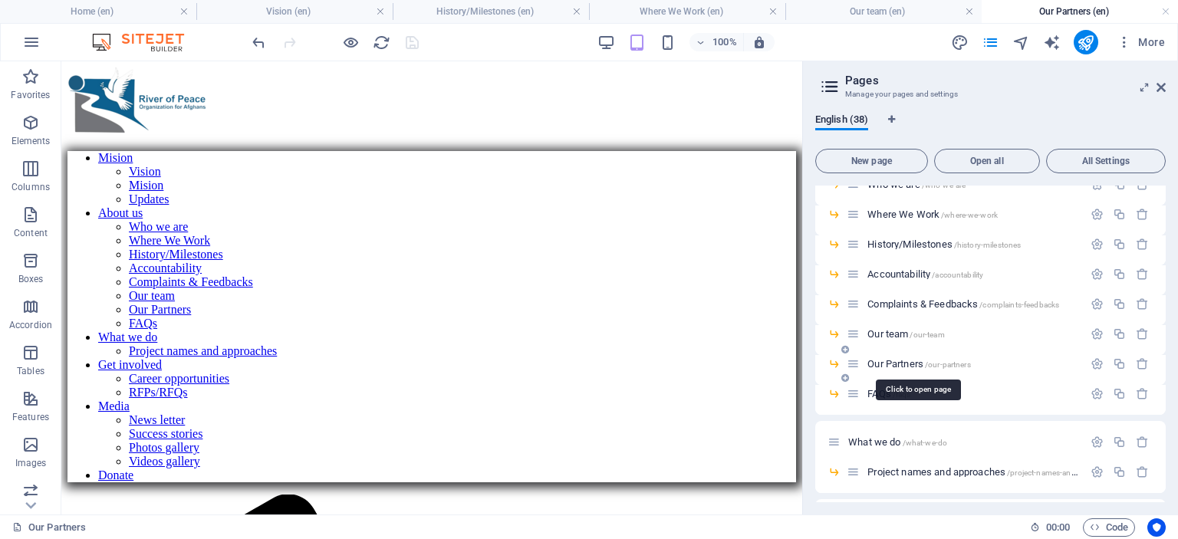
scroll to position [0, 0]
click at [1166, 87] on aside "Pages Manage your pages and settings English (38) New page Open all All Setting…" at bounding box center [990, 287] width 376 height 453
click at [1162, 85] on icon at bounding box center [1161, 87] width 9 height 12
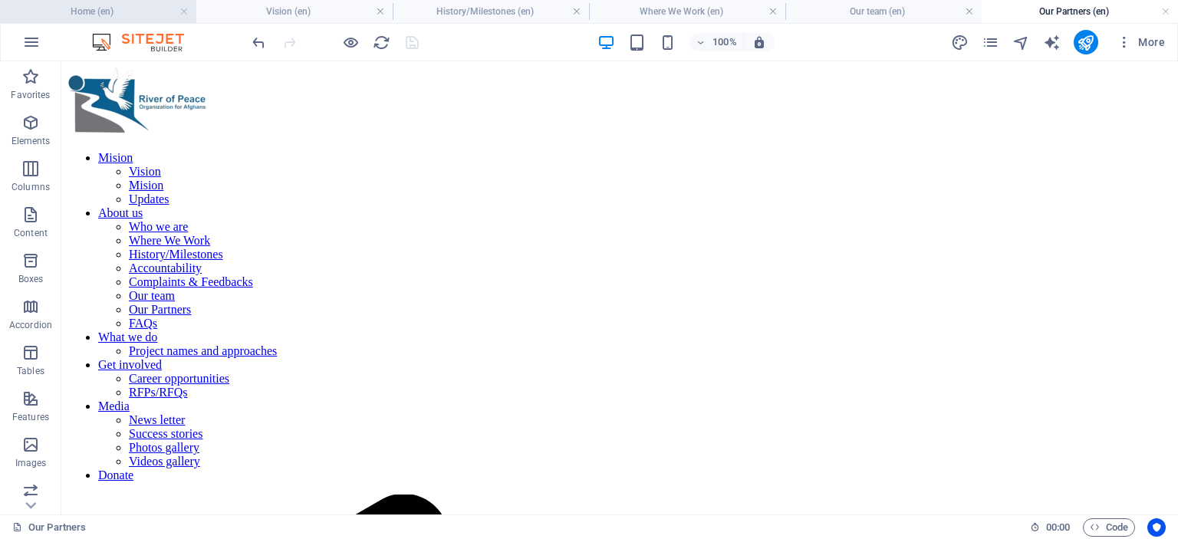
click at [93, 9] on h4 "Home (en)" at bounding box center [98, 11] width 196 height 17
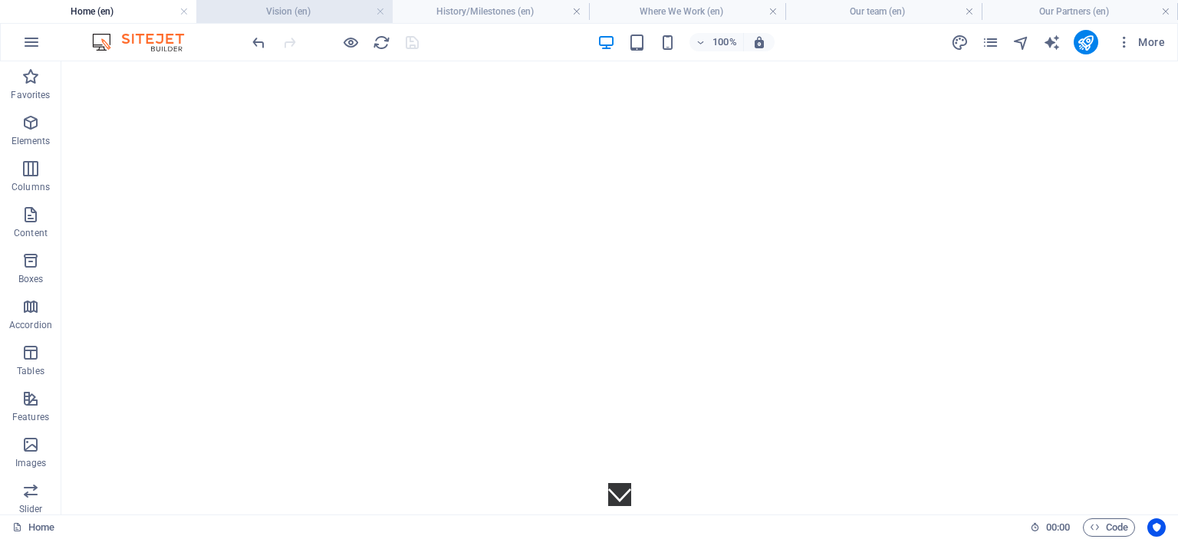
click at [283, 16] on h4 "Vision (en)" at bounding box center [294, 11] width 196 height 17
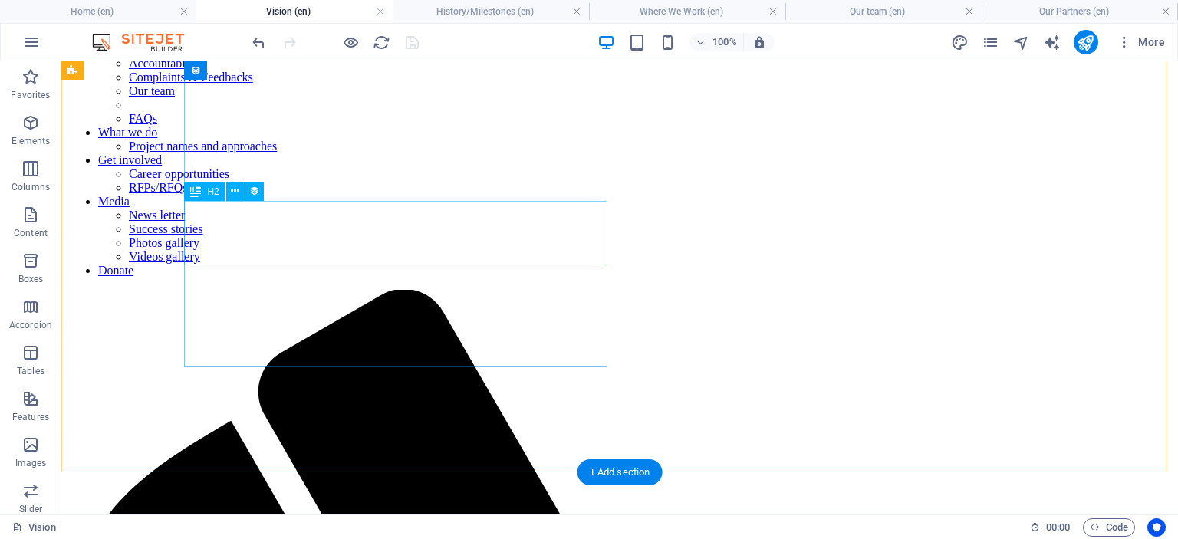
scroll to position [282, 0]
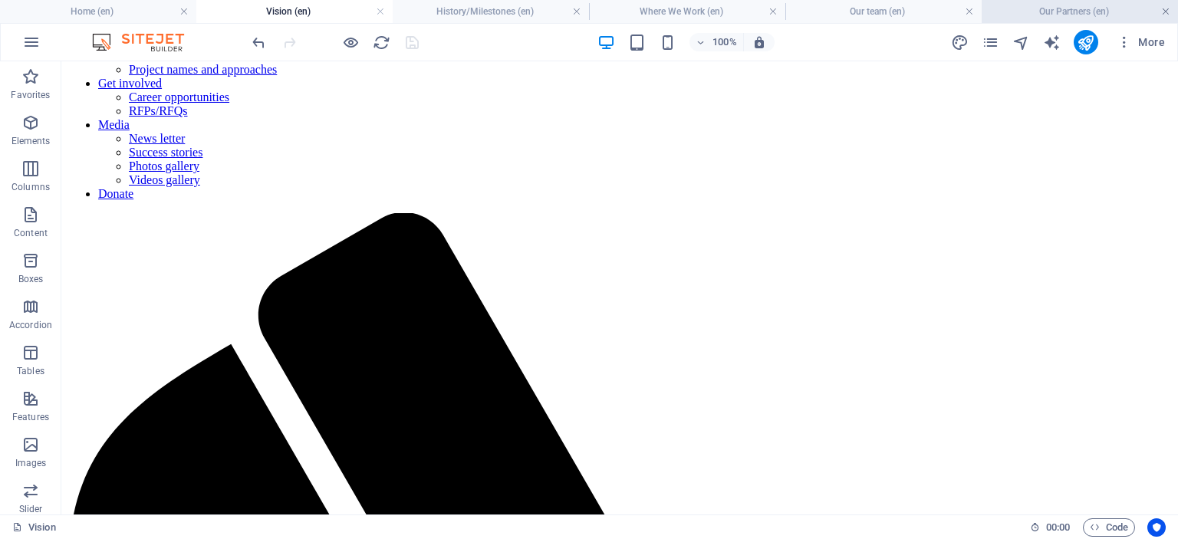
click at [1165, 11] on link at bounding box center [1166, 12] width 9 height 15
click at [1009, 8] on link at bounding box center [1007, 12] width 9 height 15
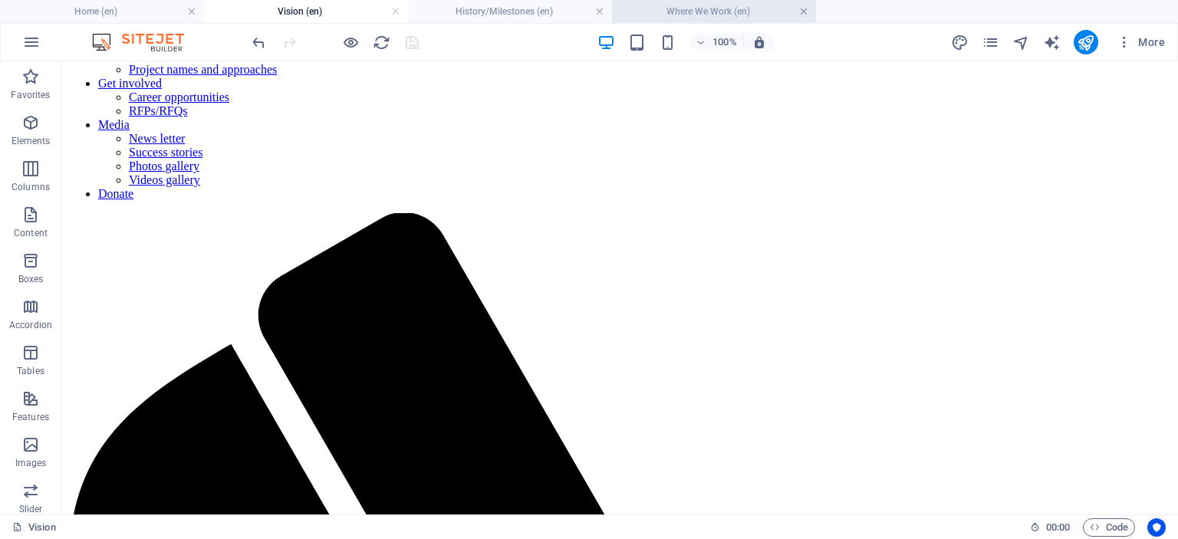
click at [803, 11] on link at bounding box center [803, 12] width 9 height 15
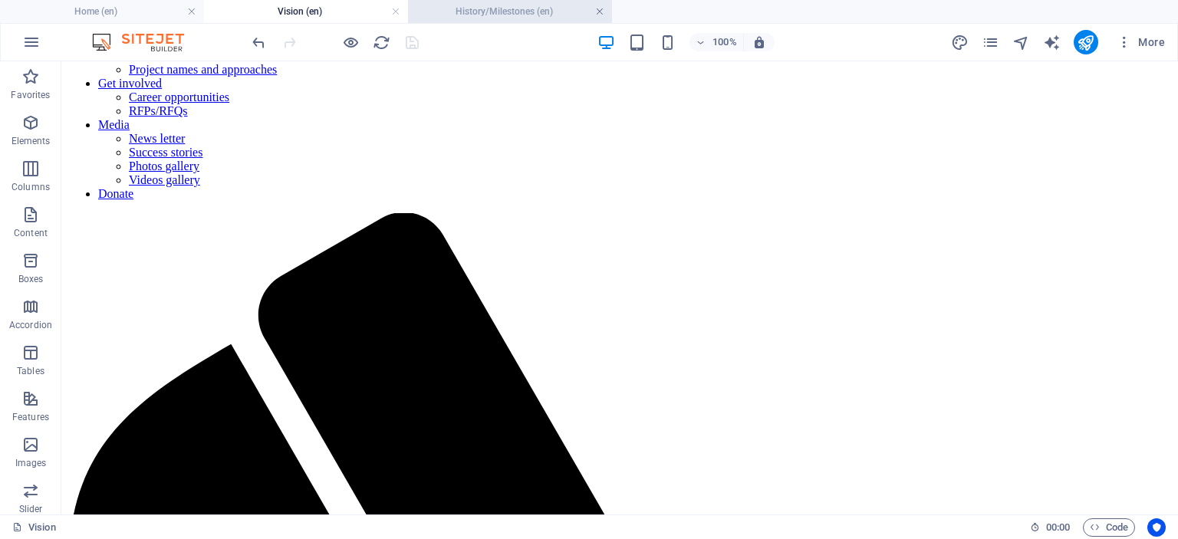
click at [598, 8] on link at bounding box center [599, 12] width 9 height 15
click at [337, 12] on h4 "Vision (en)" at bounding box center [306, 11] width 204 height 17
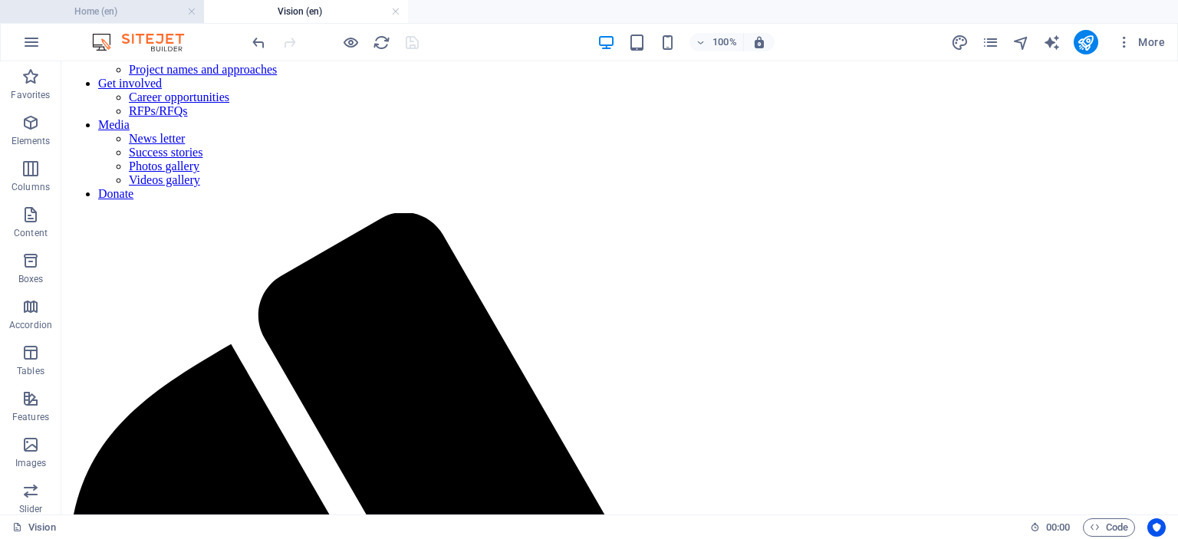
click at [120, 10] on h4 "Home (en)" at bounding box center [102, 11] width 204 height 17
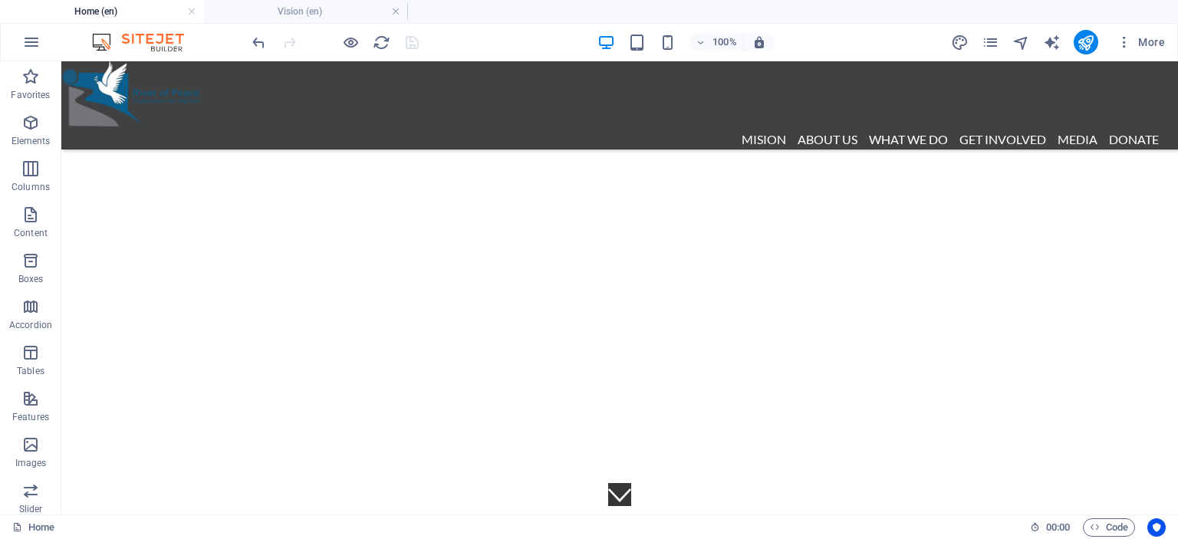
scroll to position [0, 0]
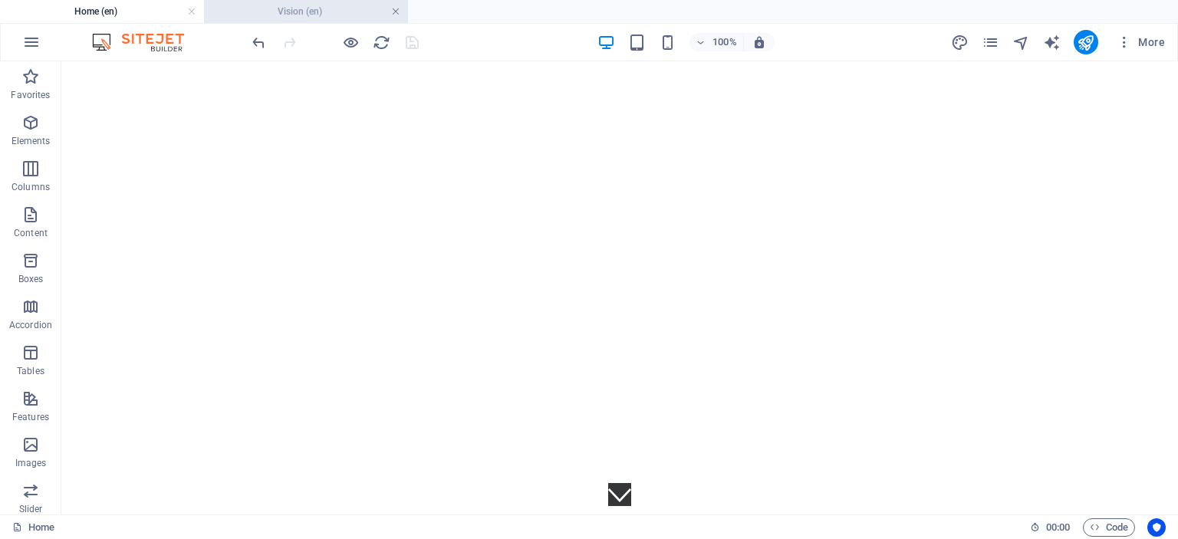
click at [395, 12] on link at bounding box center [395, 12] width 9 height 15
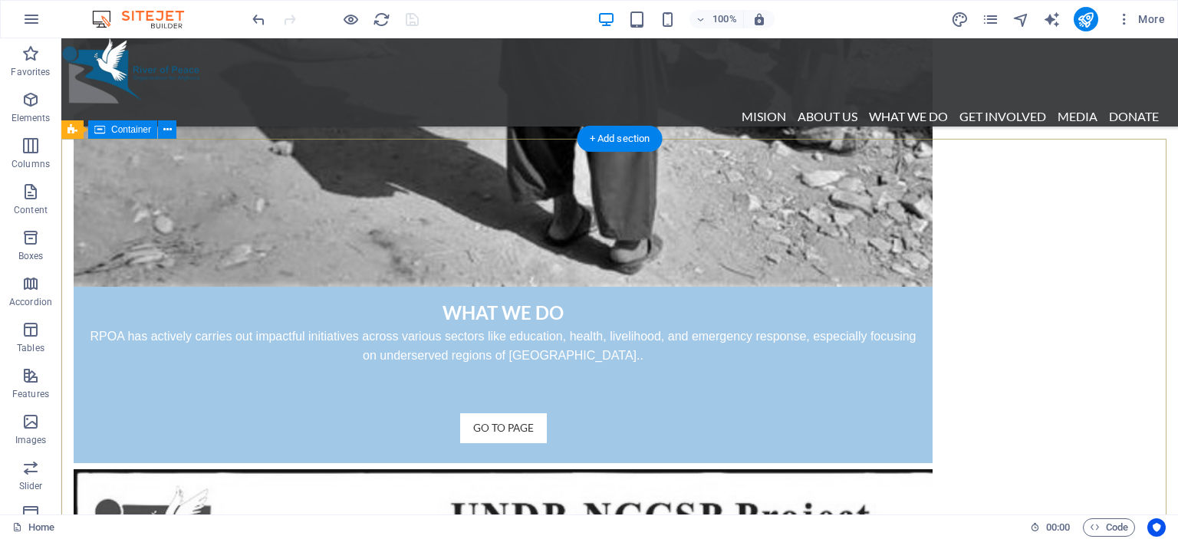
scroll to position [2513, 0]
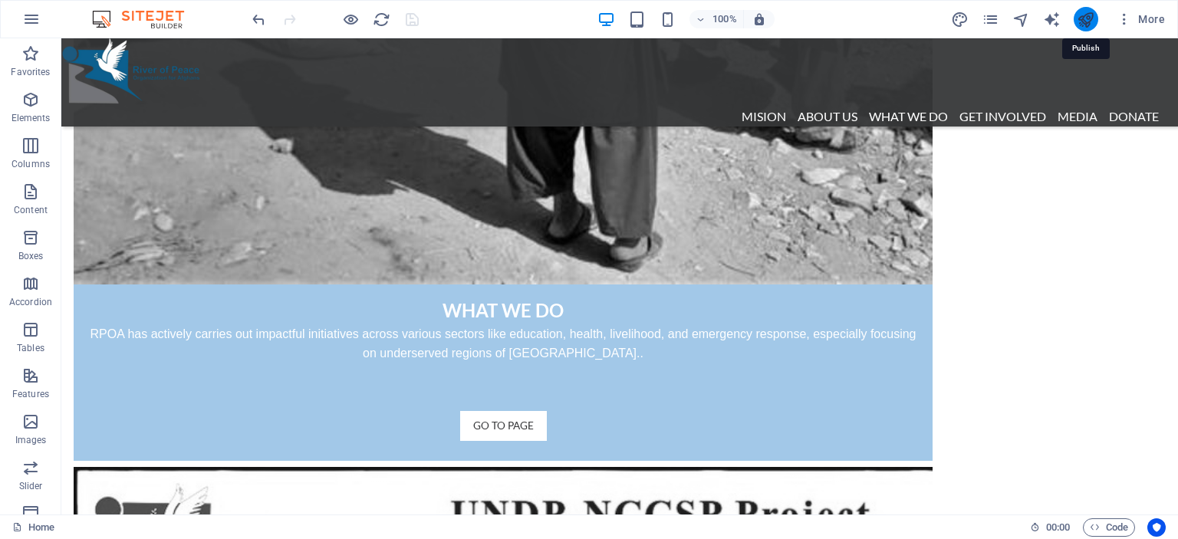
click at [1088, 16] on icon "publish" at bounding box center [1086, 20] width 18 height 18
